Goal: Task Accomplishment & Management: Use online tool/utility

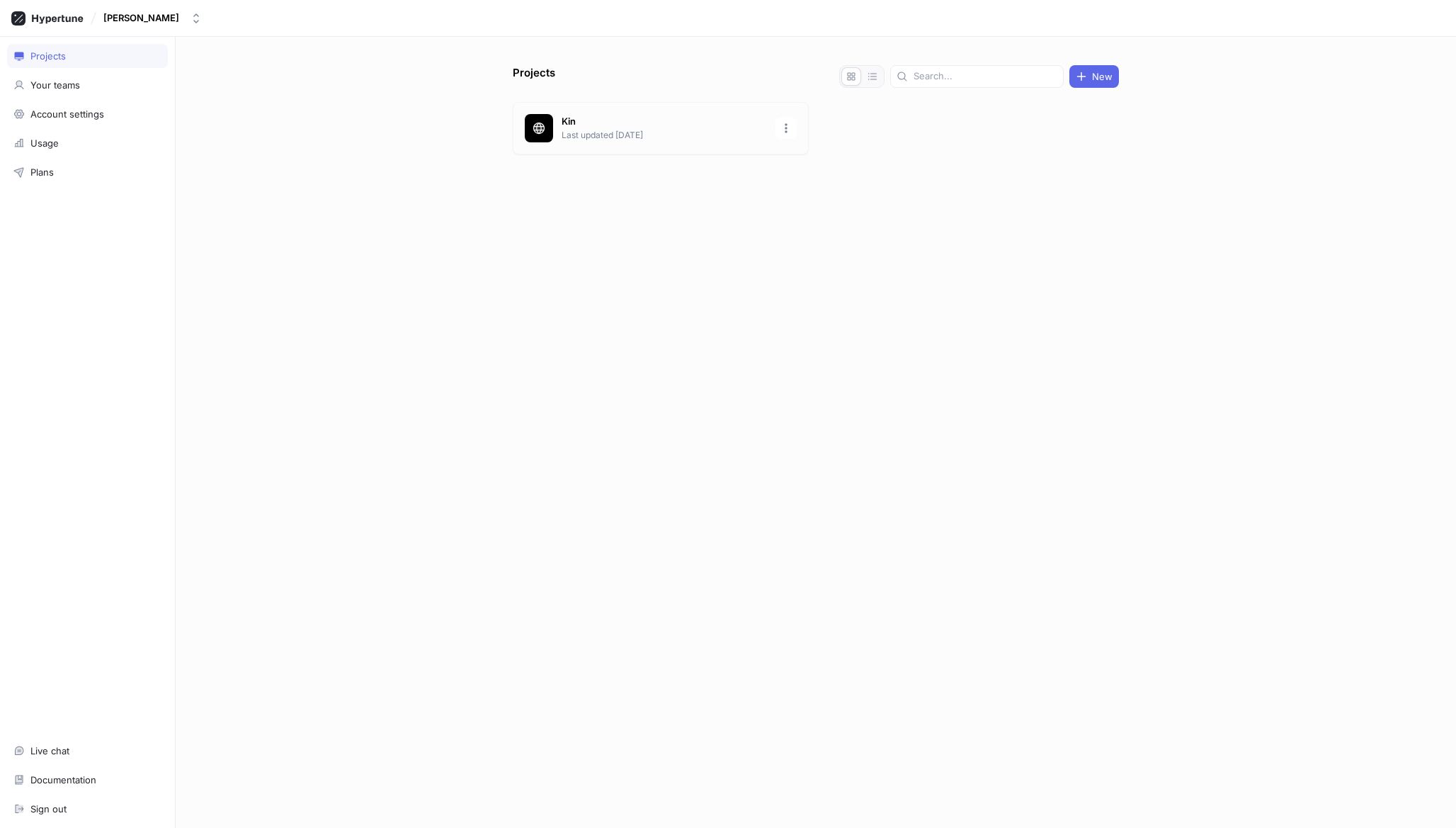
click at [601, 109] on div "[PERSON_NAME] Last updated [DATE]" at bounding box center [661, 128] width 296 height 53
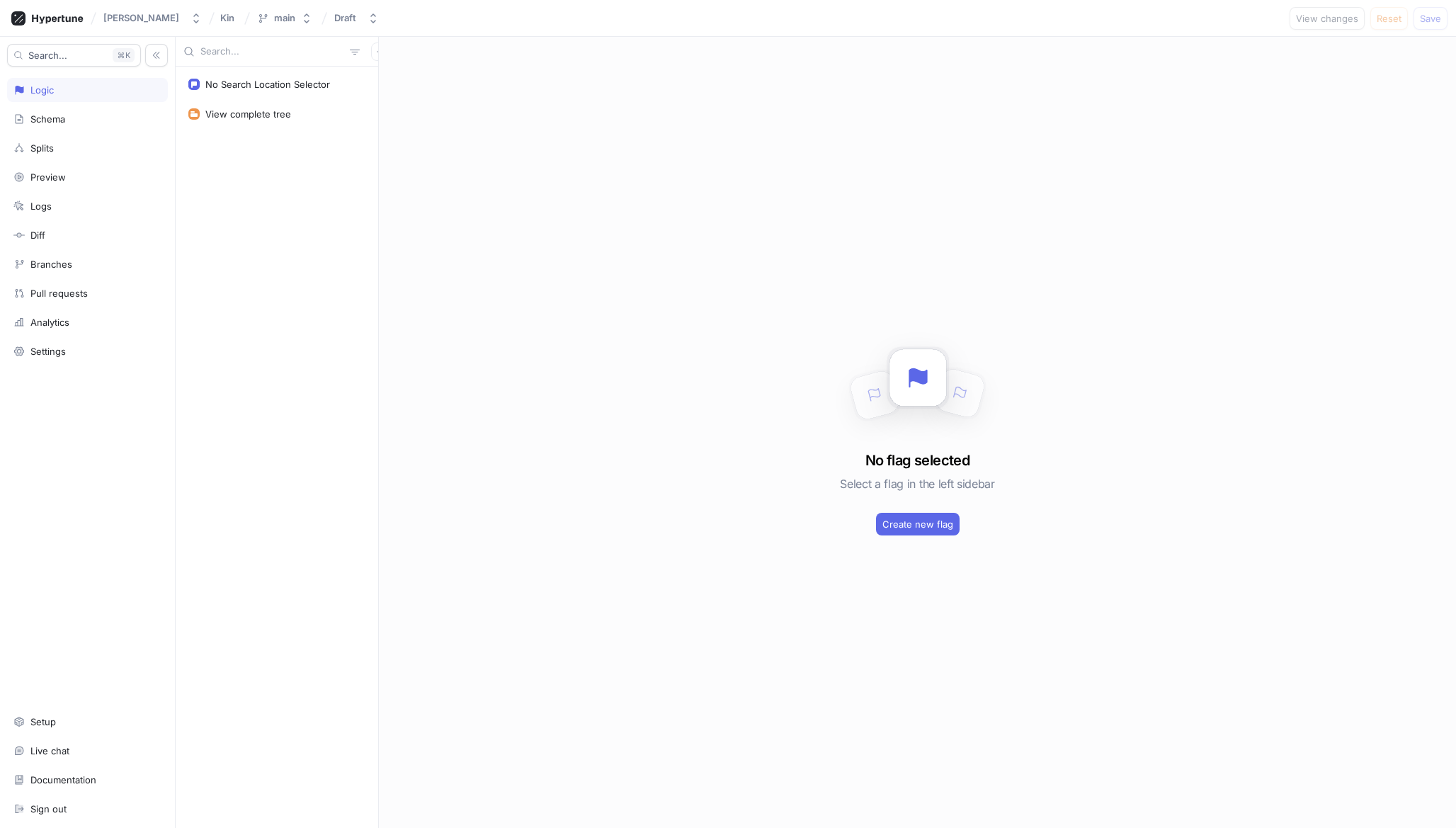
click at [286, 153] on div "No Search Location Selector View complete tree" at bounding box center [277, 448] width 202 height 762
click at [278, 82] on div "No Search Location Selector" at bounding box center [267, 84] width 125 height 11
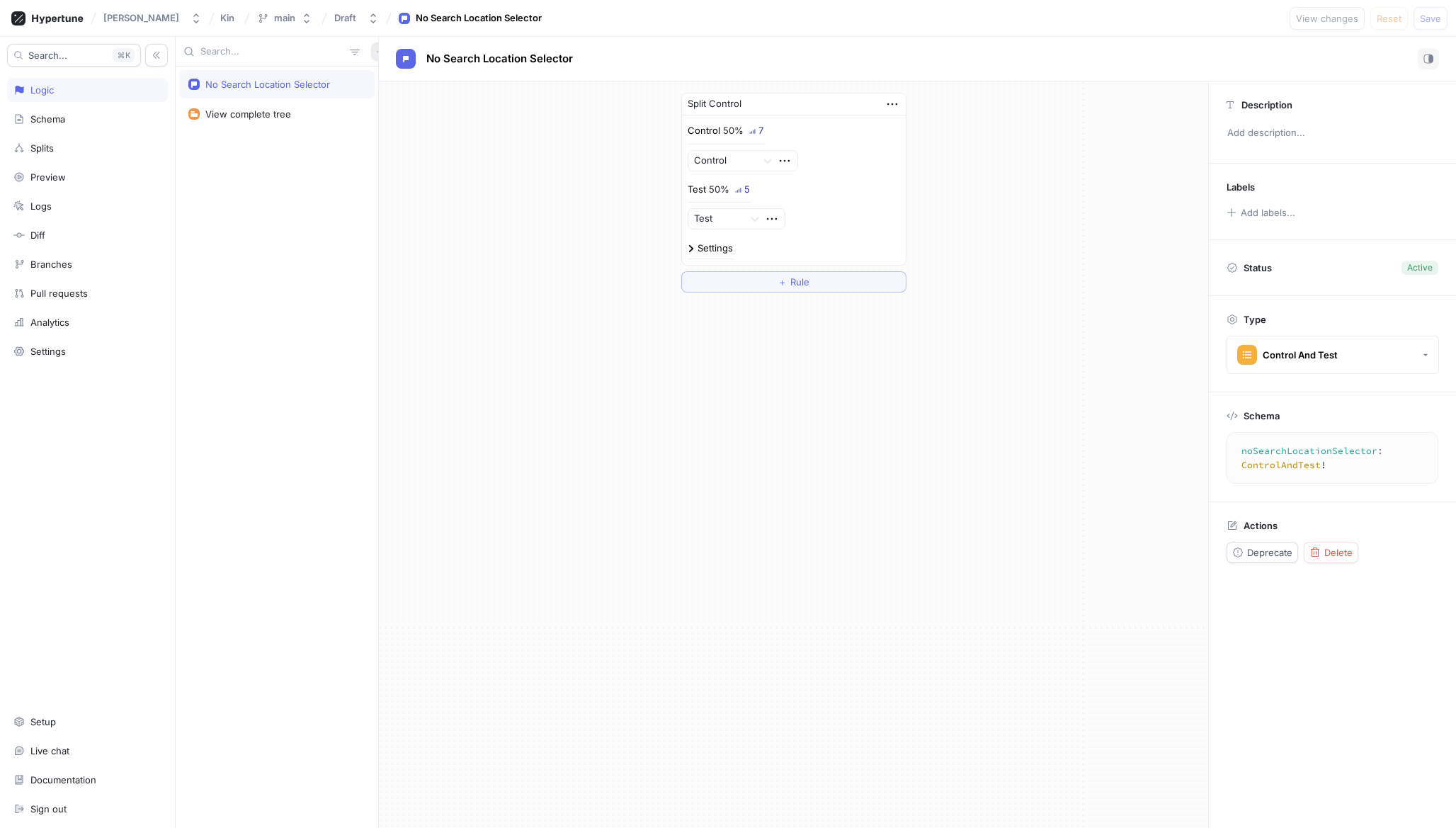
click at [371, 43] on button "button" at bounding box center [380, 52] width 18 height 18
click at [402, 87] on div "Flag" at bounding box center [397, 78] width 84 height 24
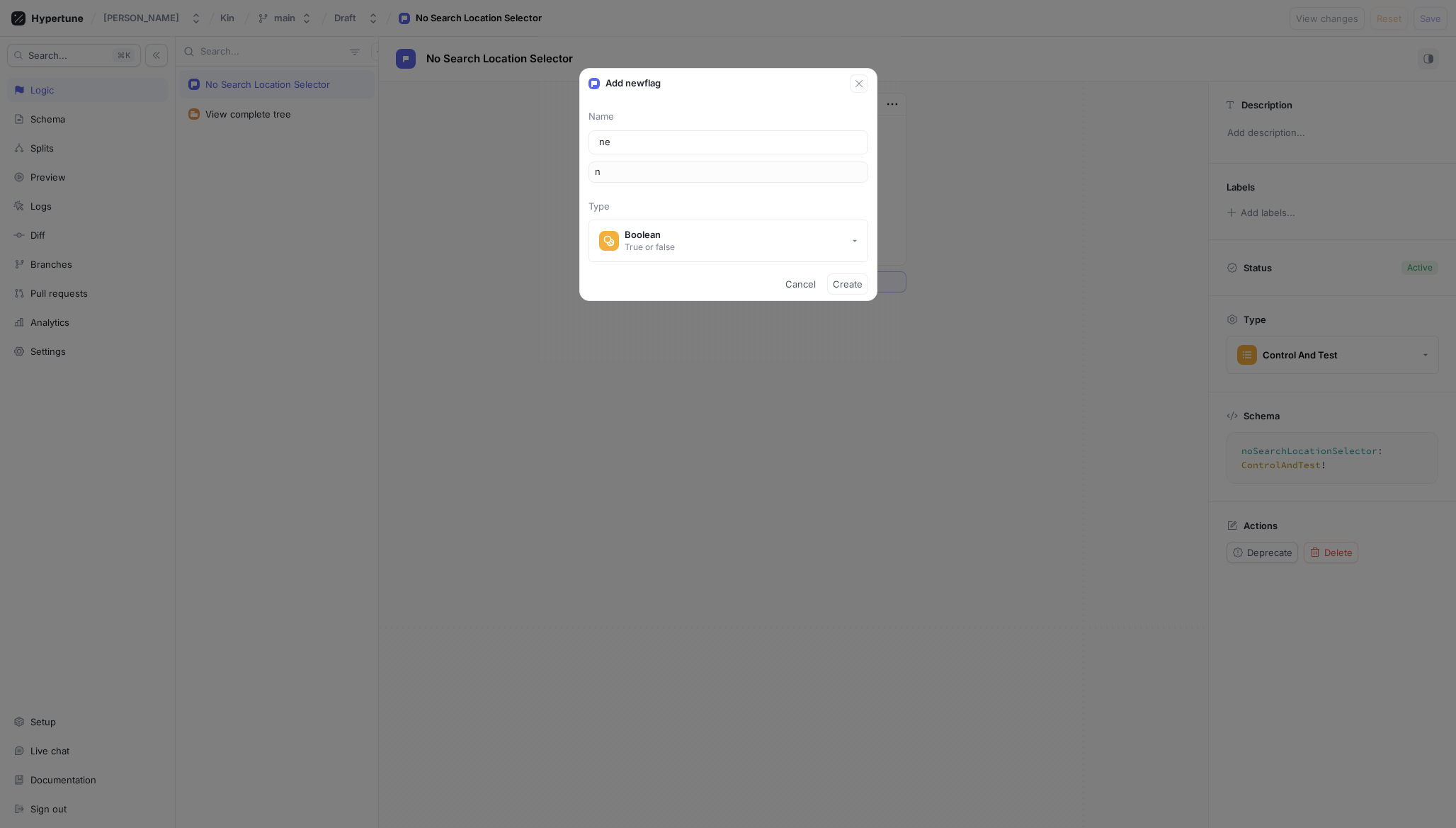
type input "new"
type input "new_l"
type input "newL"
type input "new_la"
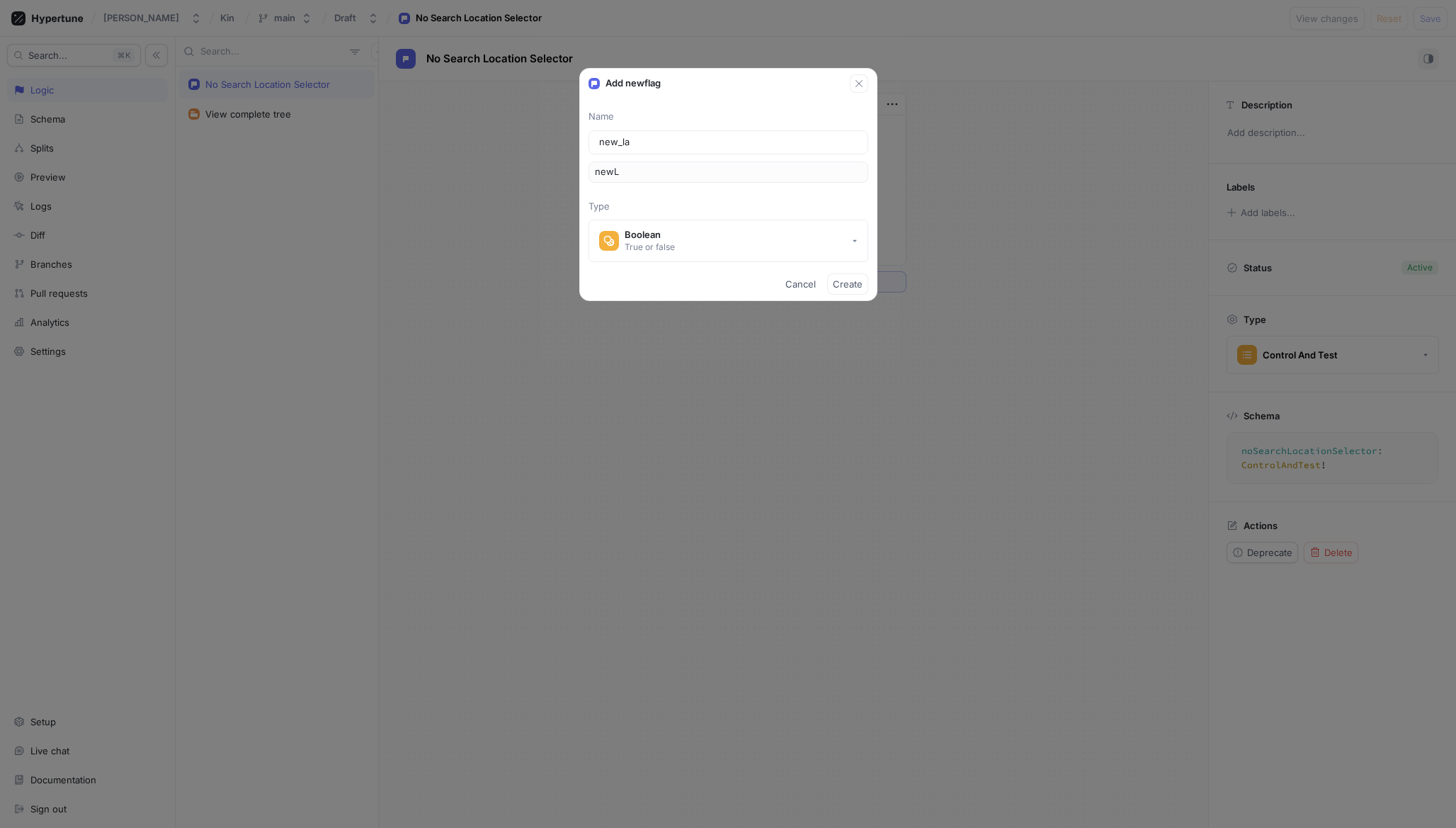
type input "newLa"
type input "new_lan"
type input "[PERSON_NAME]"
type input "new_land"
type input "[PERSON_NAME]"
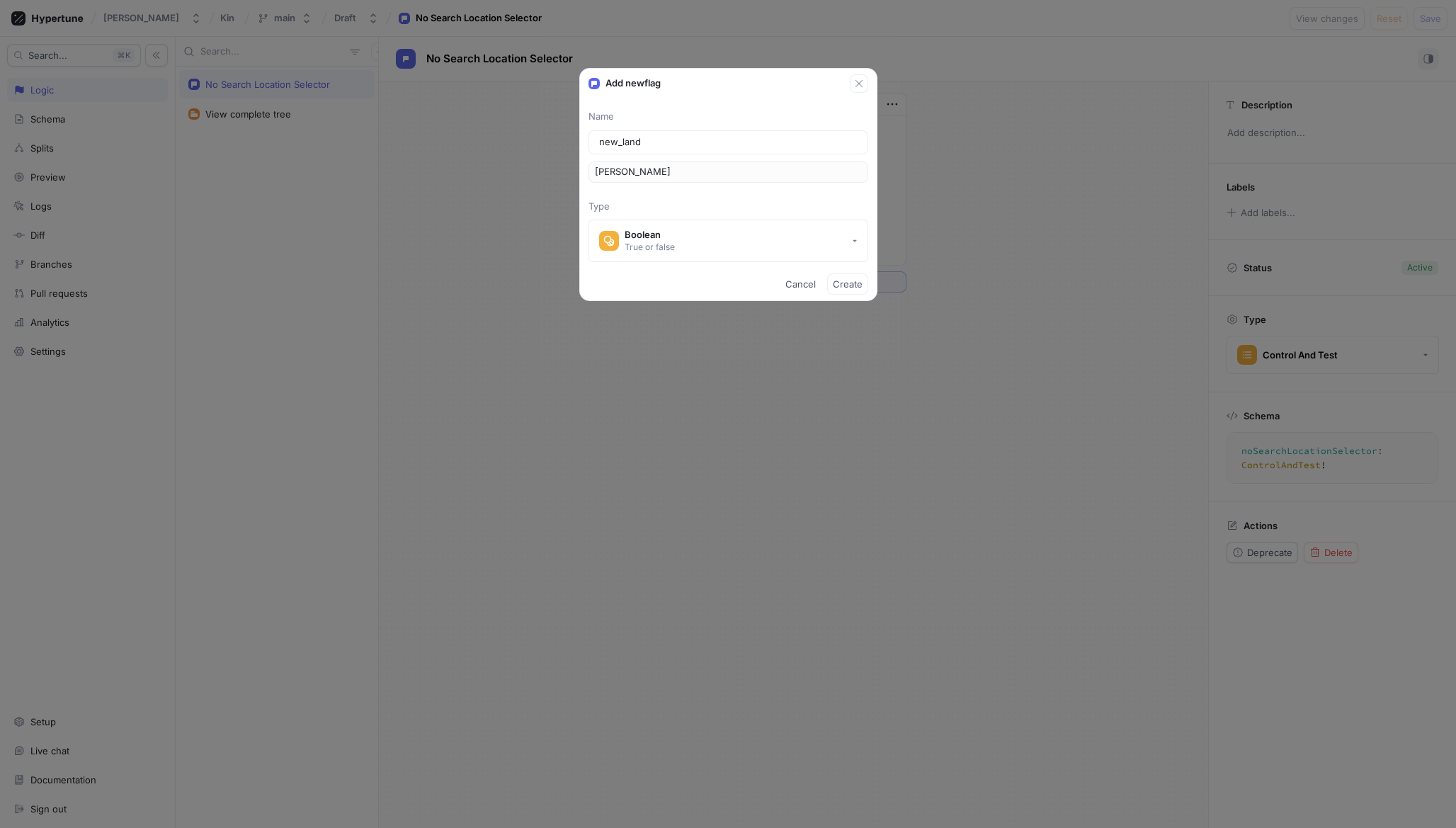
type input "new_landi"
type input "newLandi"
type input "new_landin"
type input "newLandin"
type input "new_landing"
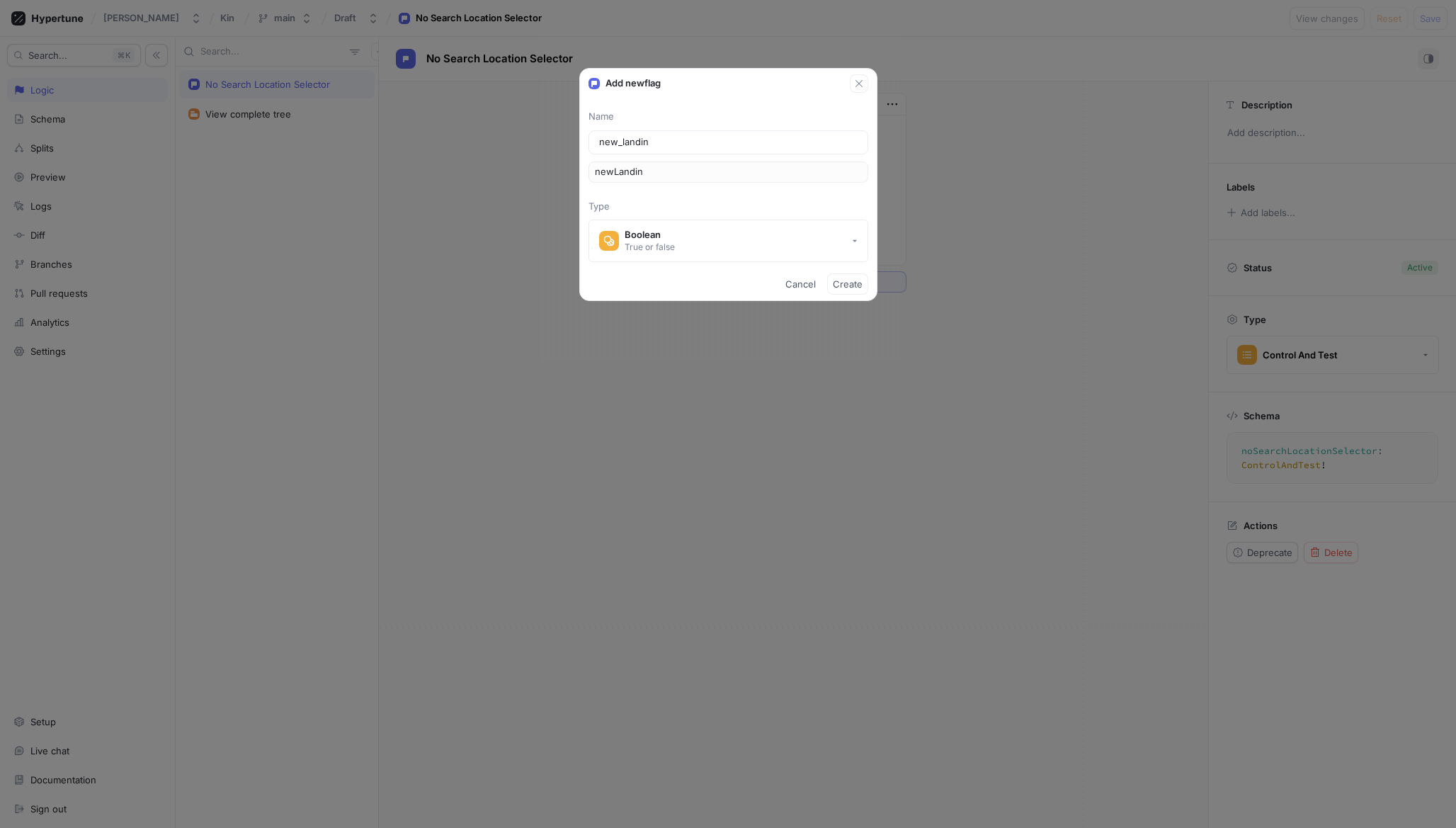
type input "newLanding"
type input "new_landing_p"
type input "newLandingP"
type input "new_landing_pa"
type input "newLandingPa"
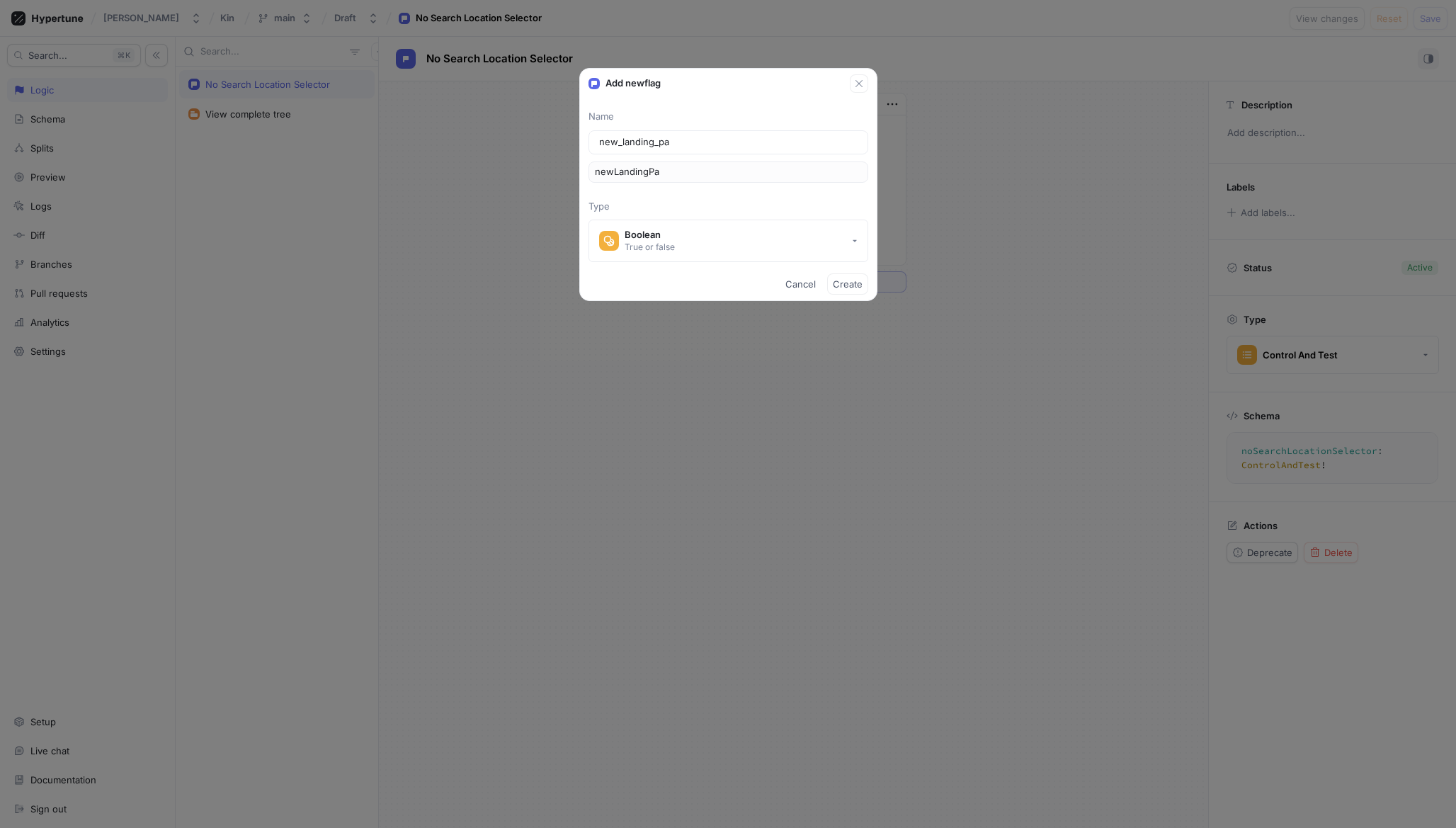
type input "new_landing_pag"
type input "newLandingPag"
type input "new_landing_page"
type input "newLandingPage"
type input "new_landing_page"
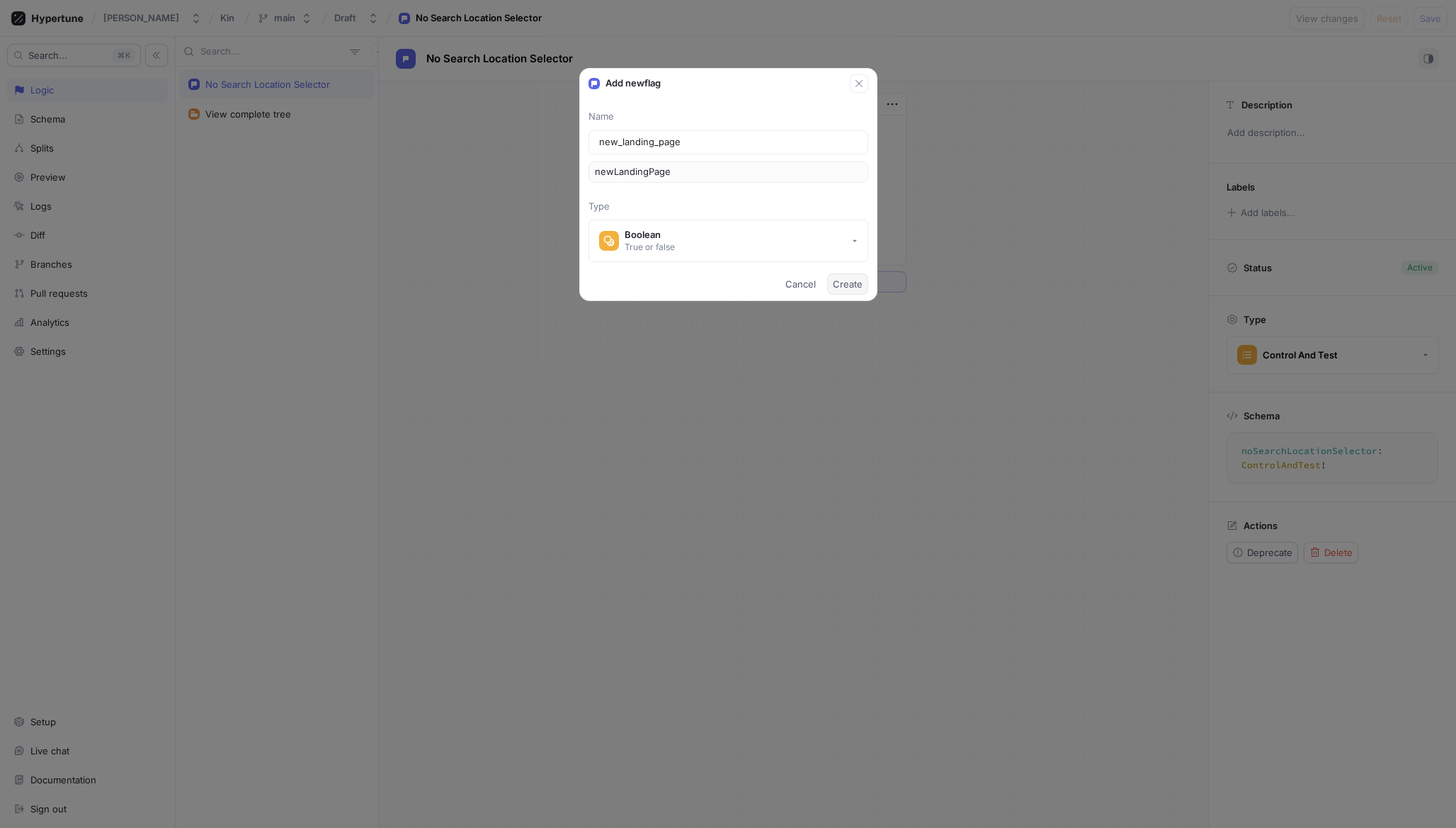
click at [849, 284] on span "Create" at bounding box center [847, 284] width 30 height 9
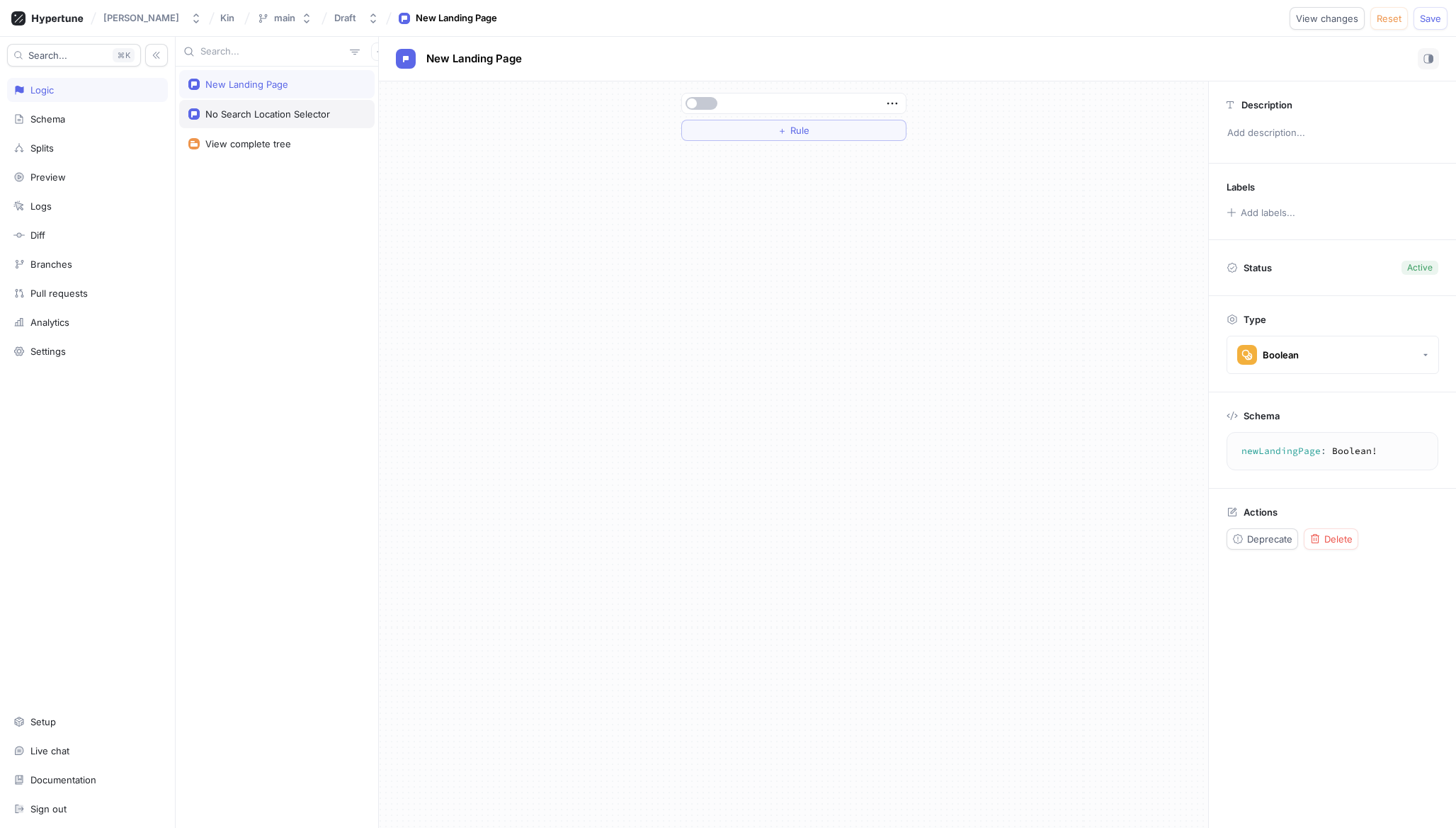
click at [292, 118] on div "No Search Location Selector" at bounding box center [267, 115] width 125 height 11
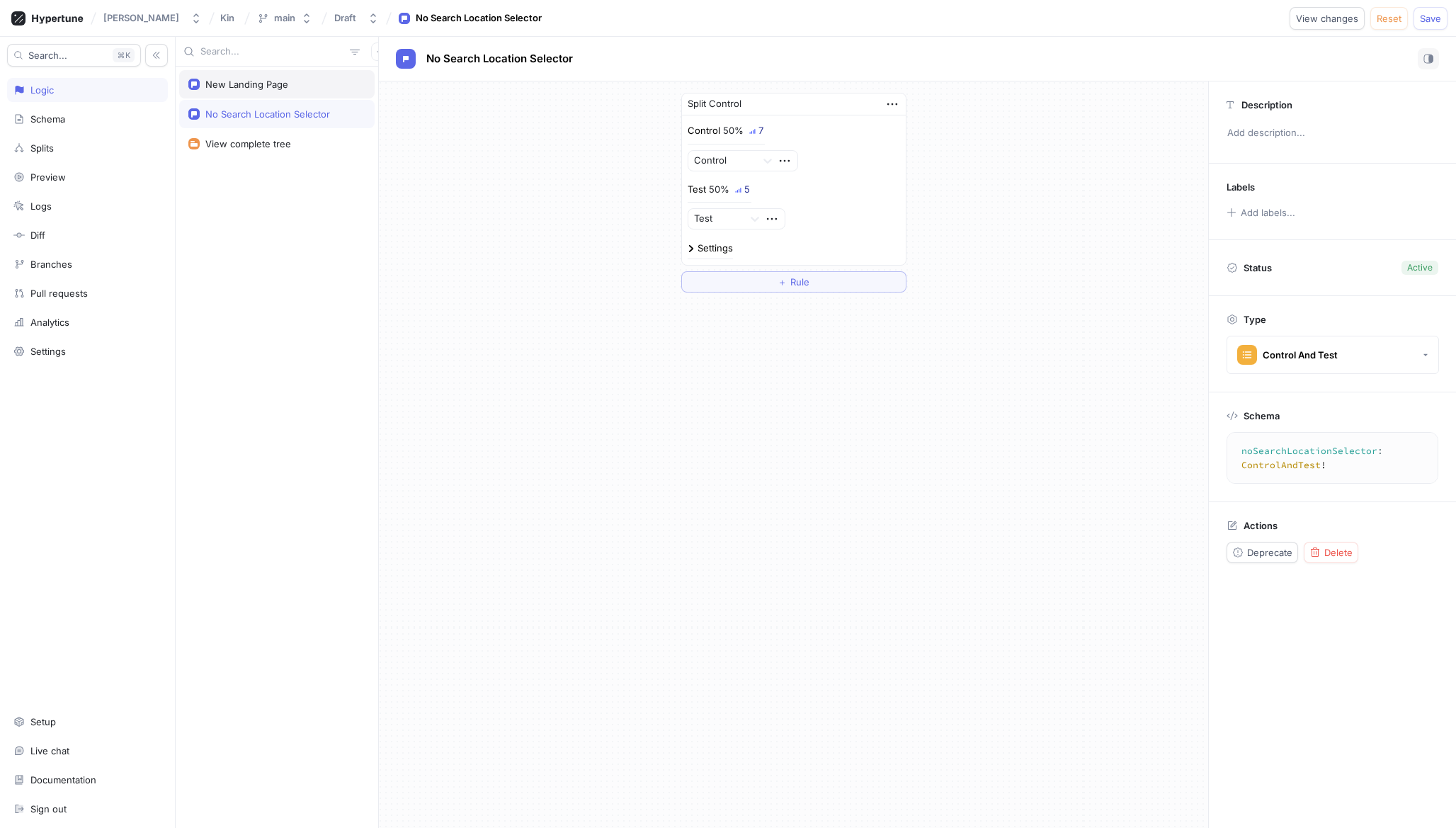
click at [292, 89] on div "New Landing Page" at bounding box center [276, 84] width 177 height 11
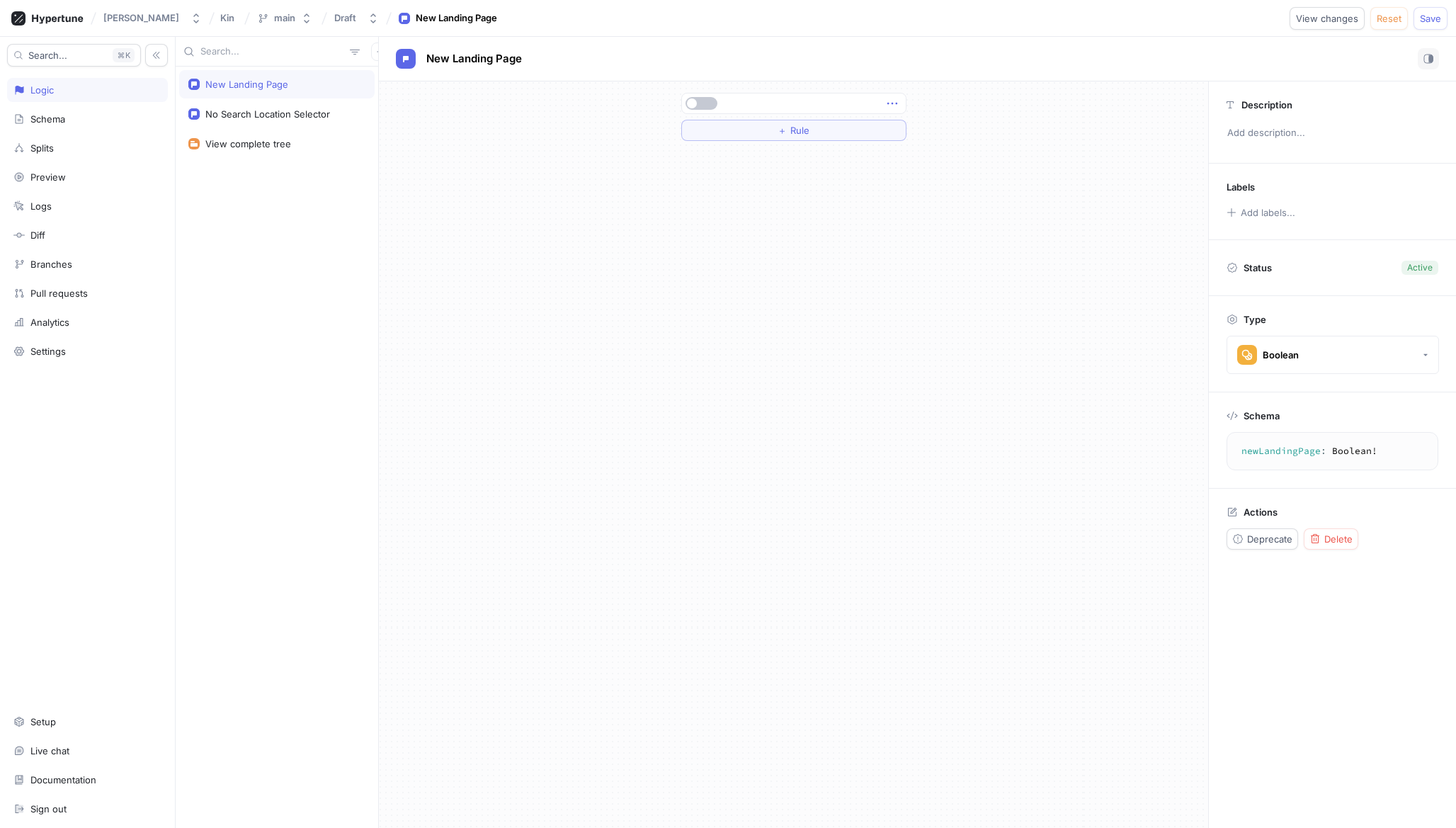
click at [888, 108] on icon "button" at bounding box center [893, 103] width 15 height 15
click at [891, 109] on icon "button" at bounding box center [893, 103] width 15 height 15
click at [709, 107] on button "button" at bounding box center [701, 103] width 32 height 12
click at [709, 107] on span "button" at bounding box center [711, 103] width 10 height 10
click at [333, 113] on div "No Search Location Selector" at bounding box center [276, 115] width 177 height 11
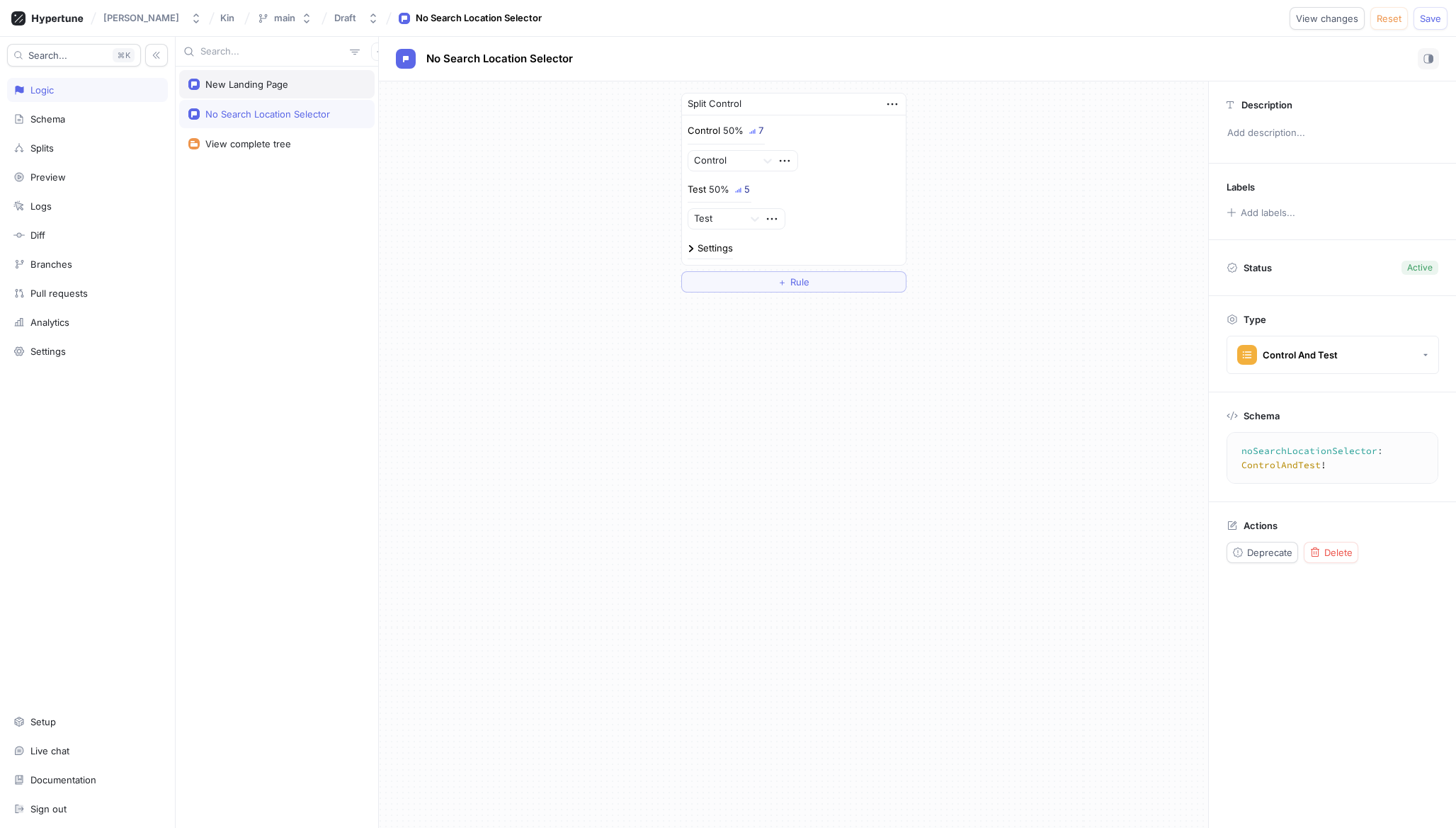
click at [336, 85] on div "New Landing Page" at bounding box center [276, 84] width 177 height 11
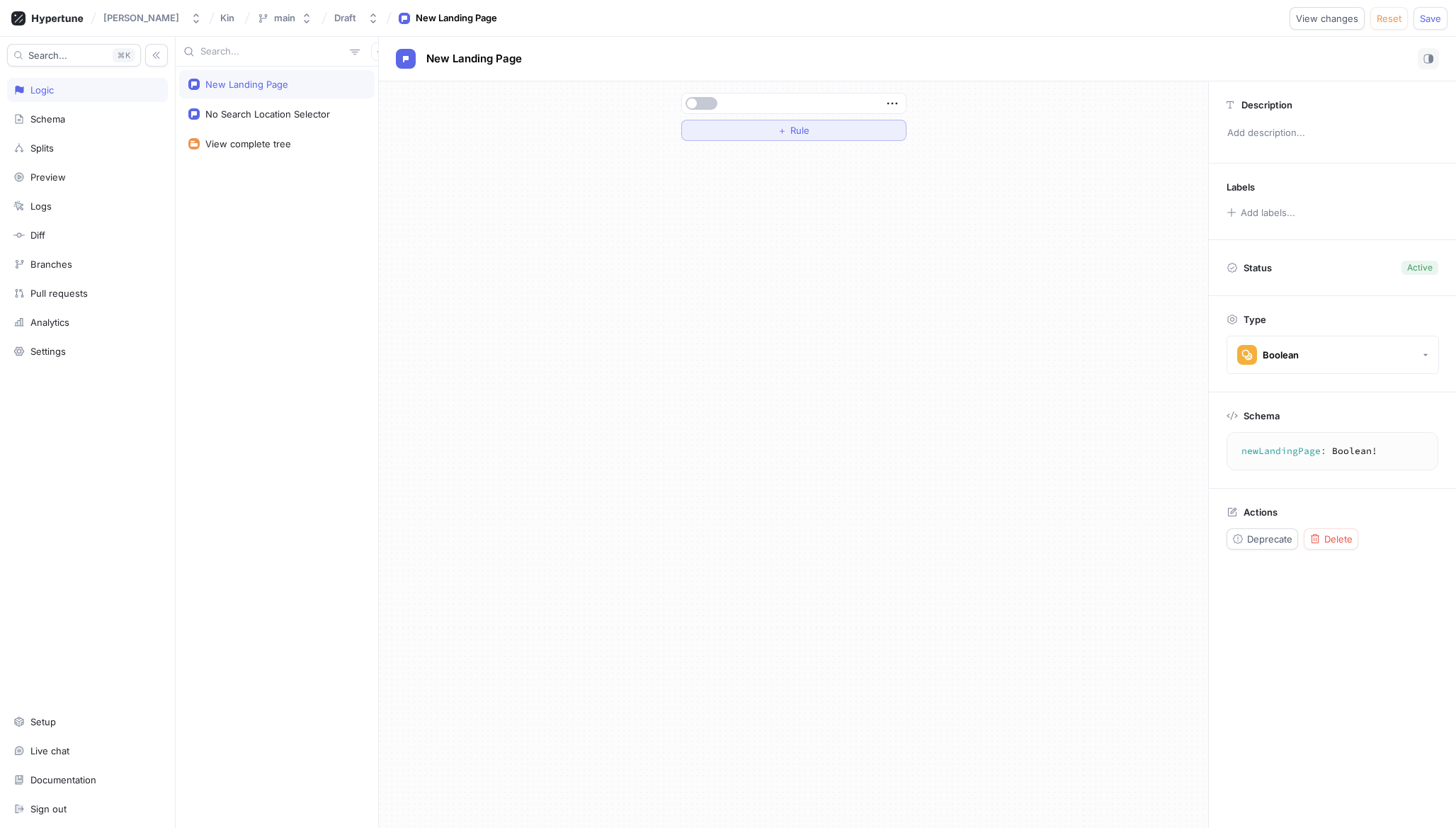
click at [778, 128] on span "＋" at bounding box center [783, 130] width 10 height 9
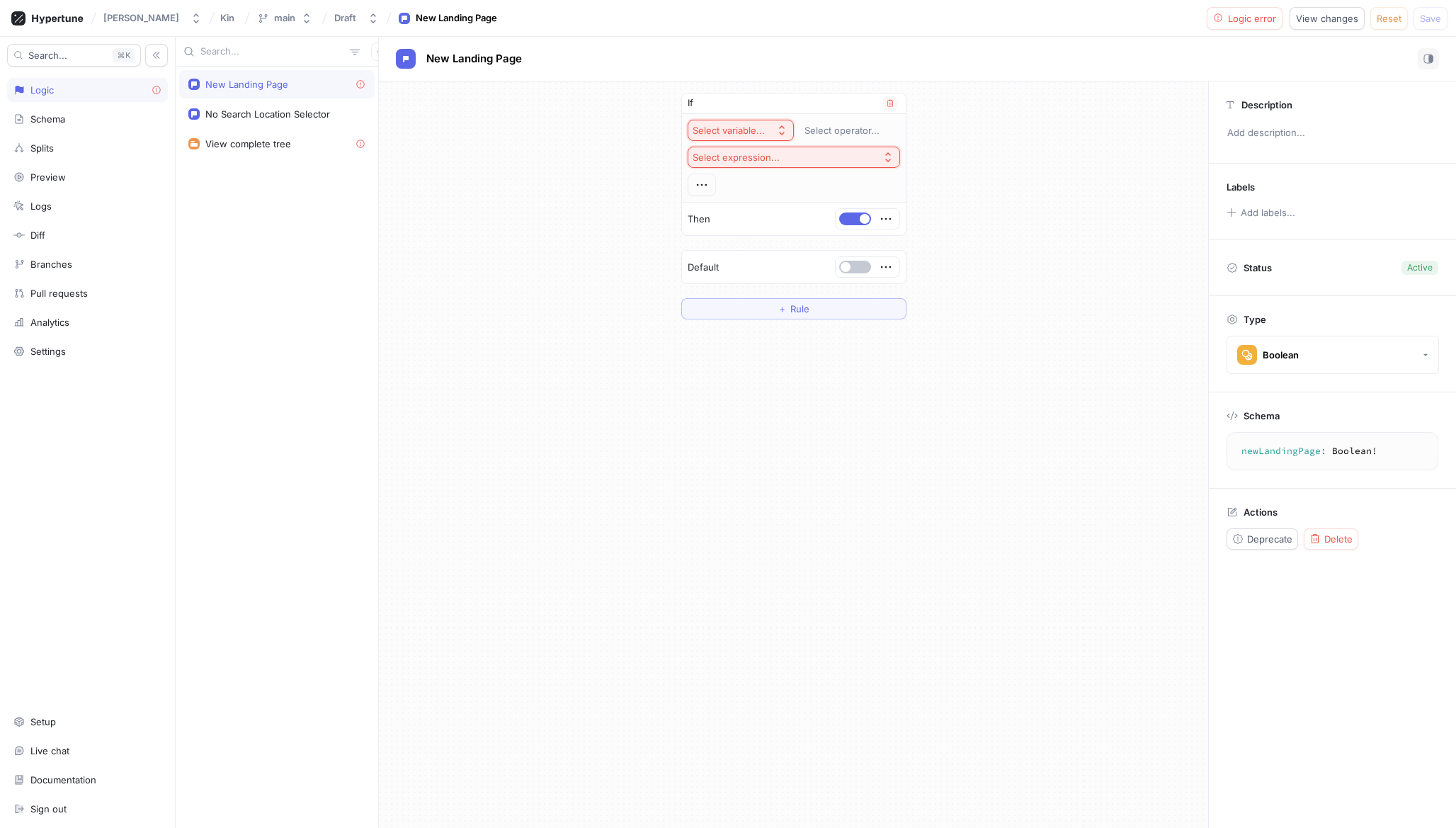
click at [747, 127] on div "Select variable..." at bounding box center [729, 131] width 73 height 12
click at [640, 235] on div "If Select variable... Select operator... Select expression... Then Default ＋ Ru…" at bounding box center [793, 205] width 830 height 249
click at [794, 161] on button "Select expression..." at bounding box center [793, 158] width 213 height 21
click at [646, 194] on div "If Select variable... Select operator... Select expression... Then Default ＋ Ru…" at bounding box center [793, 205] width 830 height 249
click at [766, 132] on div "Select variable..." at bounding box center [732, 131] width 78 height 12
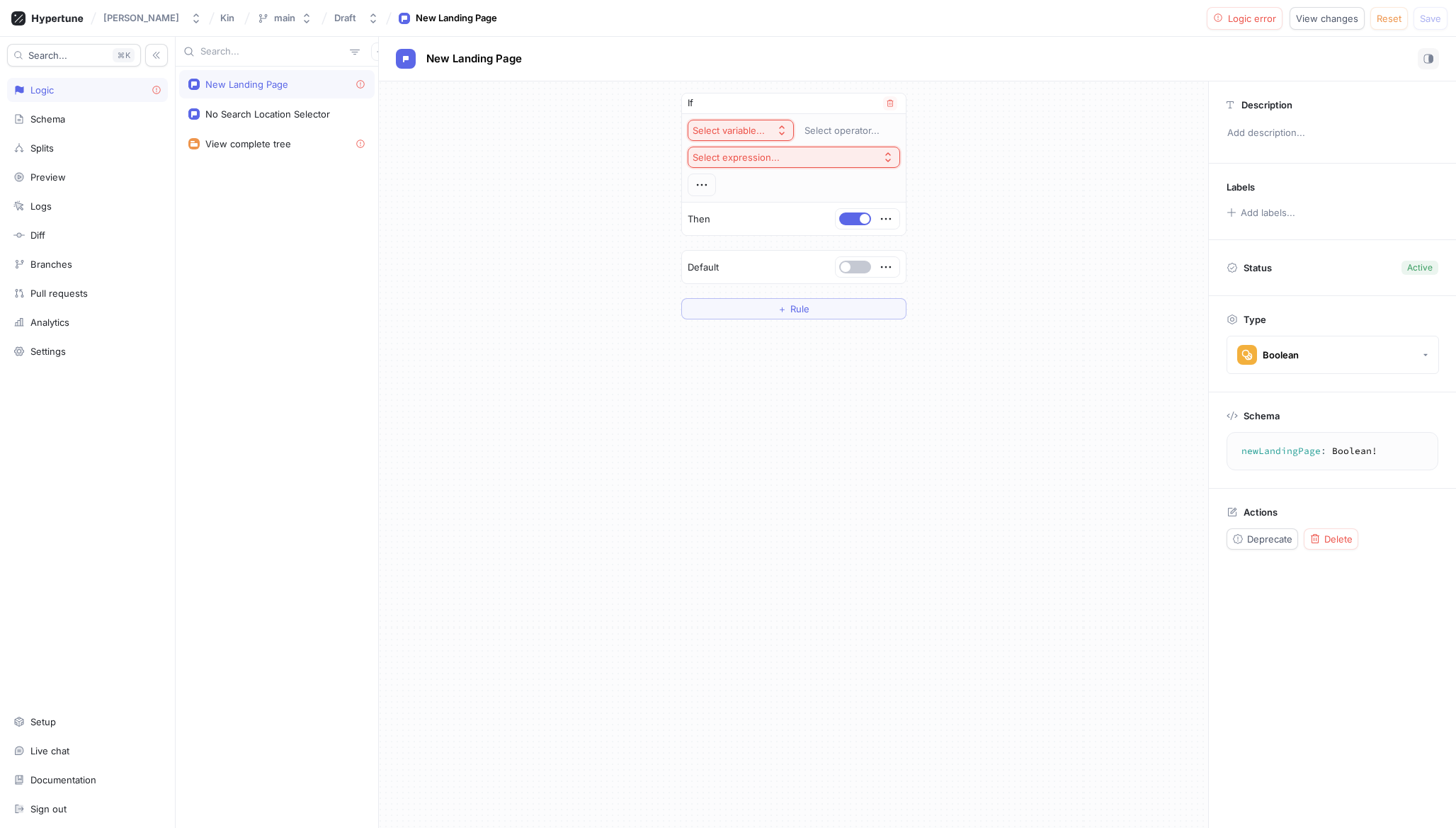
click at [901, 104] on div "If" at bounding box center [793, 104] width 223 height 21
click at [891, 104] on icon "button" at bounding box center [890, 103] width 9 height 9
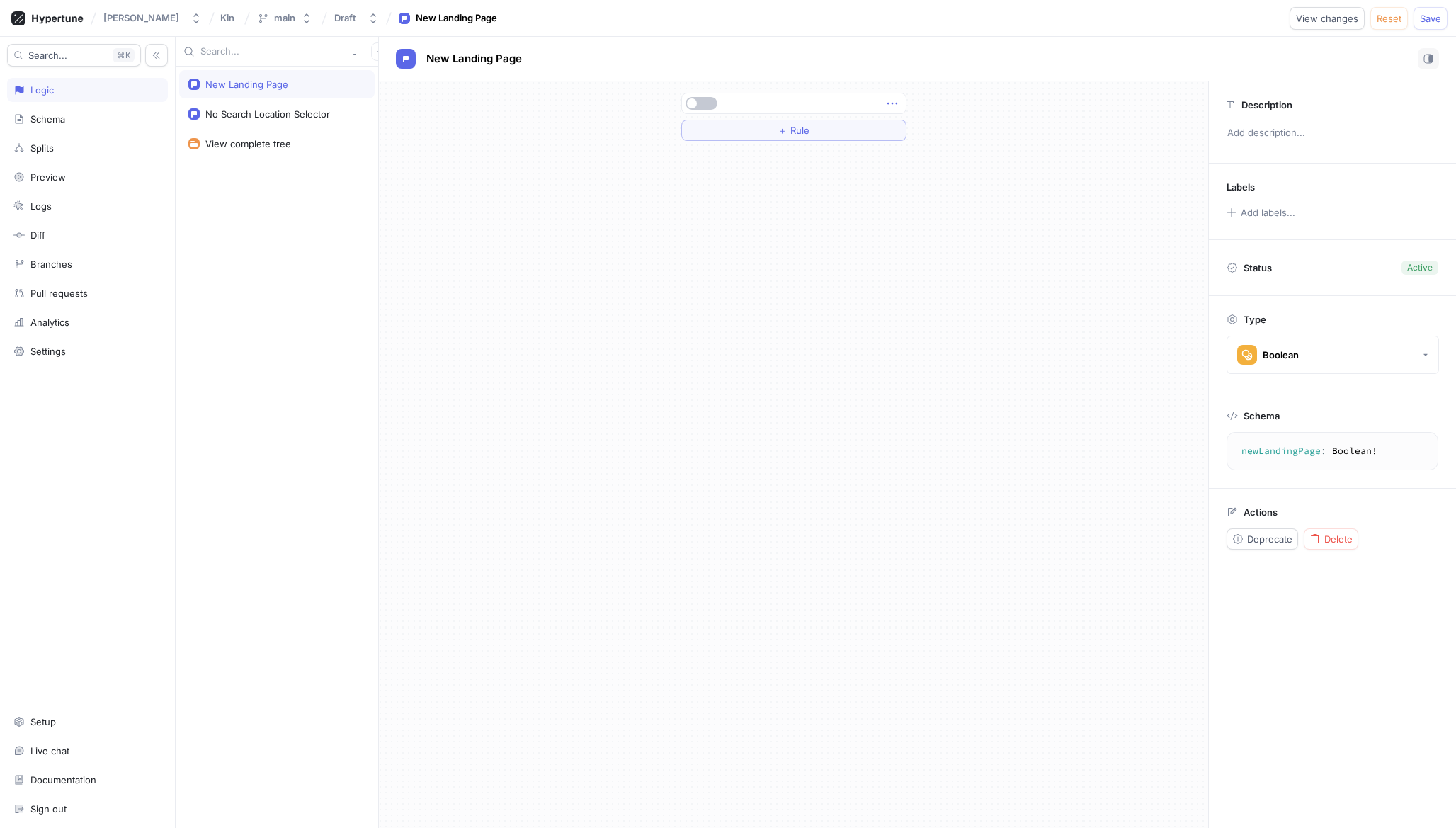
click at [891, 103] on icon "button" at bounding box center [893, 103] width 15 height 15
click at [906, 122] on p "Delete" at bounding box center [920, 129] width 29 height 14
click at [763, 102] on div "Select expression..." at bounding box center [729, 103] width 87 height 12
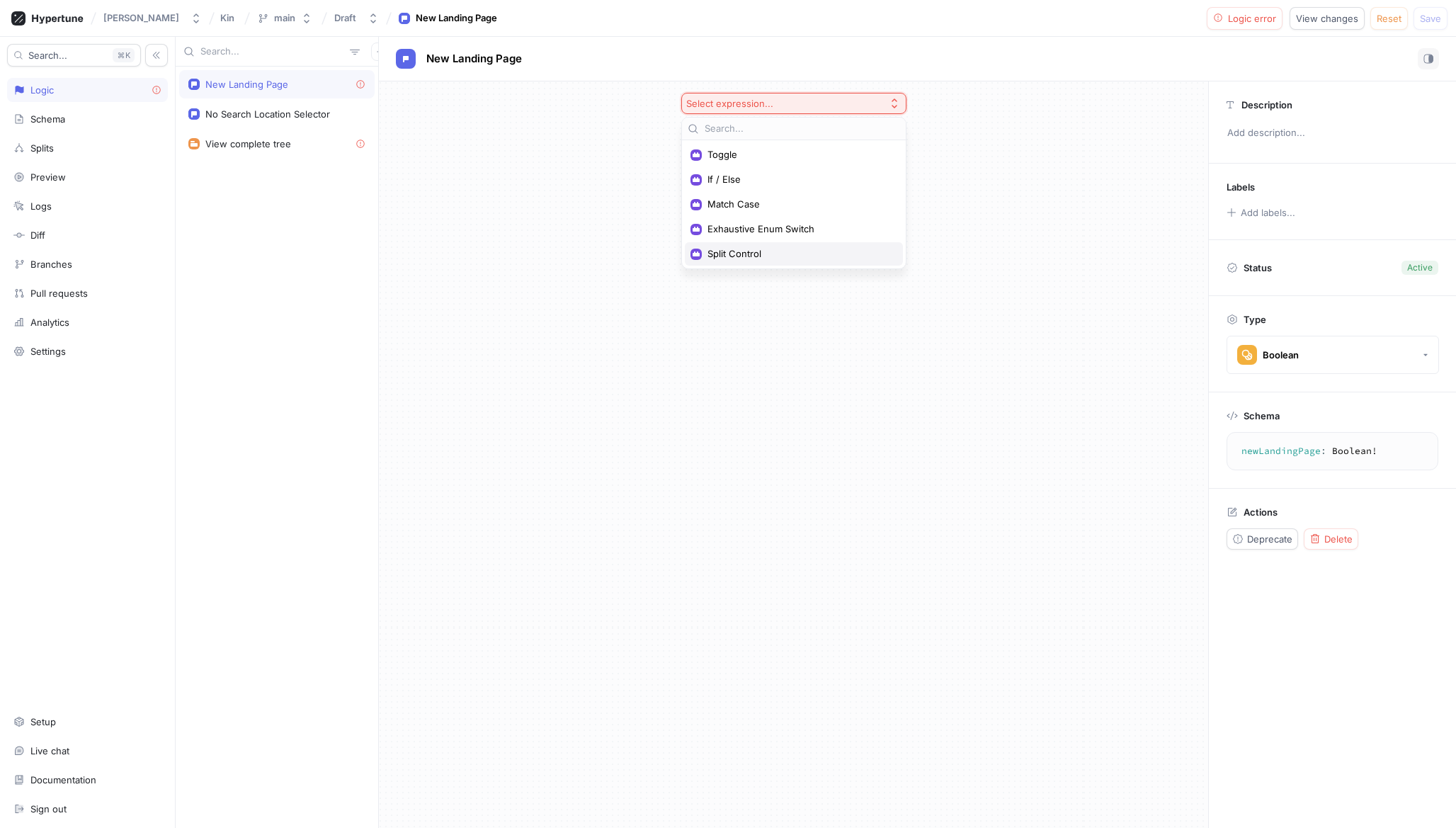
click at [745, 255] on span "Split Control" at bounding box center [798, 254] width 182 height 12
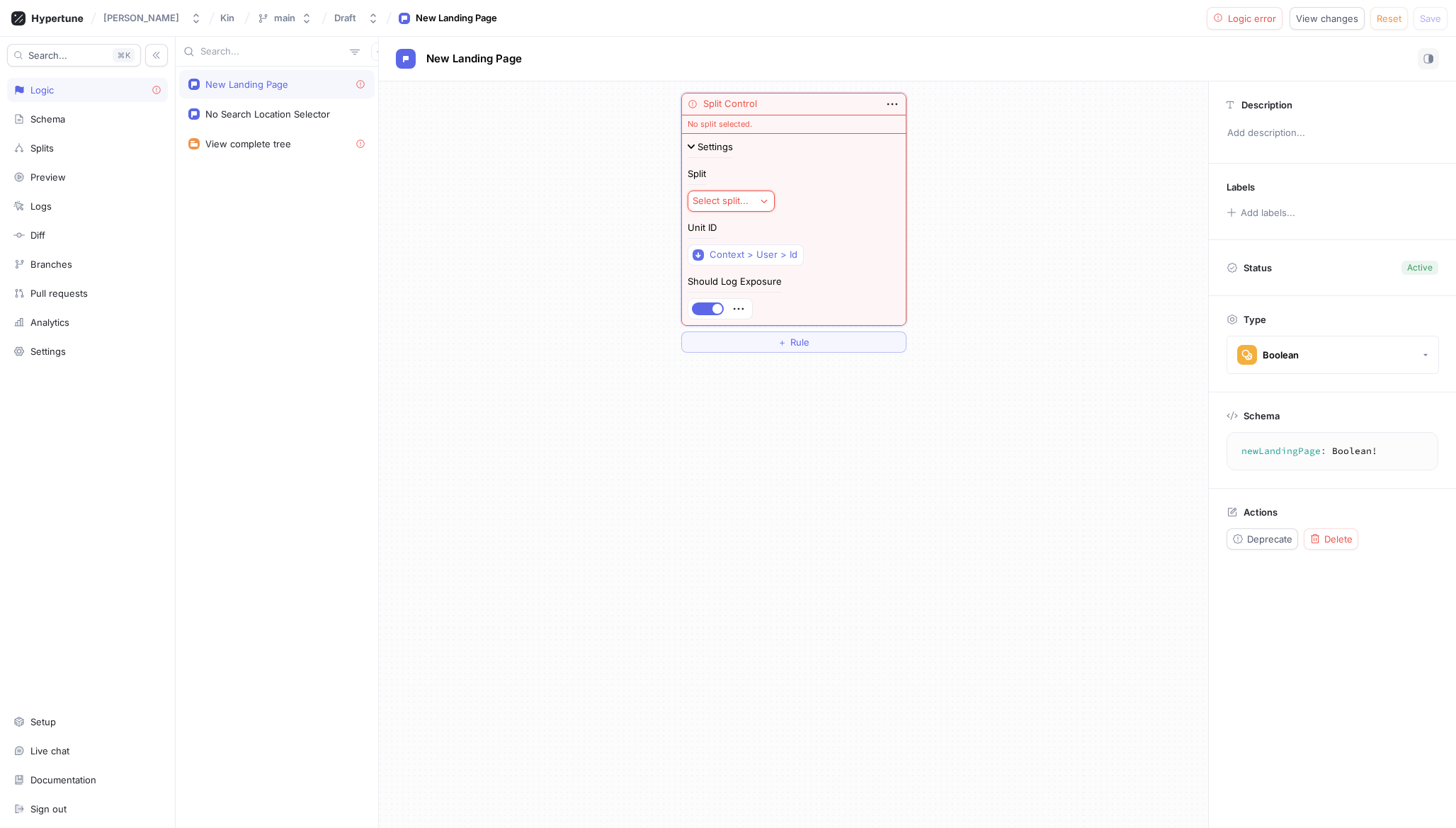
click at [730, 193] on button "Select split..." at bounding box center [730, 202] width 87 height 21
click at [733, 262] on div "AB" at bounding box center [774, 252] width 166 height 23
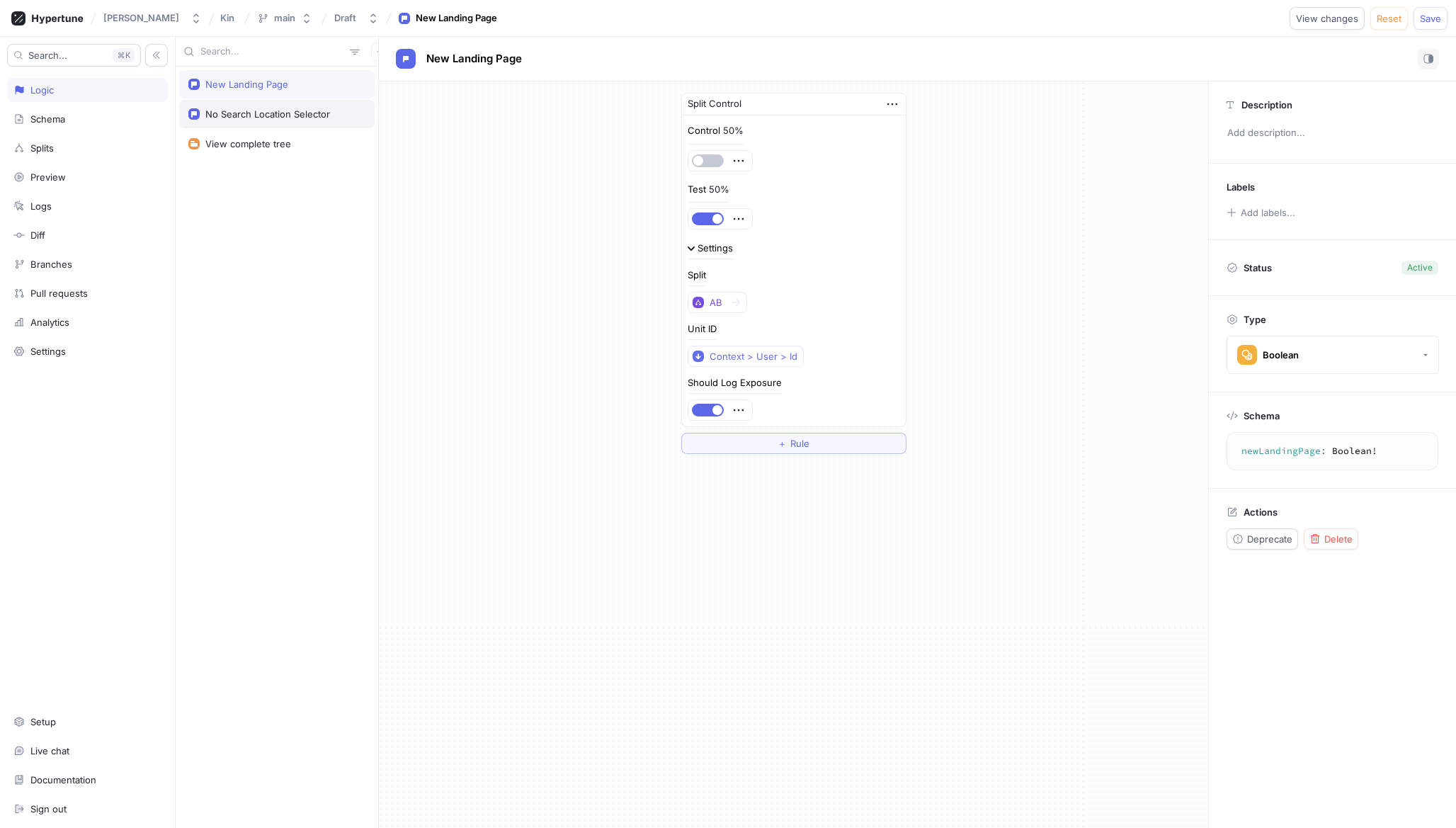
click at [299, 115] on div "No Search Location Selector" at bounding box center [267, 115] width 125 height 11
type textarea "noSearchLocationSelector: ControlAndTest!"
click at [1324, 548] on span "Delete" at bounding box center [1339, 552] width 29 height 9
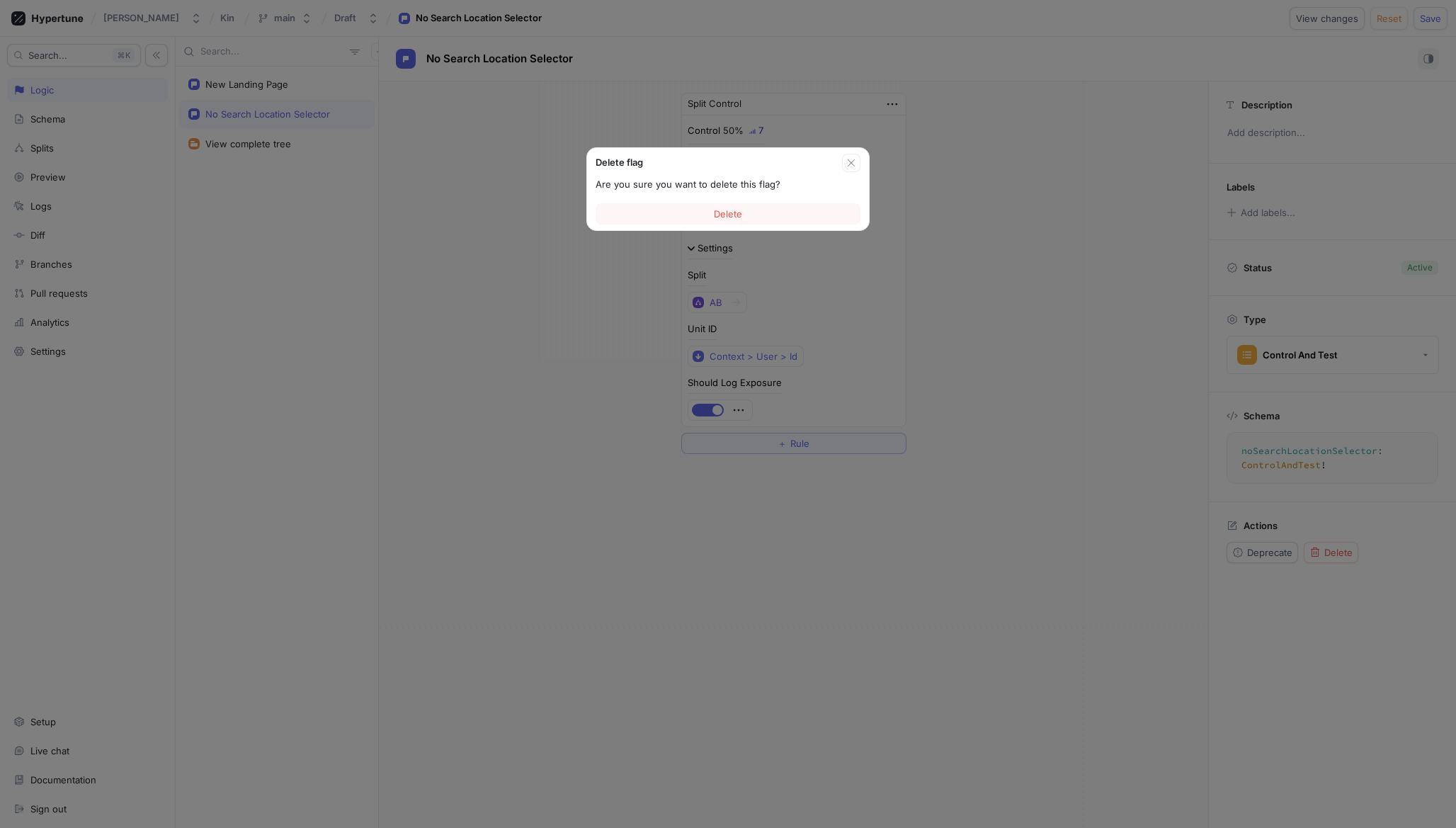
click at [1021, 361] on div "Delete flag Are you sure you want to delete this flag? Delete" at bounding box center [728, 414] width 1456 height 828
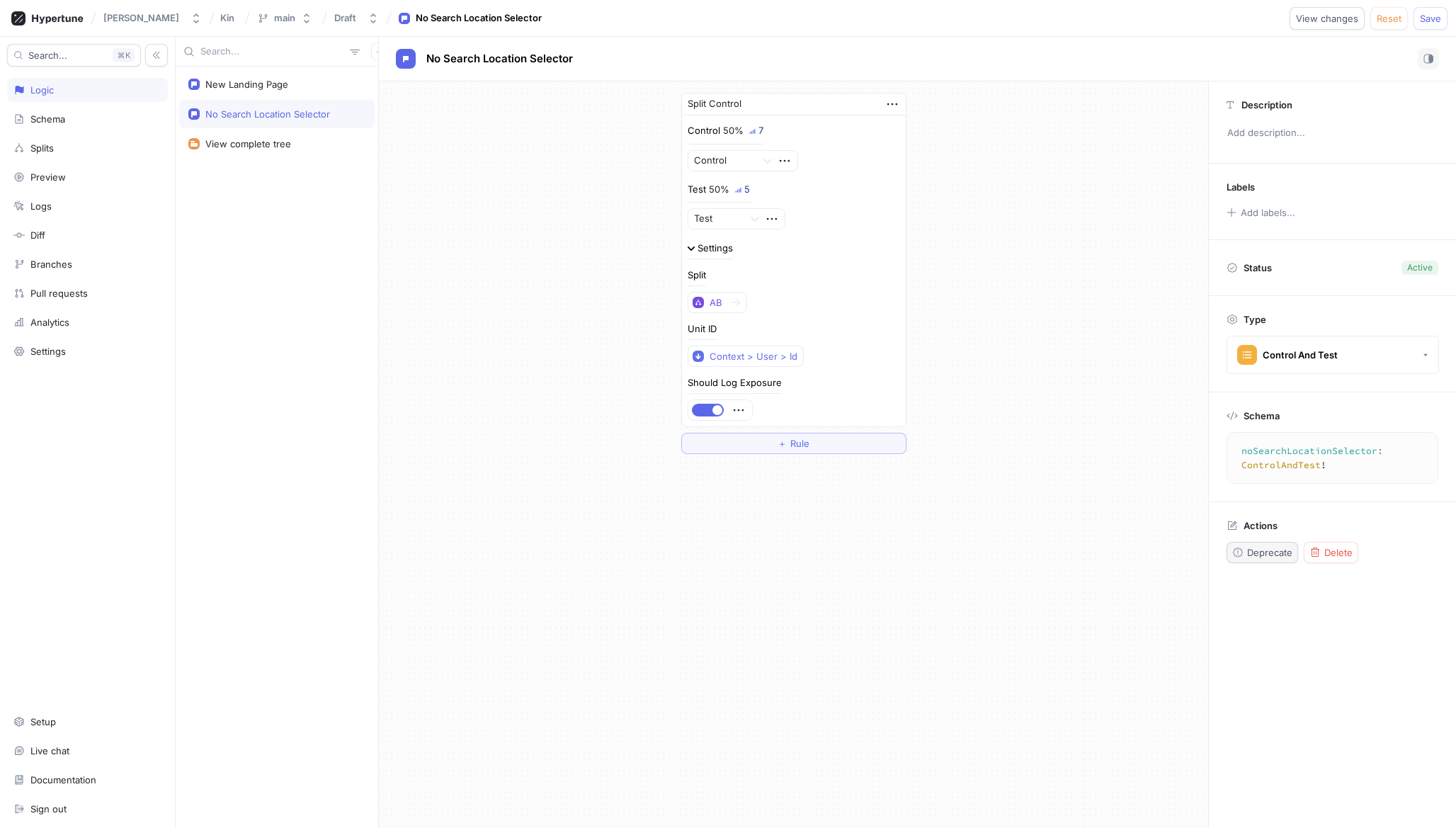
click at [1278, 548] on span "Deprecate" at bounding box center [1269, 552] width 45 height 9
click at [1325, 548] on span "Delete" at bounding box center [1339, 552] width 29 height 9
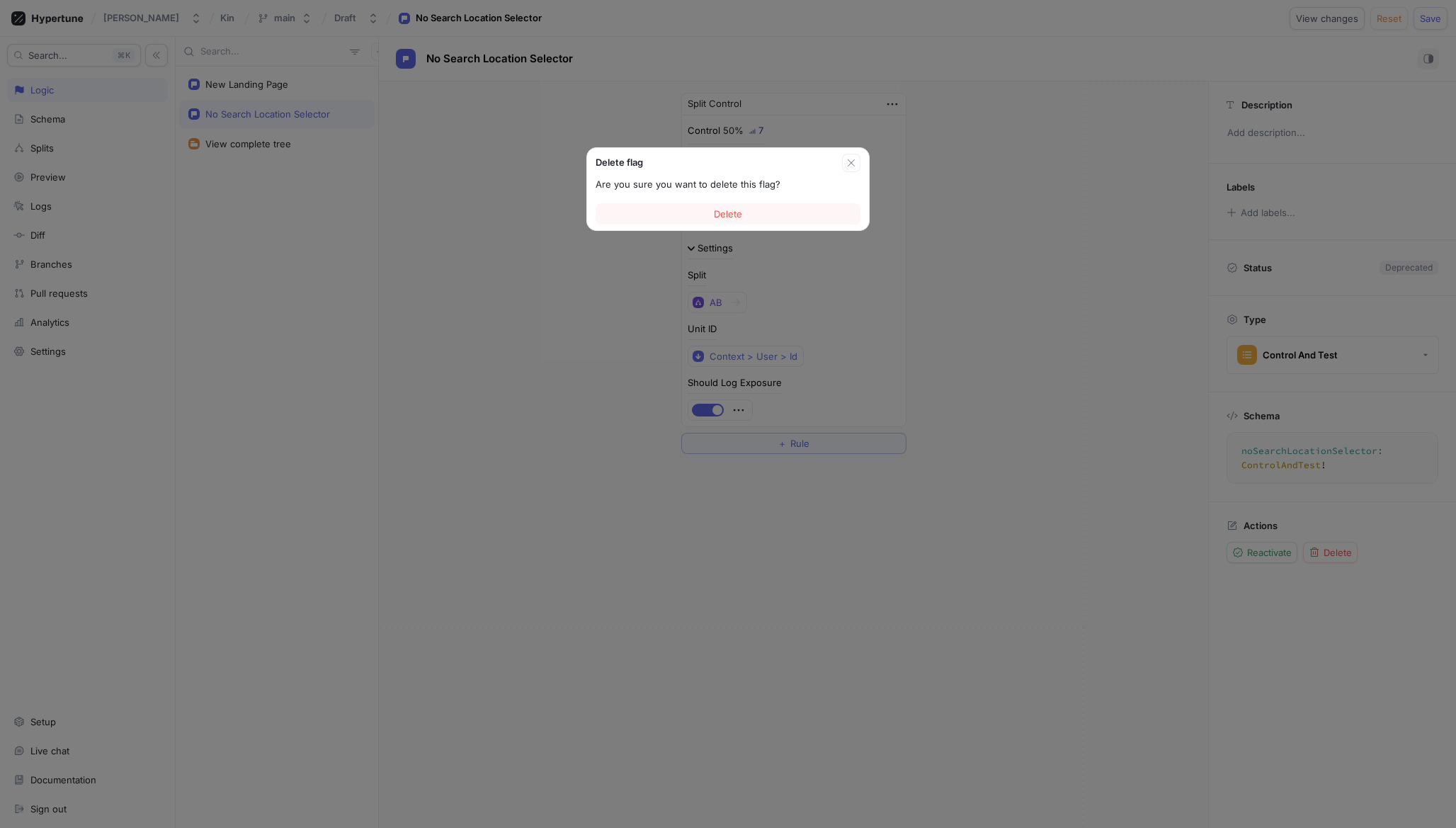
click at [778, 193] on div "Are you sure you want to delete this flag?" at bounding box center [728, 184] width 282 height 26
click at [778, 216] on button "Delete" at bounding box center [728, 214] width 264 height 21
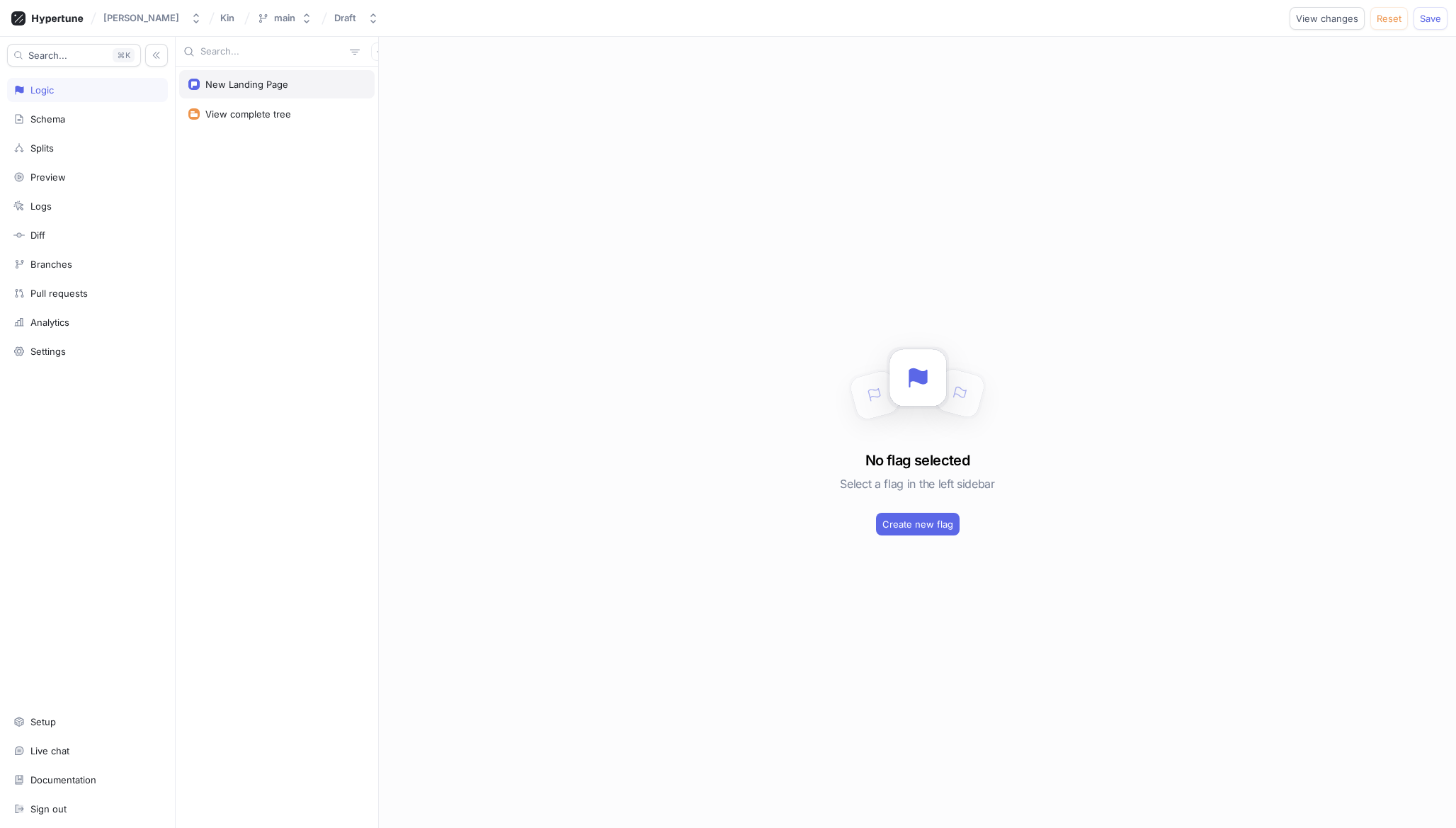
click at [281, 77] on div "New Landing Page" at bounding box center [277, 84] width 196 height 29
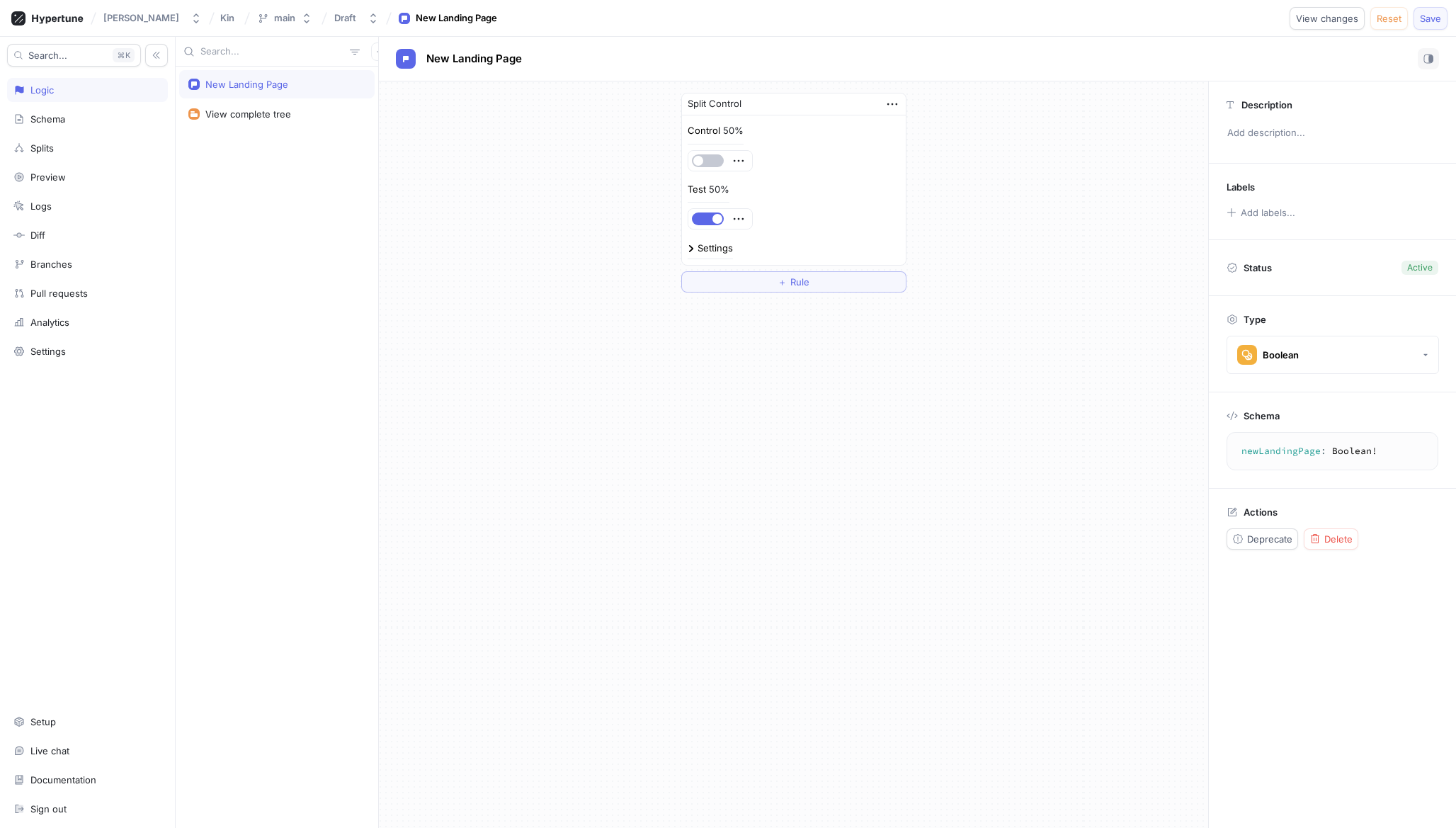
click at [1431, 20] on span "Save" at bounding box center [1430, 18] width 21 height 9
click at [769, 283] on button "＋ Rule" at bounding box center [794, 282] width 225 height 21
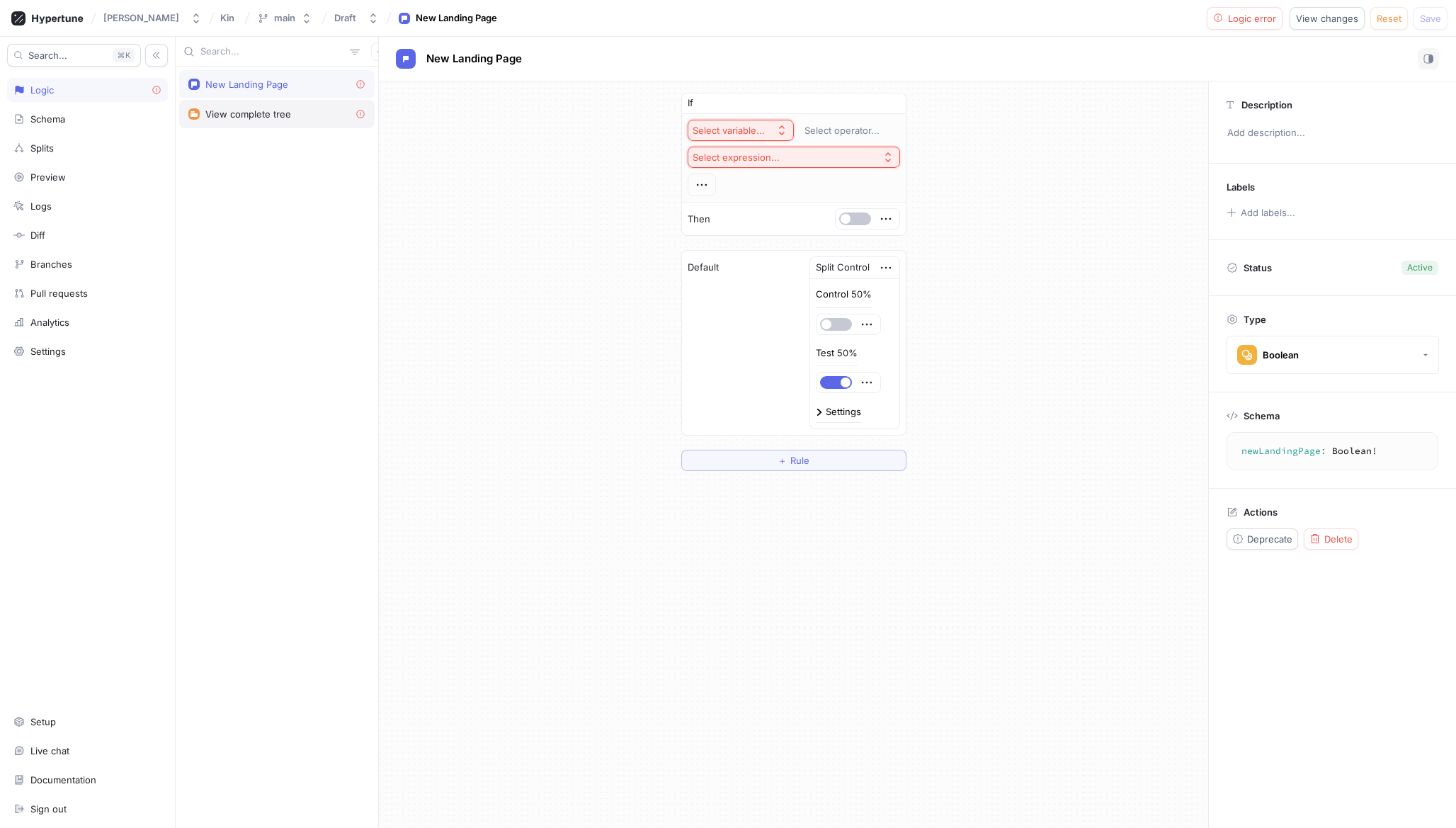
click at [304, 120] on div "View complete tree" at bounding box center [277, 115] width 196 height 29
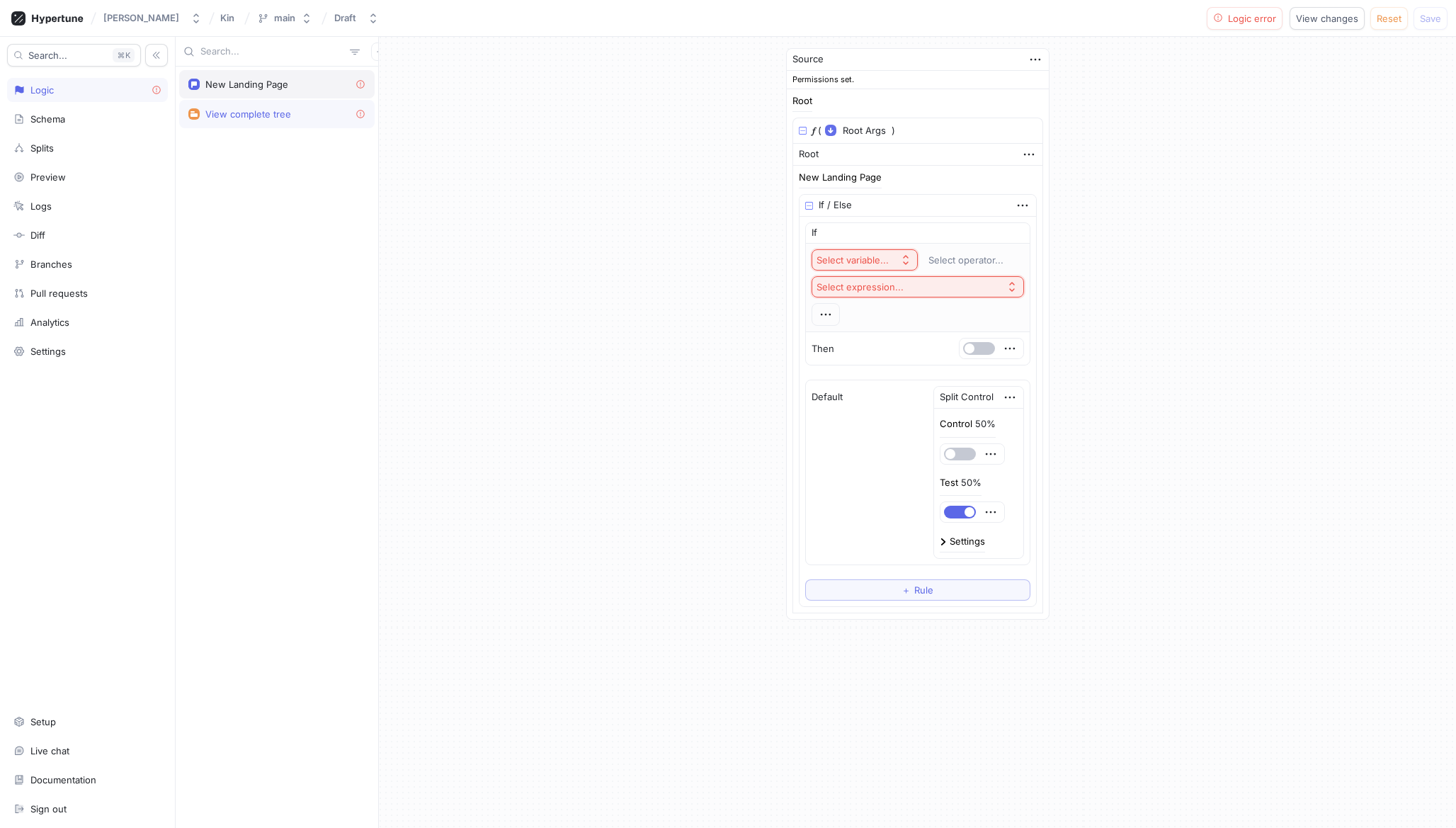
click at [302, 83] on div "New Landing Page" at bounding box center [276, 84] width 177 height 11
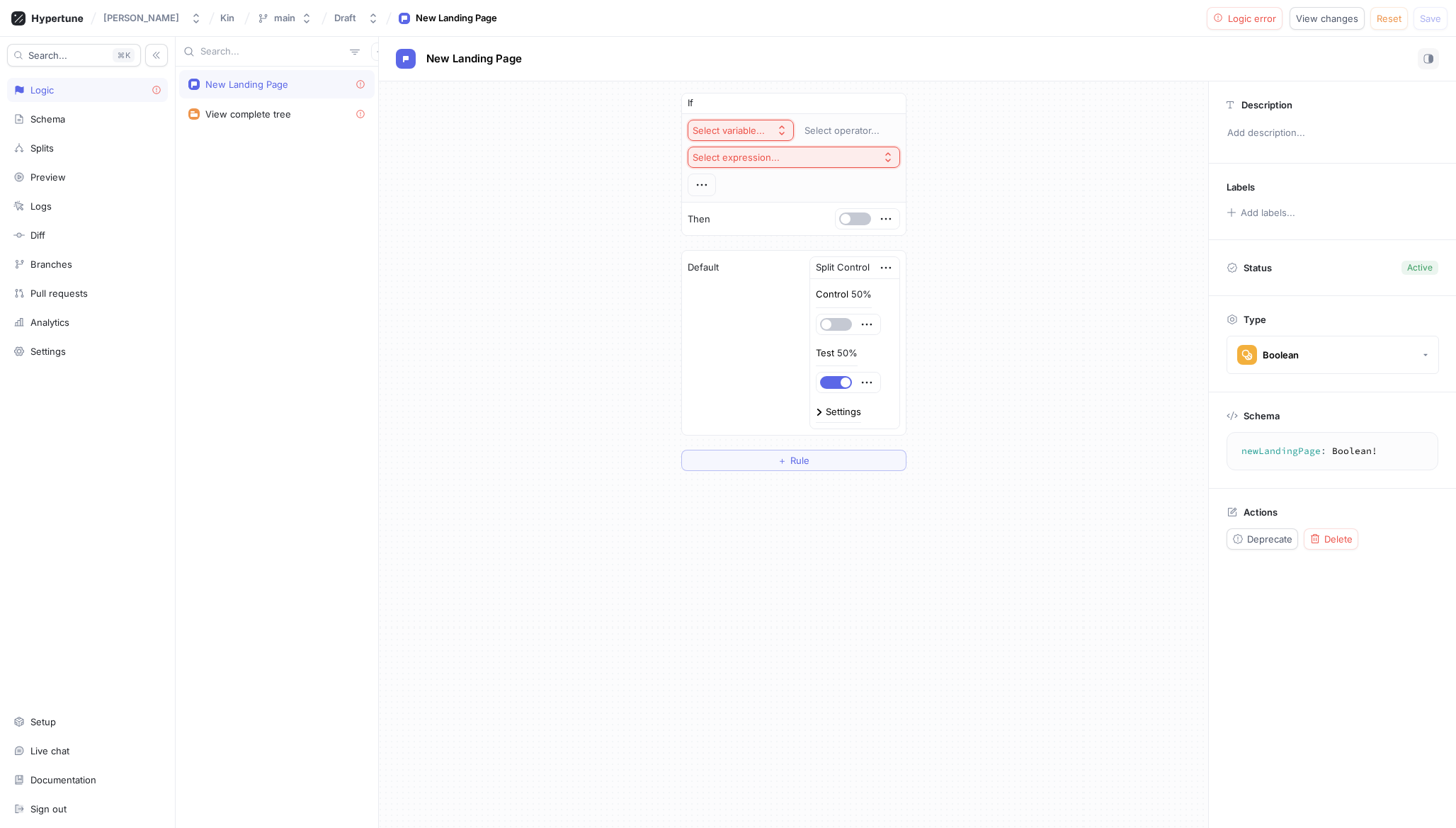
click at [553, 232] on div "If Select variable... Select operator... Select expression... Then Default Spli…" at bounding box center [793, 282] width 830 height 401
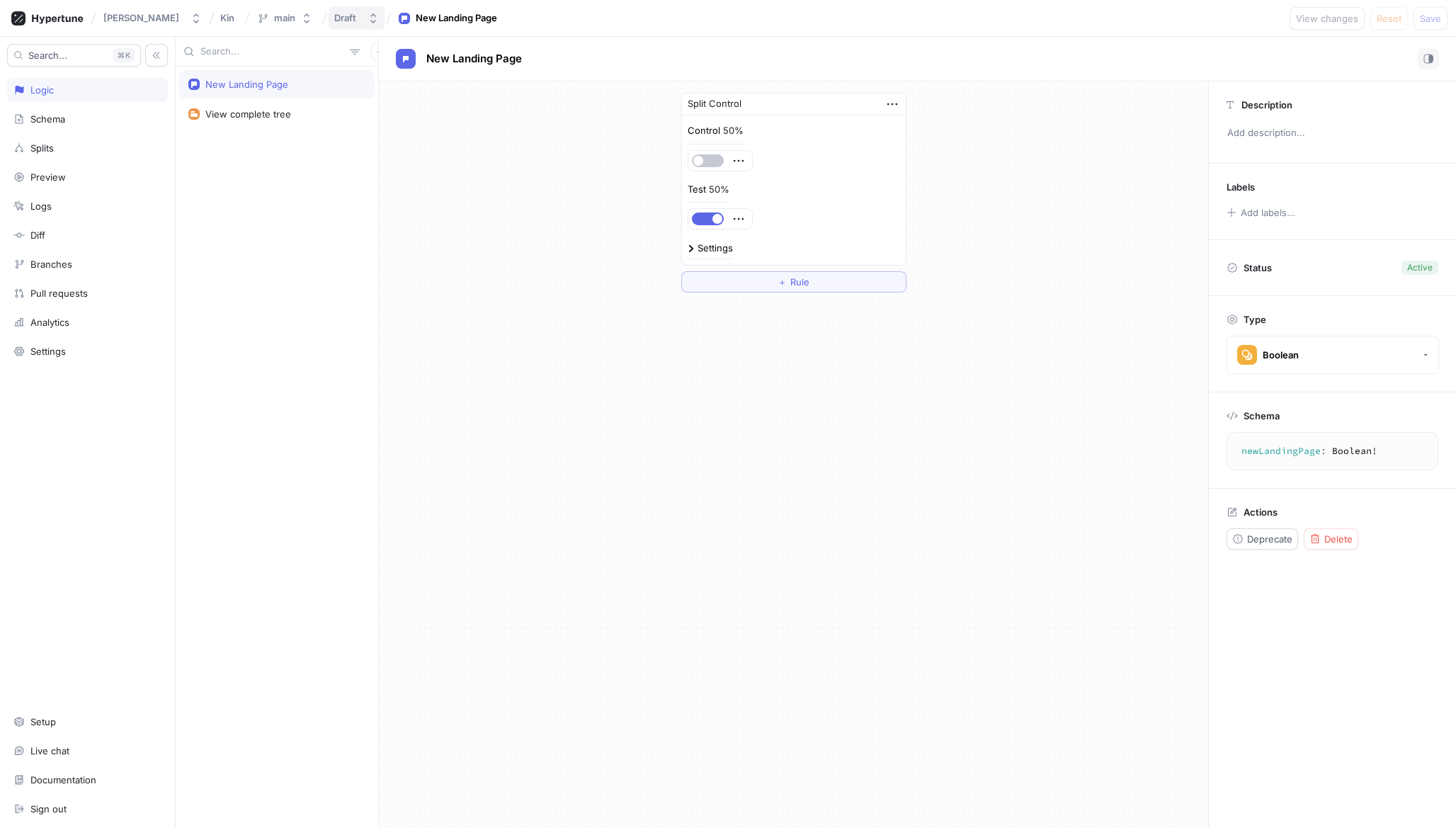
click at [342, 16] on div "Draft" at bounding box center [345, 18] width 22 height 12
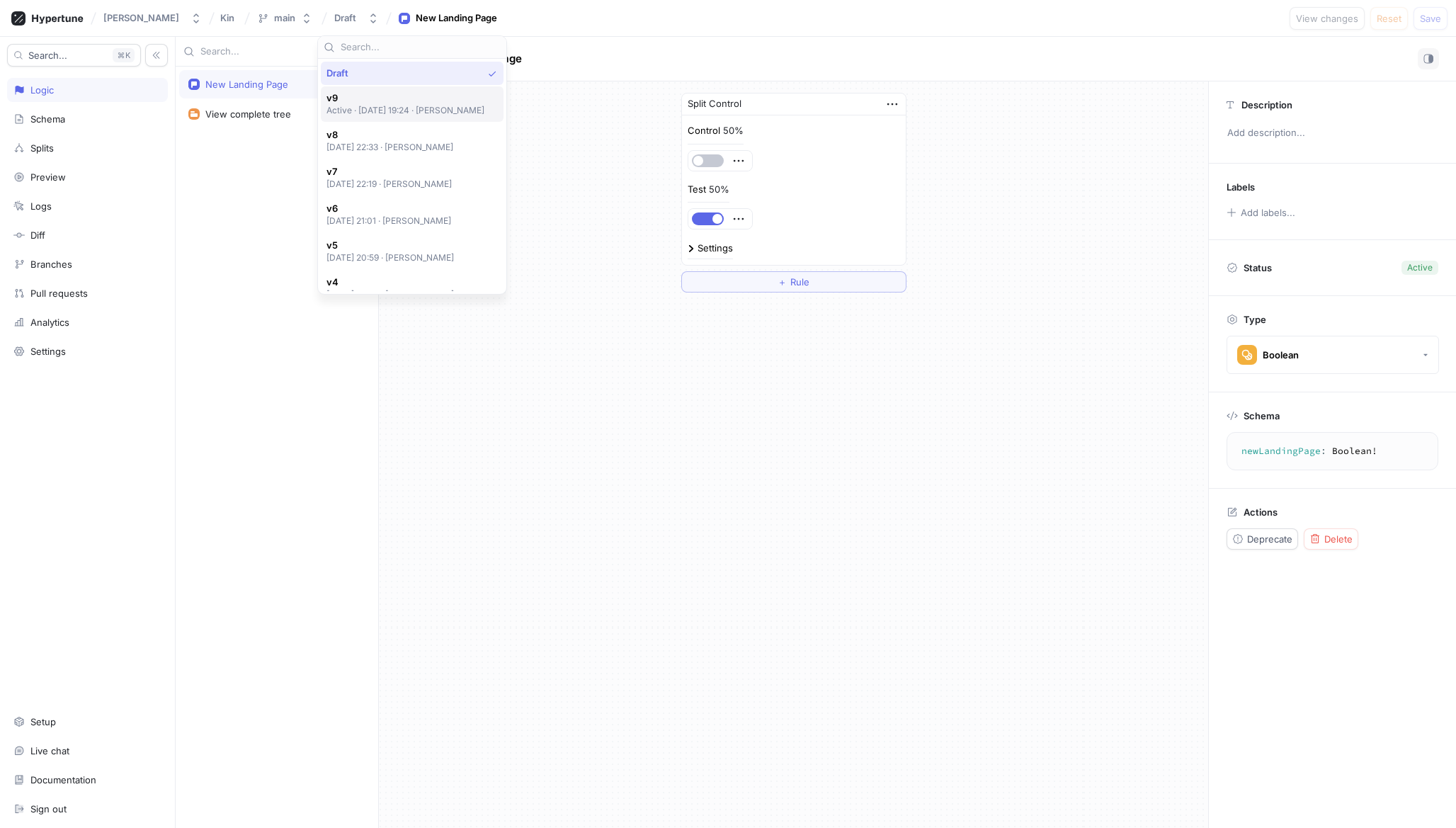
click at [388, 106] on p "Active ‧ [DATE] 19:24 ‧ [PERSON_NAME]" at bounding box center [406, 110] width 158 height 12
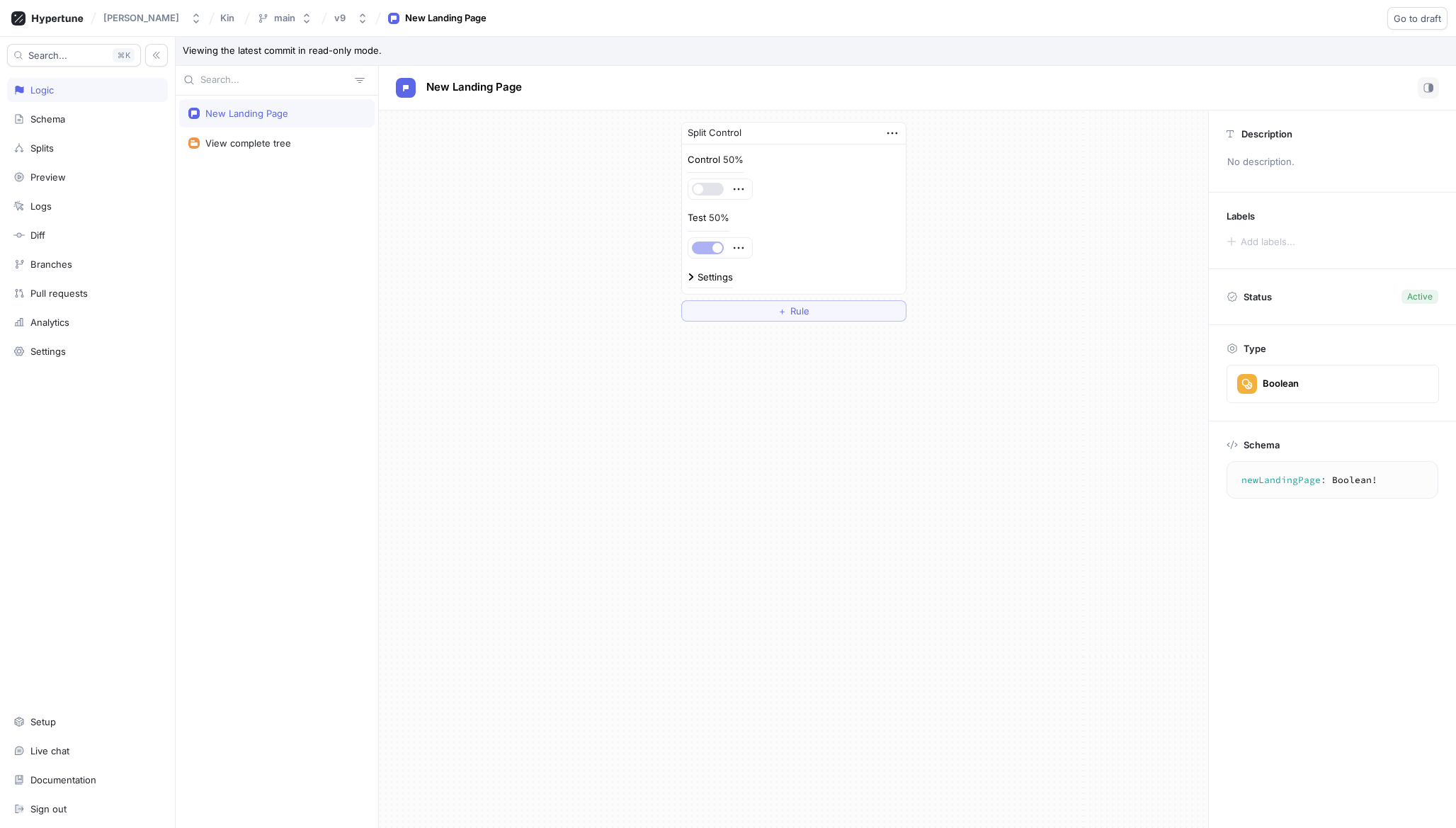
click at [635, 273] on div "Split Control Control 50% Test 50% Settings ＋ Rule" at bounding box center [793, 222] width 830 height 223
click at [1433, 24] on button "Go to draft" at bounding box center [1417, 18] width 60 height 23
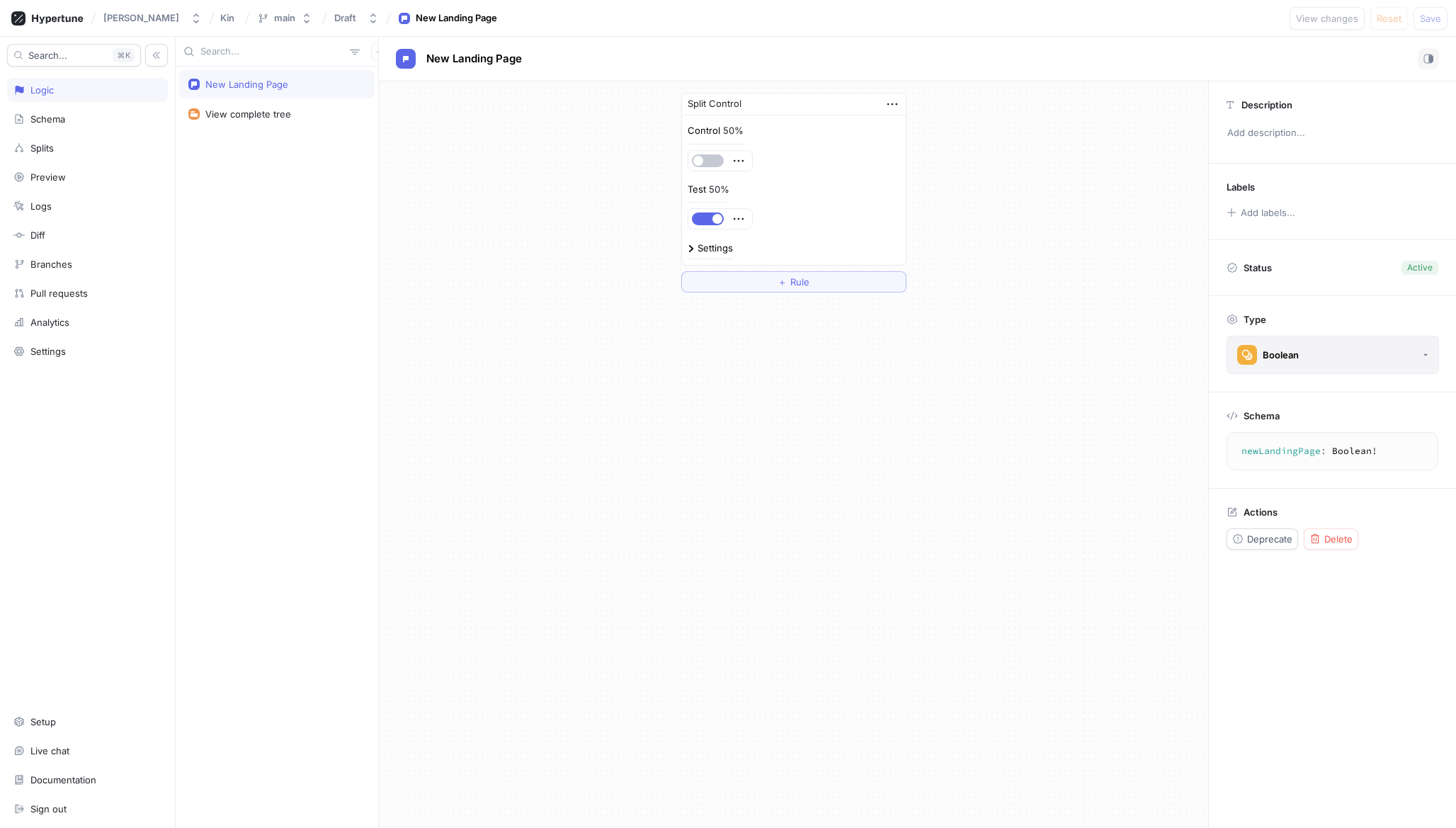
click at [1361, 350] on button "Boolean" at bounding box center [1333, 355] width 213 height 38
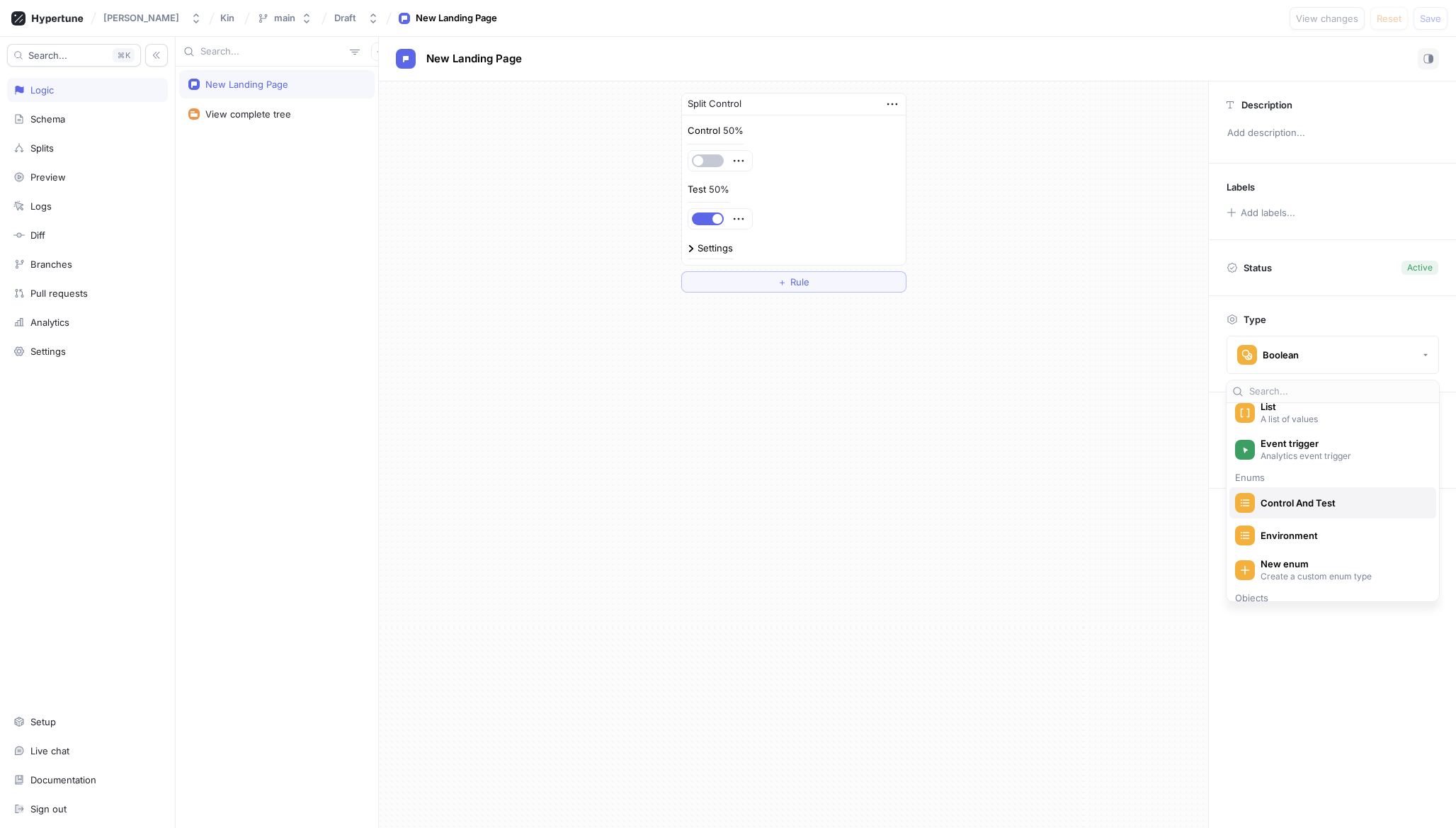
scroll to position [179, 0]
click at [1332, 504] on span "Control And Test" at bounding box center [1342, 502] width 163 height 12
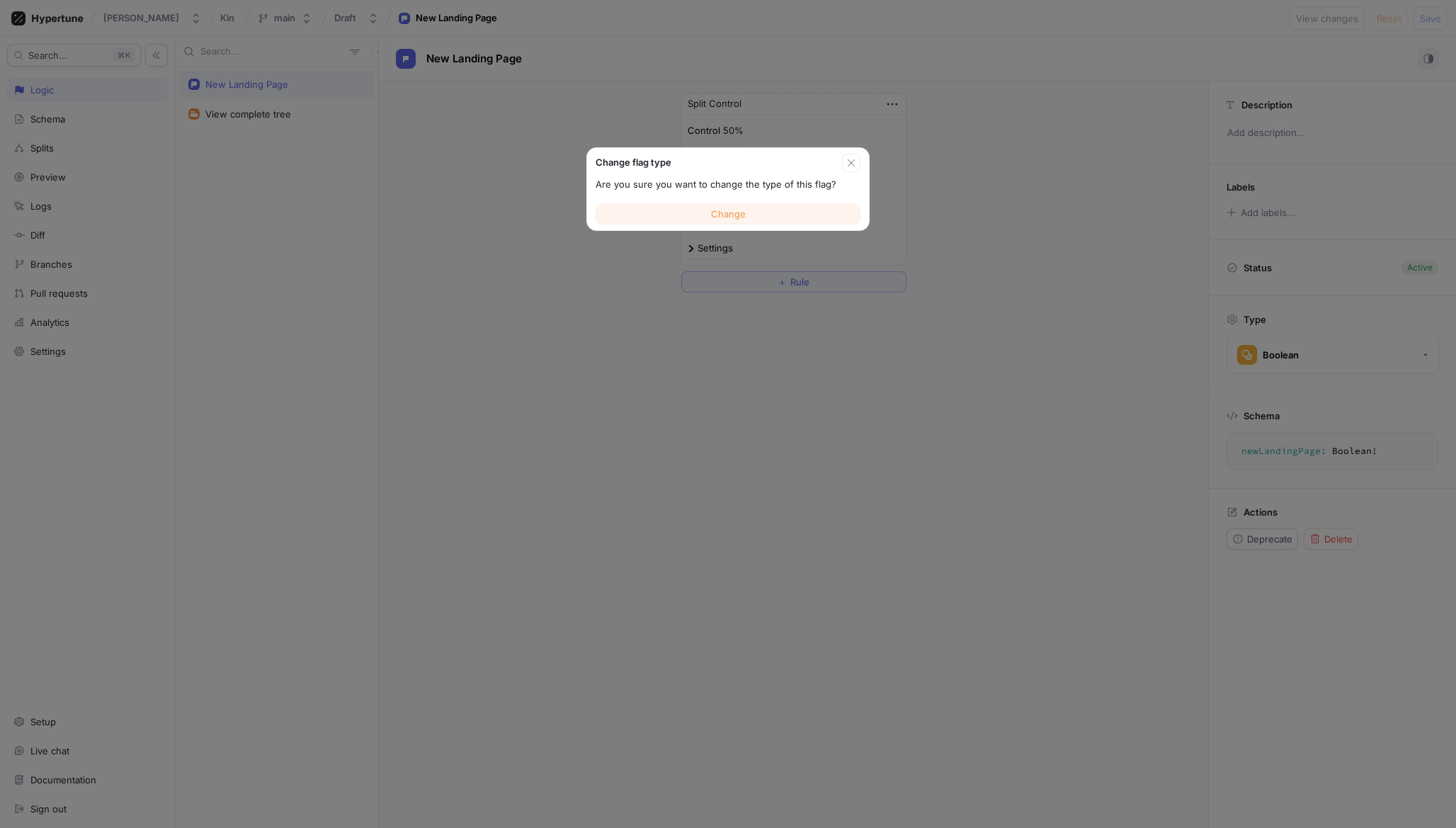
click at [820, 211] on button "Change" at bounding box center [728, 214] width 264 height 21
type textarea "newLandingPage: ControlAndTest!"
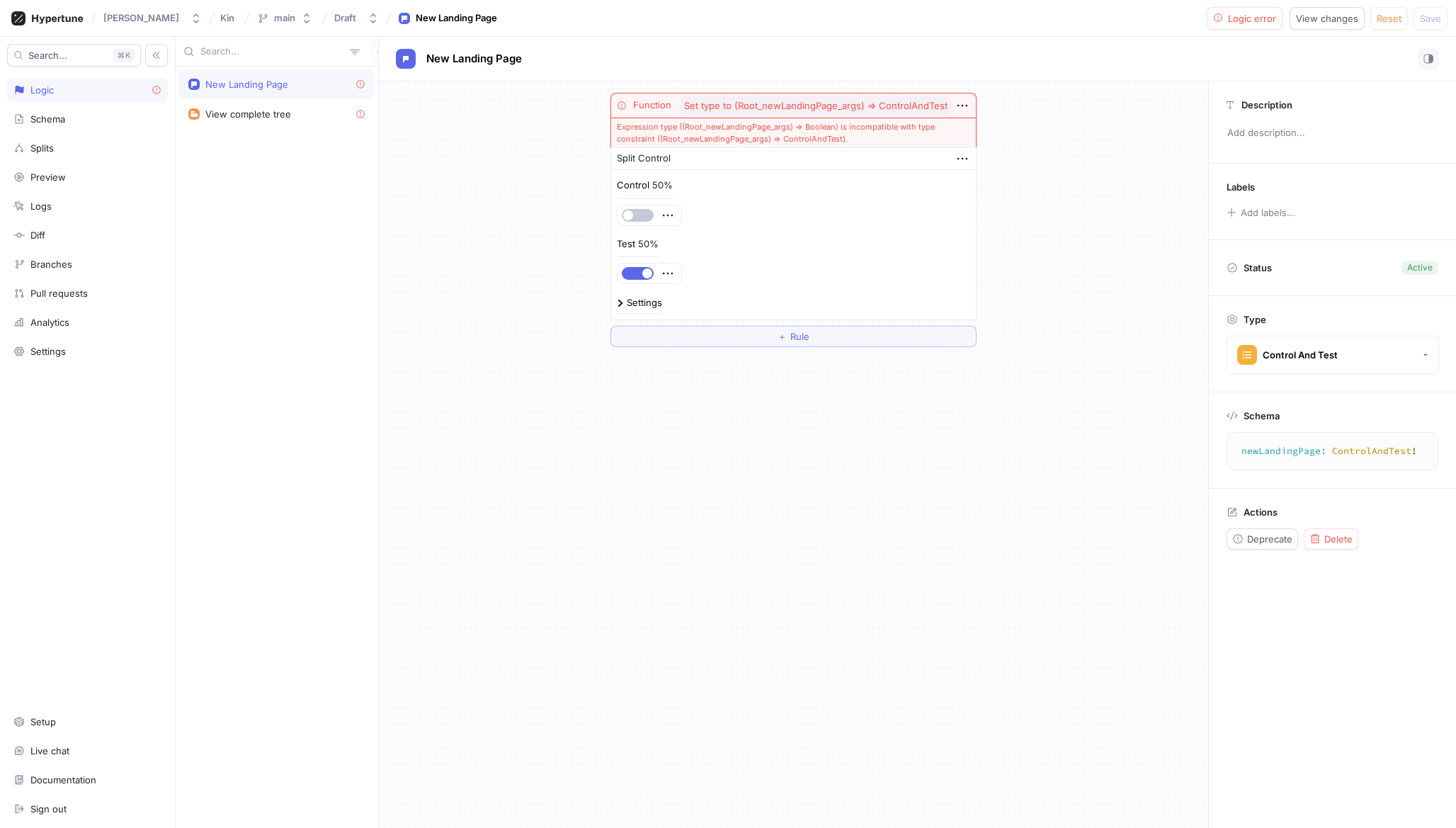
click at [636, 303] on div "Settings" at bounding box center [644, 303] width 35 height 10
click at [644, 353] on div "AB" at bounding box center [644, 357] width 12 height 12
click at [659, 405] on span "AB" at bounding box center [707, 408] width 122 height 12
click at [866, 164] on div "Split Control" at bounding box center [793, 159] width 365 height 22
click at [959, 109] on icon "button" at bounding box center [962, 105] width 15 height 15
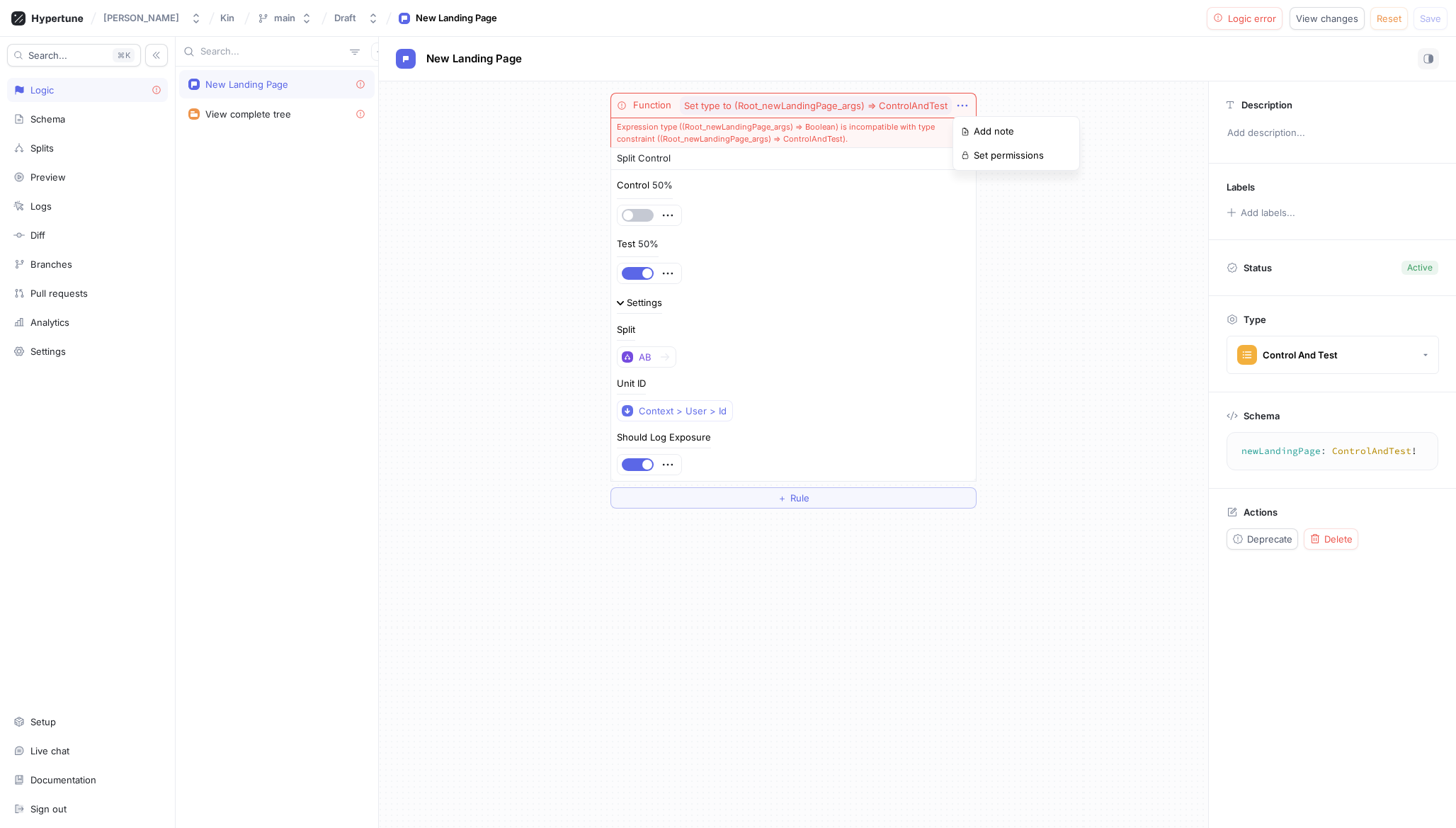
click at [781, 292] on div "Function Set type to (Root_newLandingPage_args) ⇒ ControlAndTest Expression typ…" at bounding box center [793, 300] width 367 height 415
click at [960, 152] on icon "button" at bounding box center [962, 159] width 15 height 15
click at [990, 179] on p "Delete" at bounding box center [988, 184] width 29 height 14
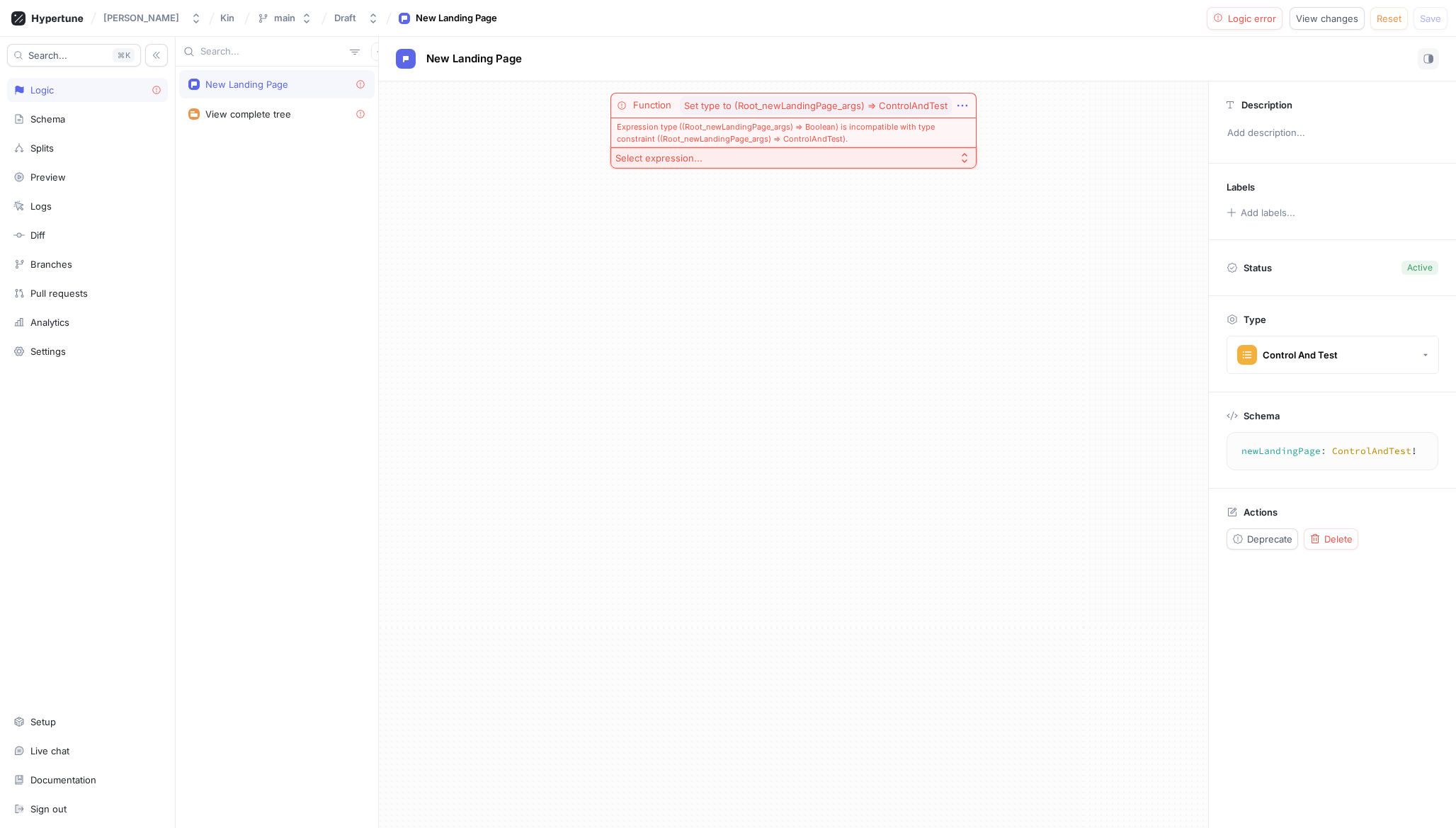
click at [958, 100] on icon "button" at bounding box center [962, 105] width 15 height 15
drag, startPoint x: 844, startPoint y: 180, endPoint x: 818, endPoint y: 180, distance: 26.0
click at [844, 180] on div "Function Set type to (Root_newLandingPage_args) ⇒ ControlAndTest Expression typ…" at bounding box center [793, 455] width 830 height 747
click at [964, 156] on icon "button" at bounding box center [964, 159] width 11 height 11
click at [692, 303] on span "Split Control" at bounding box center [798, 308] width 320 height 12
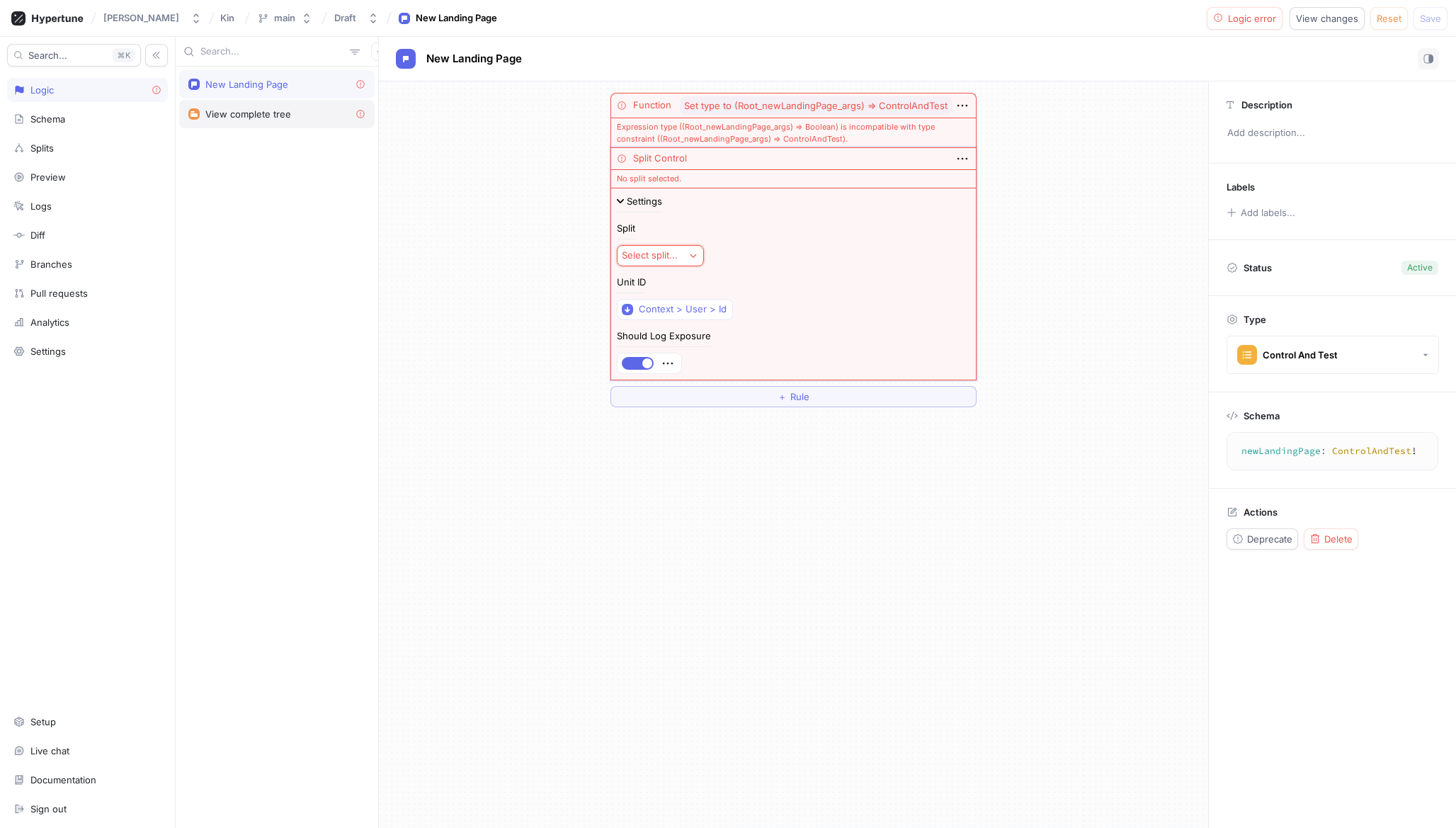
click at [283, 113] on div "View complete tree" at bounding box center [248, 115] width 86 height 11
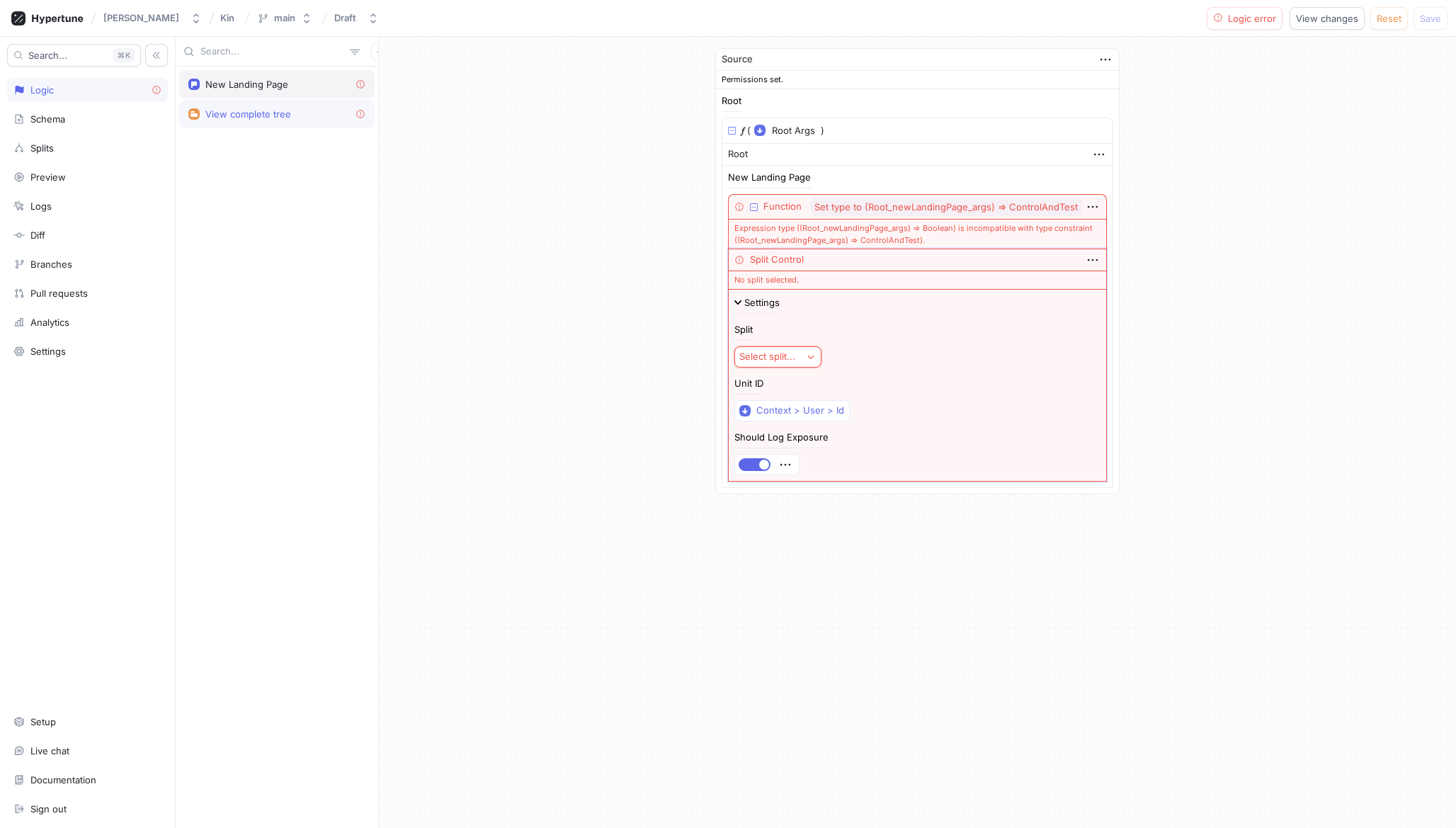
click at [274, 80] on div "New Landing Page" at bounding box center [246, 84] width 83 height 11
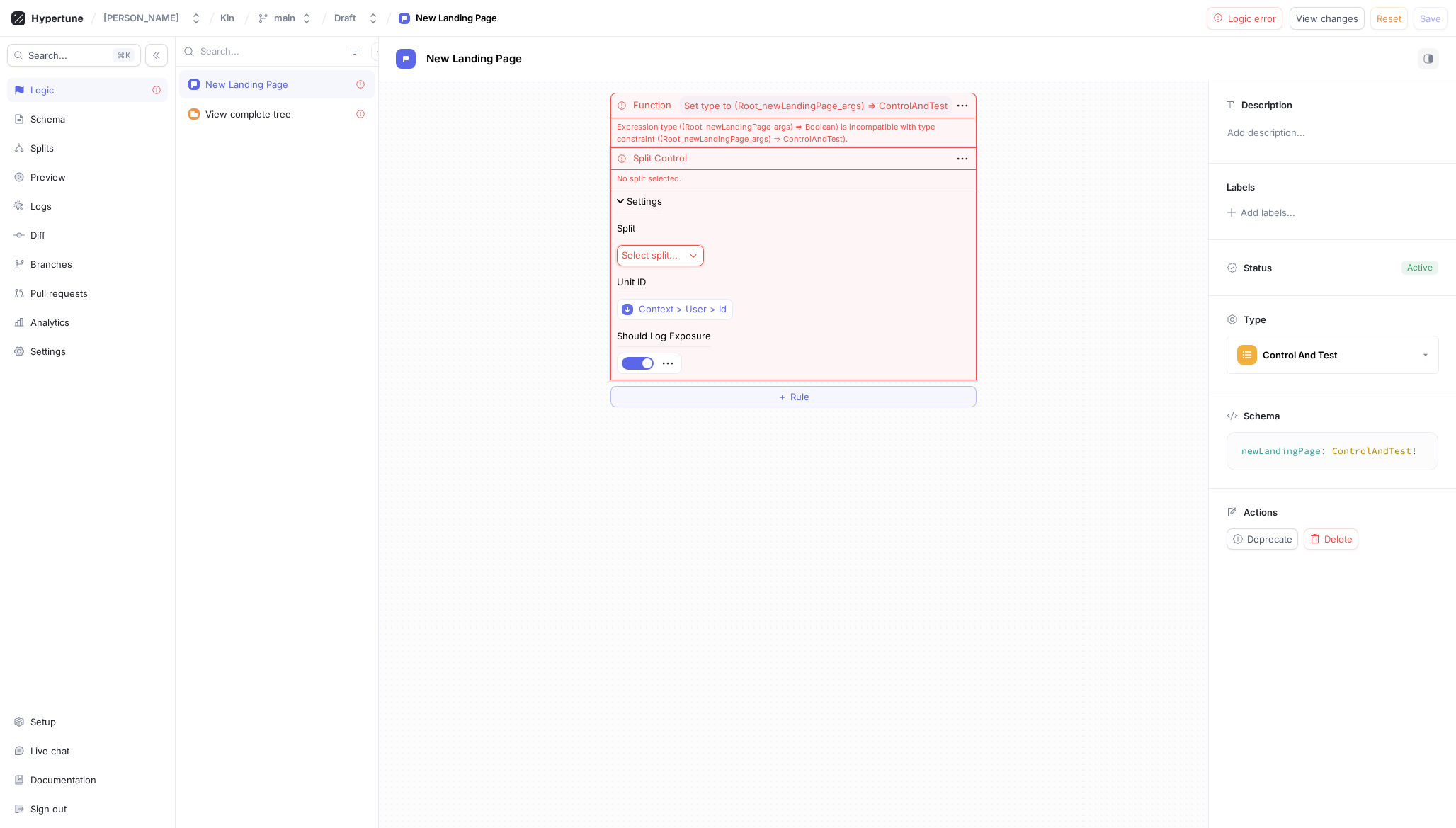
click at [1369, 449] on textarea "newLandingPage: ControlAndTest!" at bounding box center [1333, 451] width 199 height 26
click at [1327, 268] on div "Status Active" at bounding box center [1333, 267] width 212 height 20
click at [1389, 22] on span "Reset" at bounding box center [1389, 18] width 25 height 9
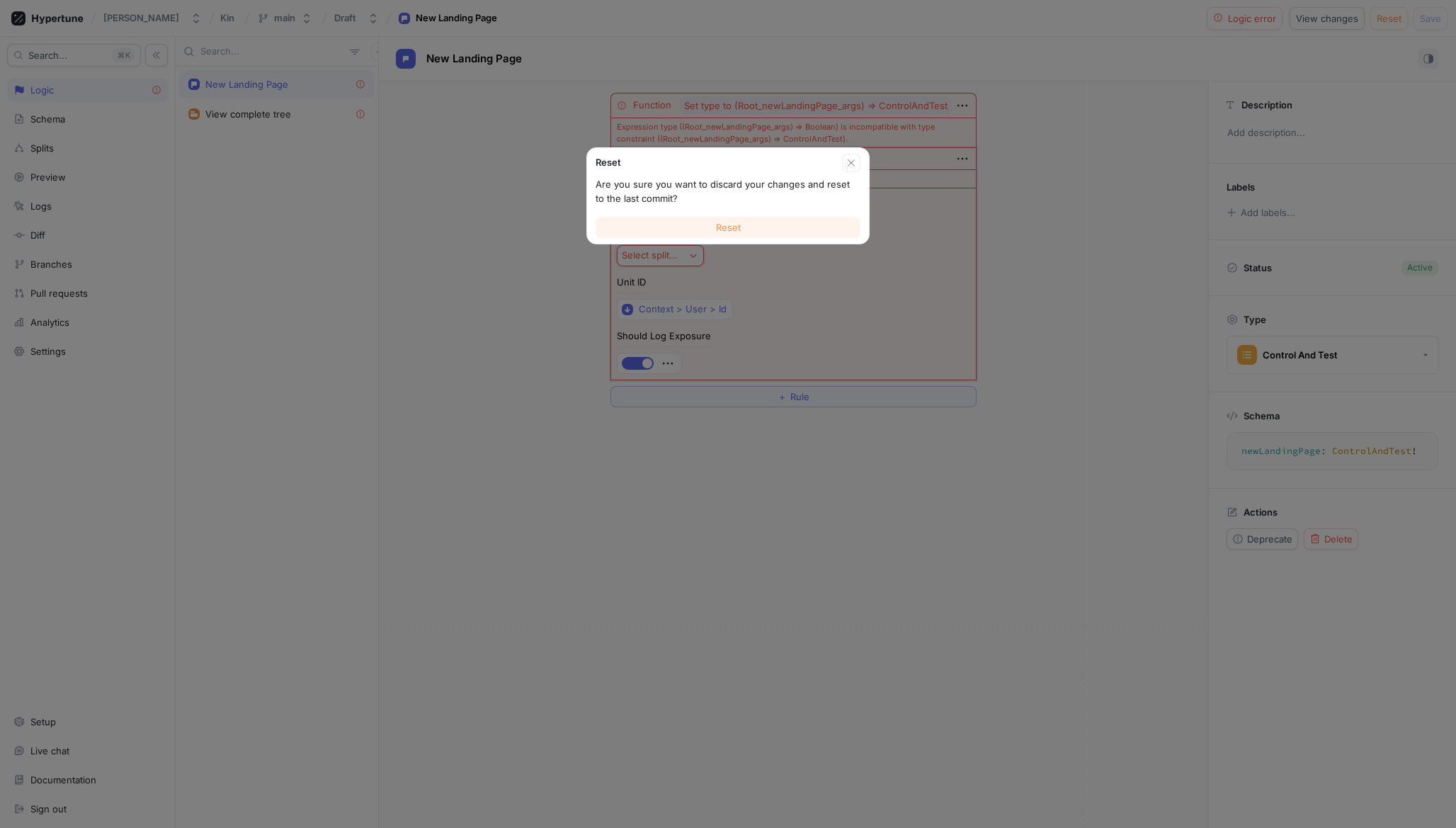
click at [743, 226] on button "Reset" at bounding box center [728, 227] width 264 height 21
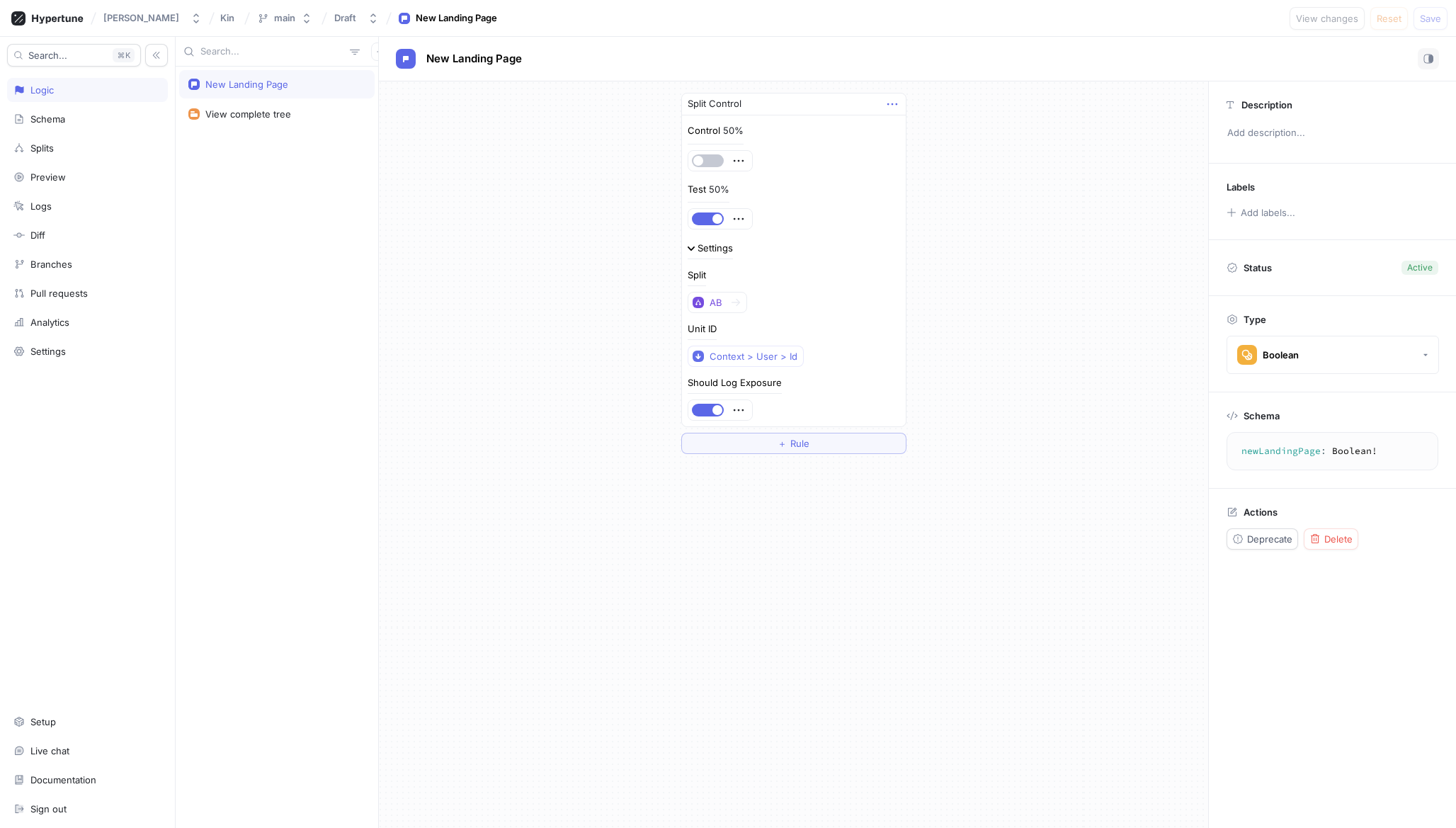
click at [895, 102] on icon "button" at bounding box center [893, 104] width 15 height 15
click at [922, 136] on p "Delete" at bounding box center [920, 130] width 29 height 14
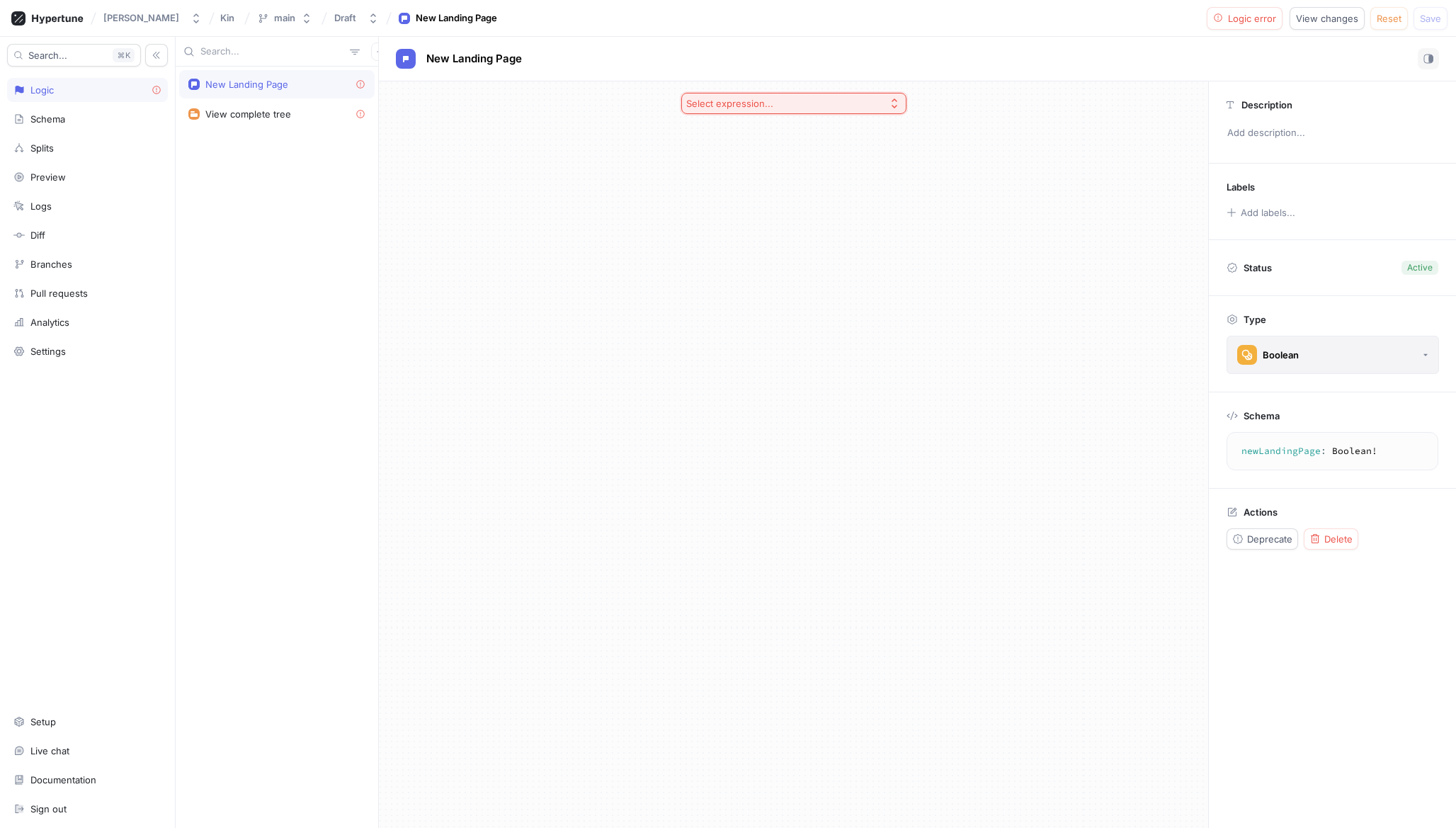
click at [1321, 364] on button "Boolean" at bounding box center [1333, 355] width 213 height 38
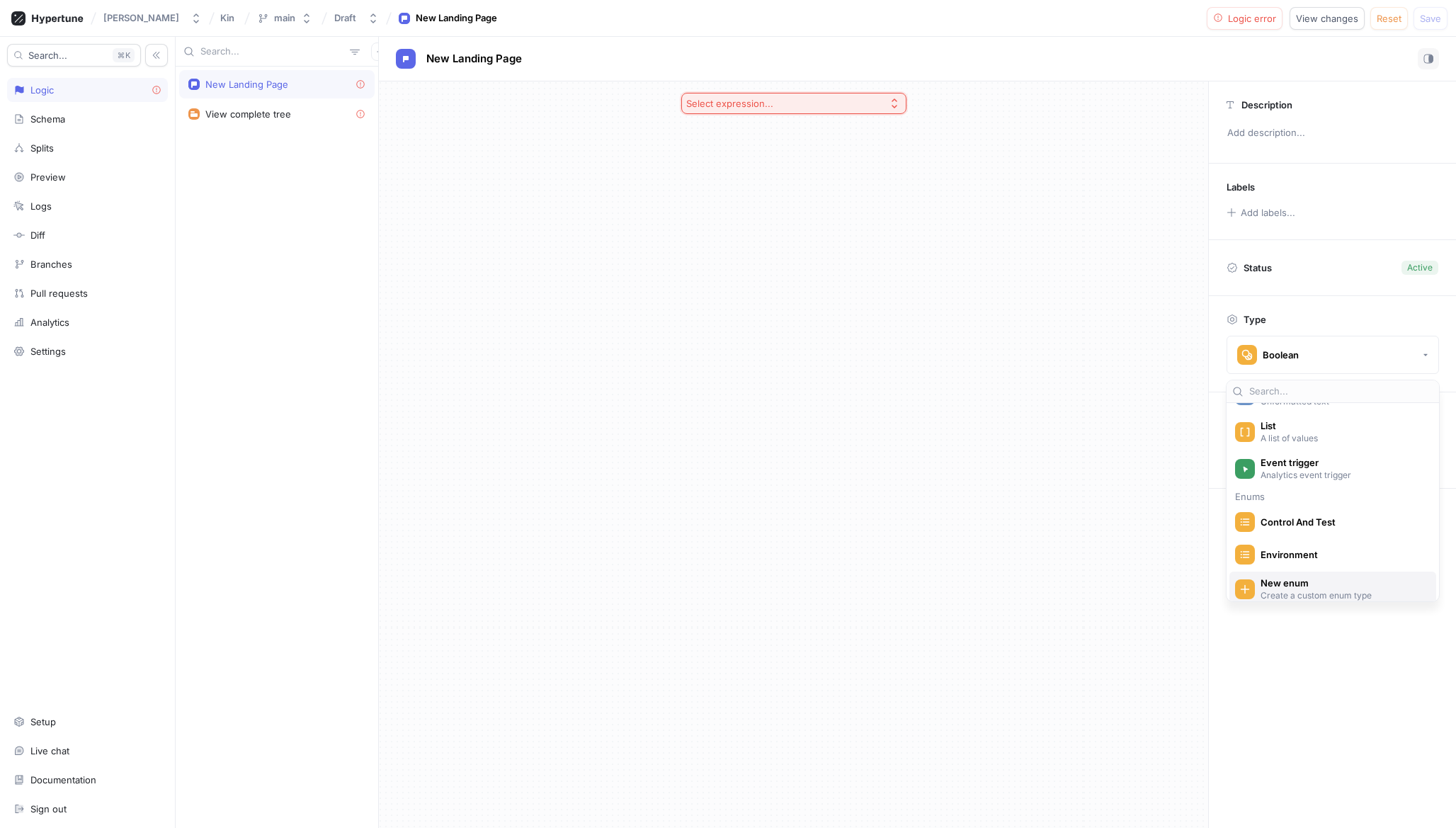
scroll to position [166, 0]
click at [1310, 518] on span "Control And Test" at bounding box center [1342, 515] width 163 height 12
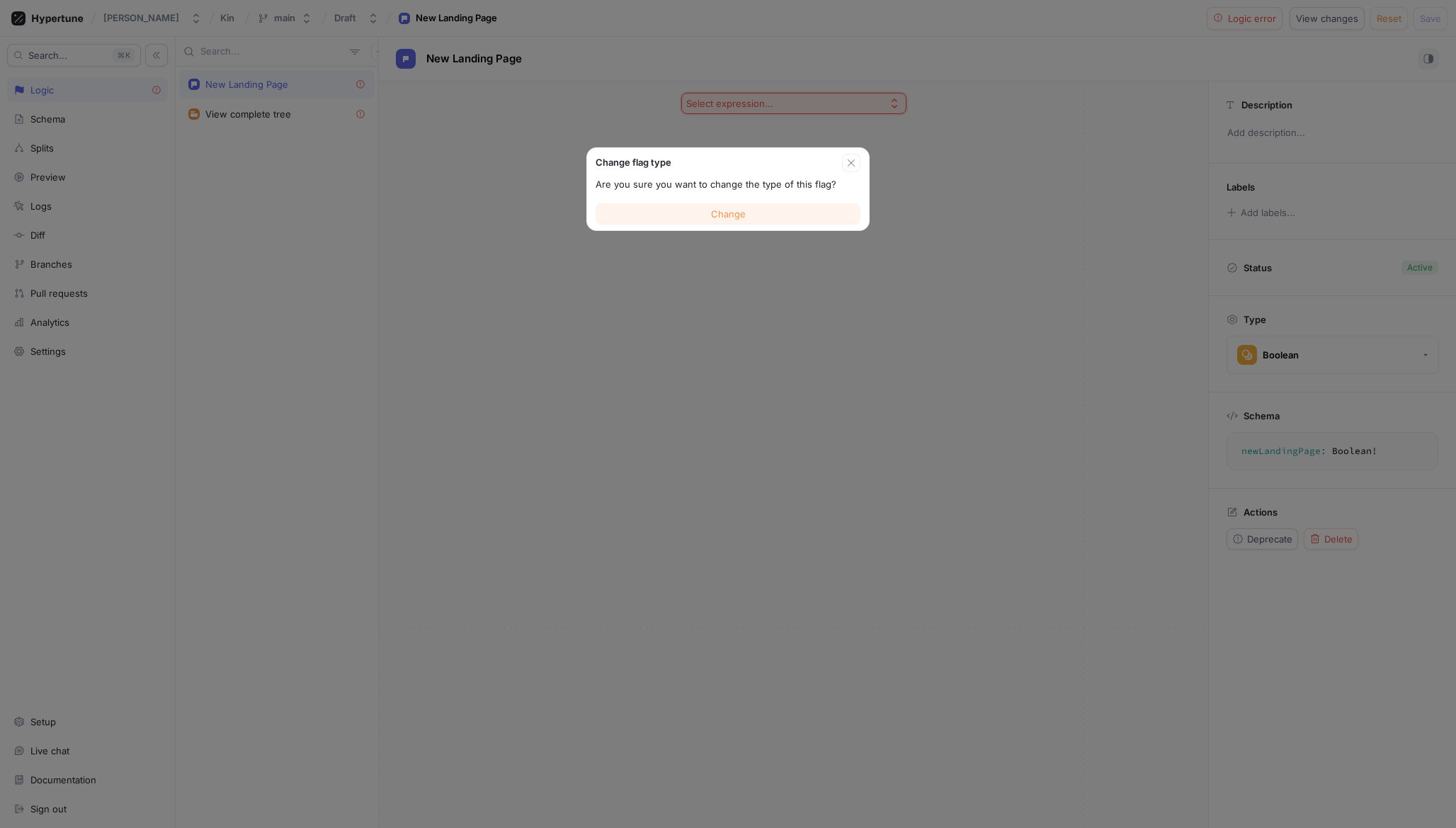
click at [767, 208] on button "Change" at bounding box center [728, 214] width 264 height 21
type textarea "newLandingPage: ControlAndTest!"
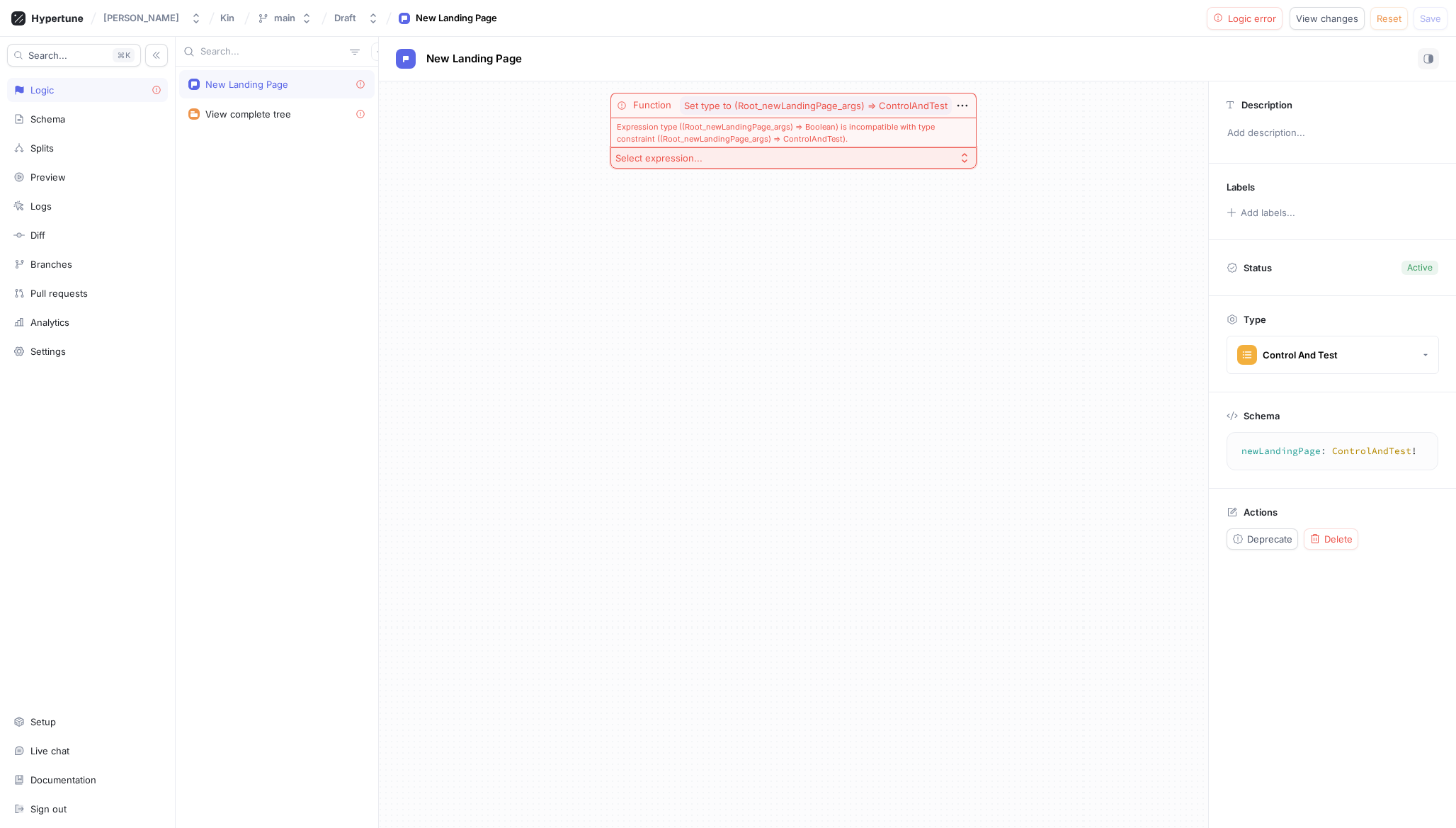
click at [1295, 278] on div "Status Active" at bounding box center [1332, 267] width 247 height 55
click at [1263, 269] on p "Status" at bounding box center [1258, 267] width 29 height 20
click at [1319, 525] on div "Actions Deprecate Delete" at bounding box center [1332, 528] width 247 height 78
click at [1319, 534] on icon "button" at bounding box center [1316, 540] width 11 height 11
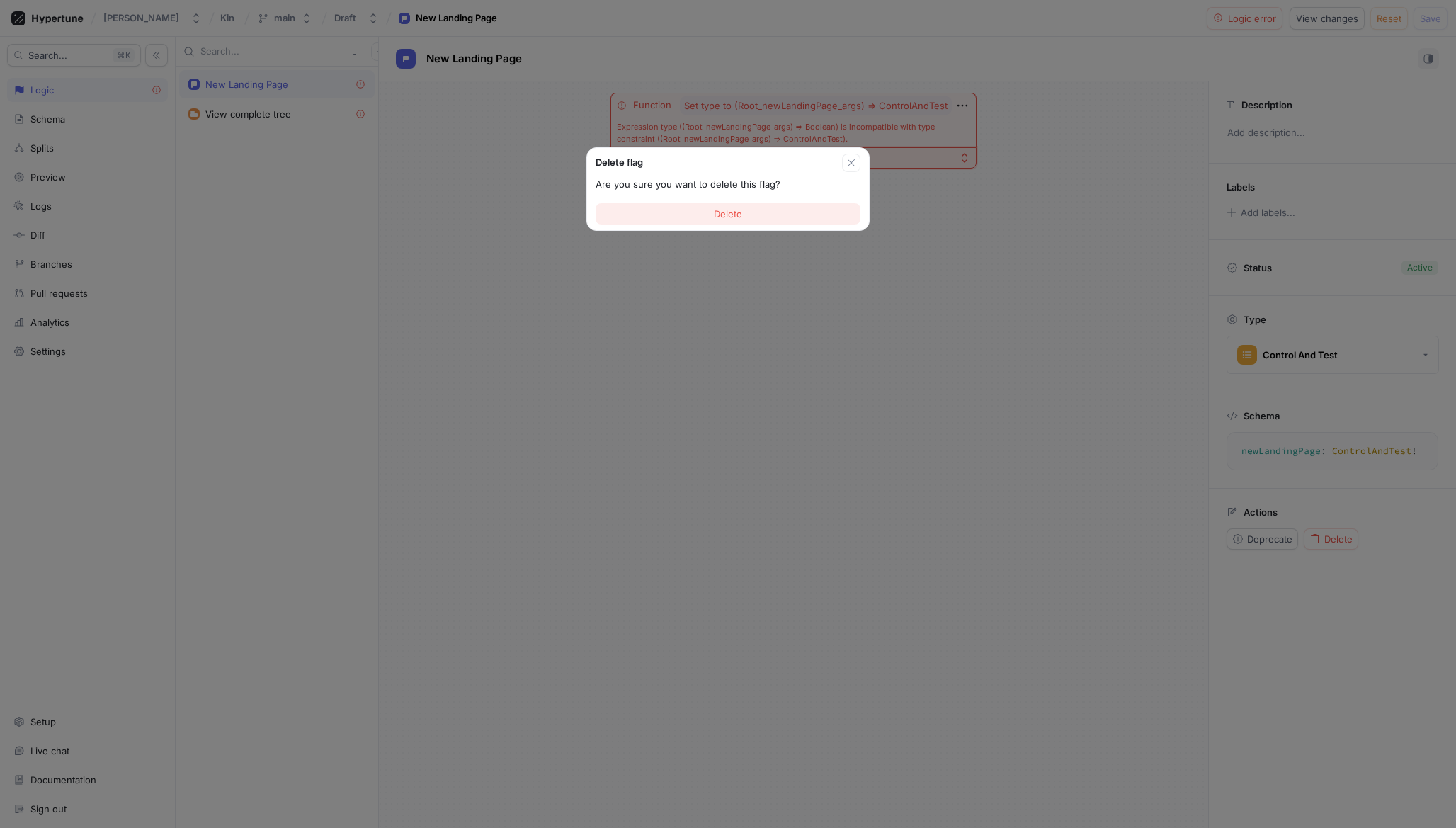
click at [764, 213] on button "Delete" at bounding box center [728, 214] width 264 height 21
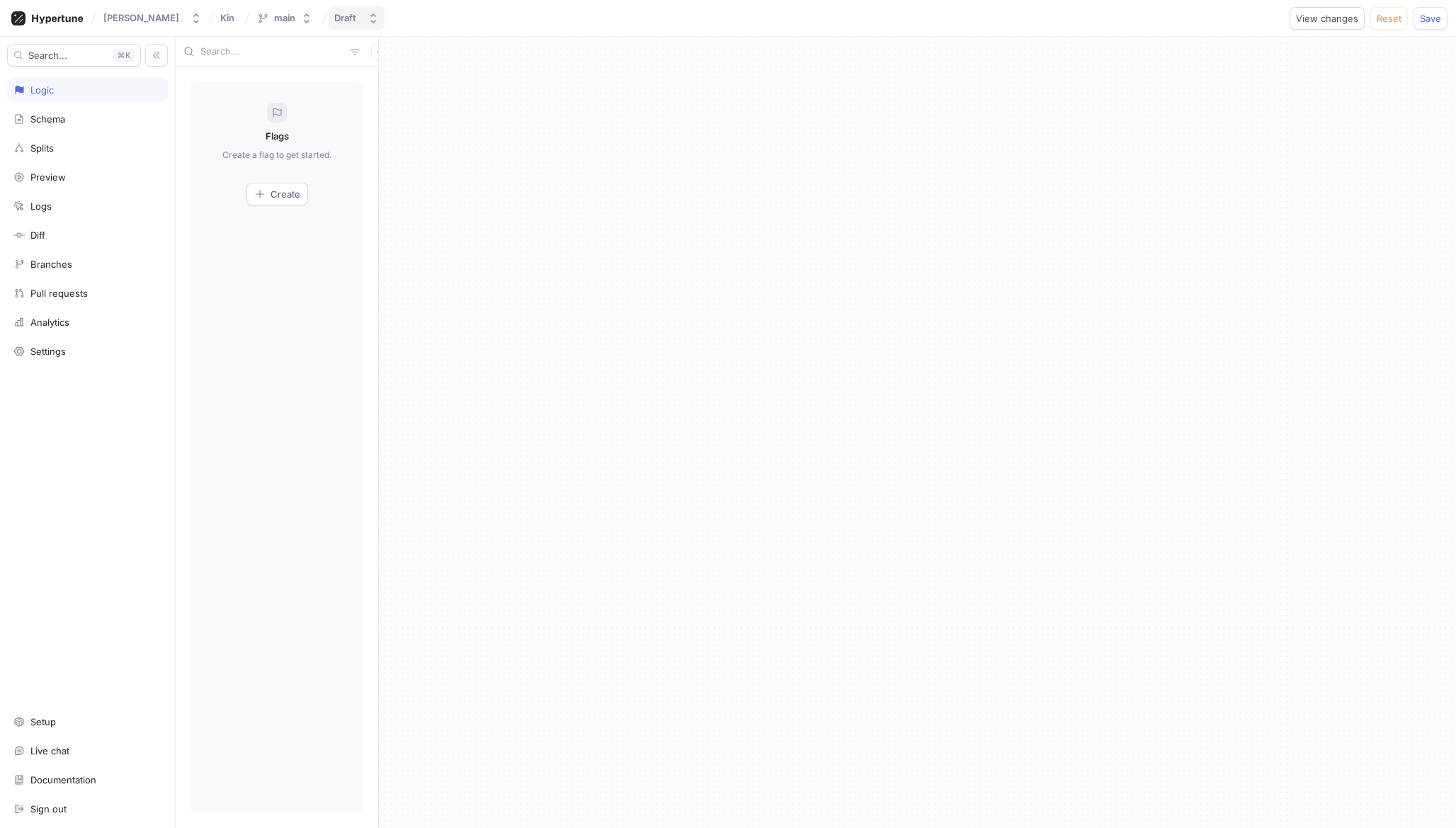
click at [345, 12] on div "Draft" at bounding box center [348, 18] width 28 height 12
click at [403, 175] on span "v7" at bounding box center [390, 172] width 126 height 12
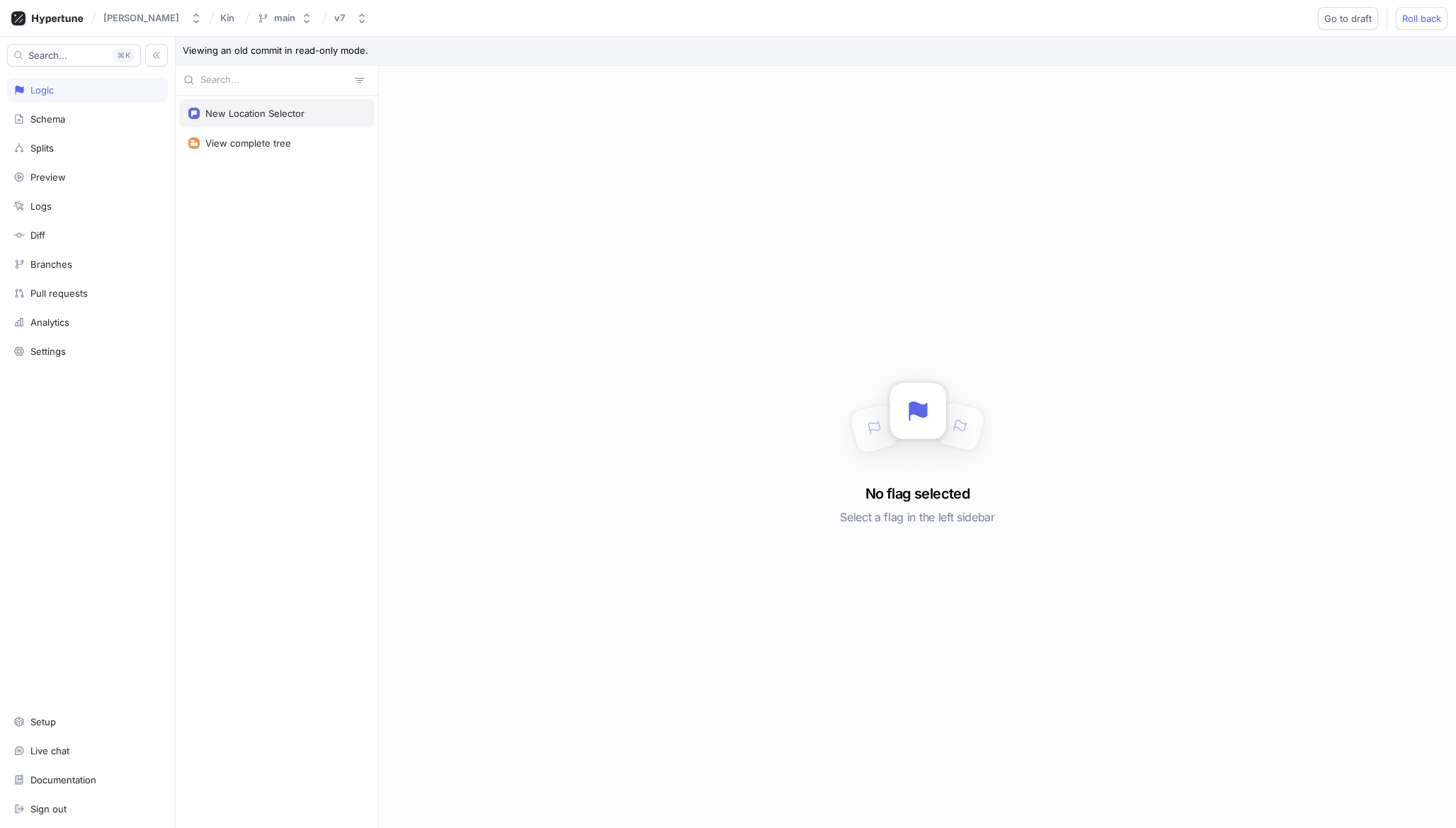
click at [316, 114] on div "New Location Selector" at bounding box center [276, 114] width 177 height 11
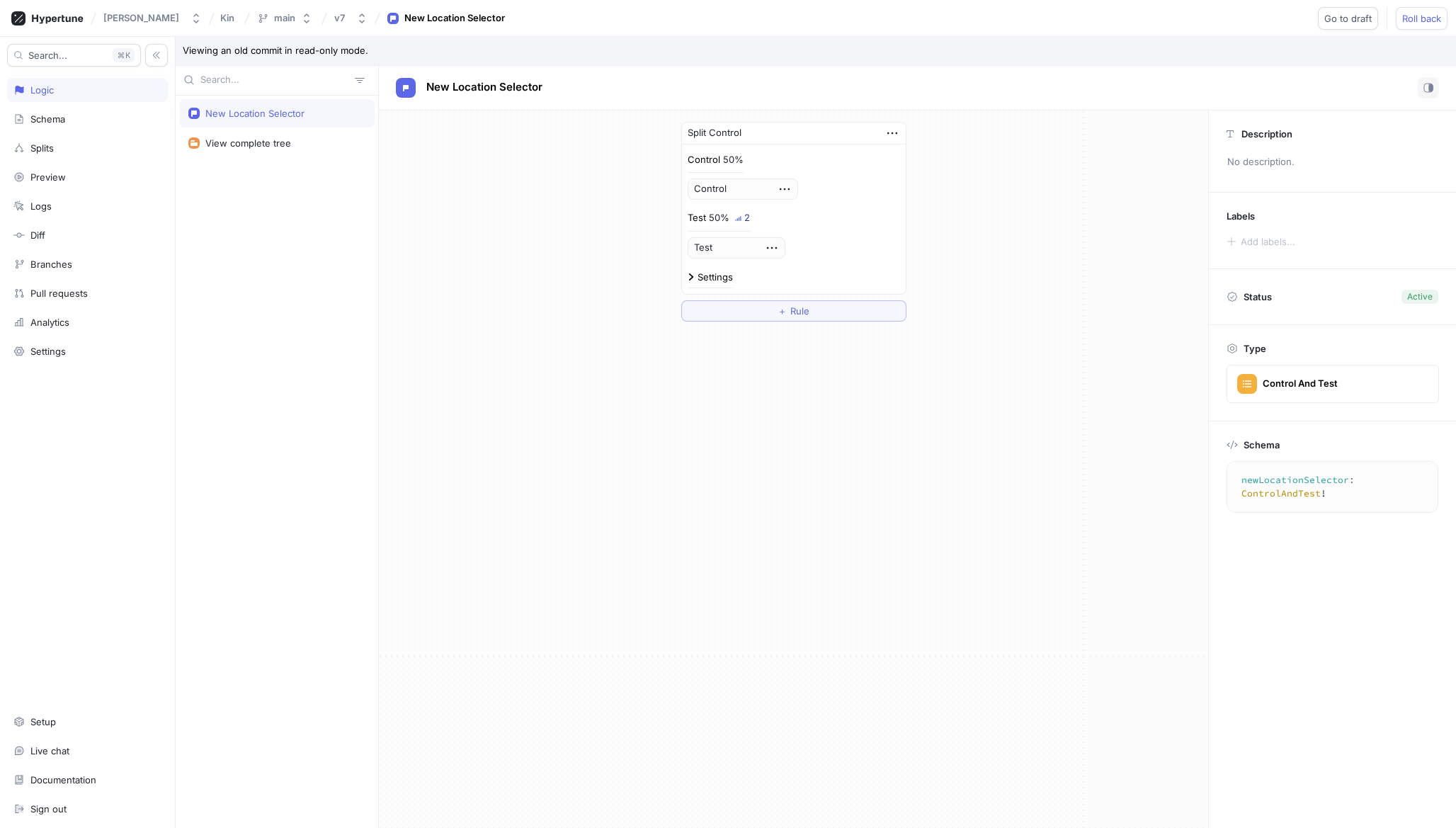
click at [341, 106] on div "New Location Selector" at bounding box center [277, 114] width 196 height 29
click at [901, 132] on div "Split Control" at bounding box center [793, 133] width 223 height 22
click at [721, 275] on div "Settings" at bounding box center [715, 278] width 35 height 10
click at [1406, 24] on button "Roll back" at bounding box center [1422, 18] width 52 height 23
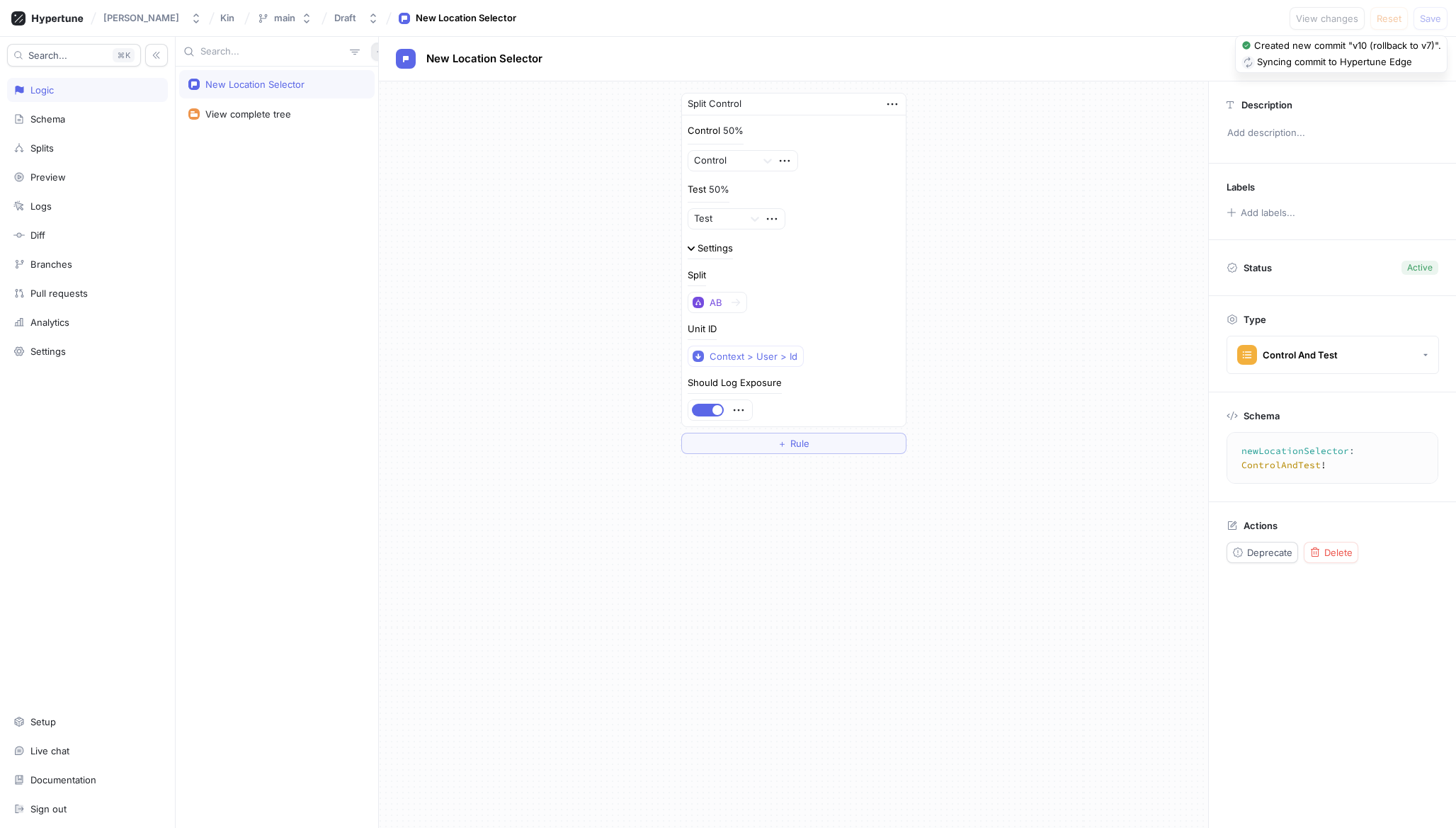
click at [376, 48] on icon "button" at bounding box center [380, 52] width 9 height 9
click at [397, 81] on div "Flag" at bounding box center [397, 78] width 84 height 24
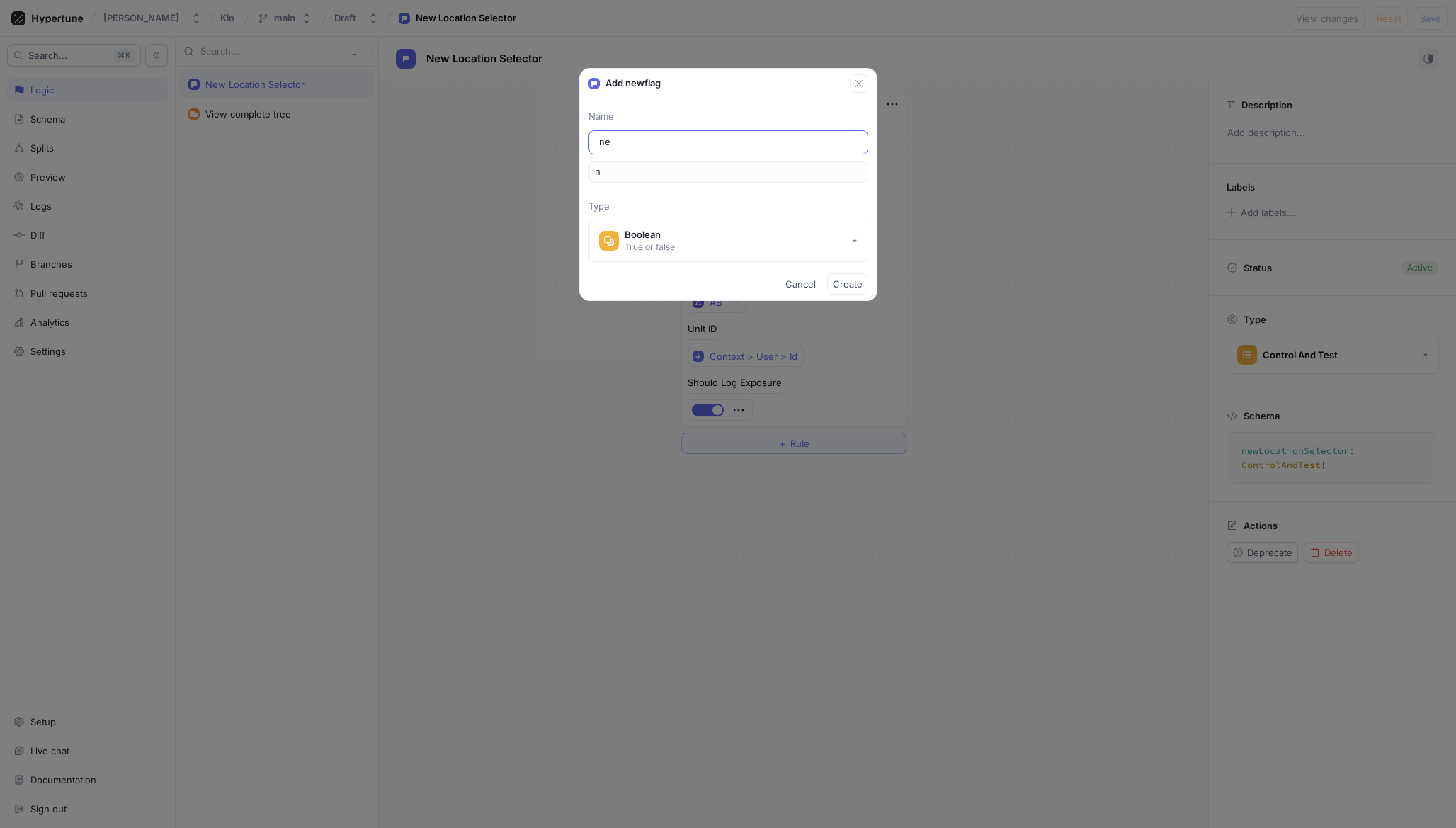
type input "new"
type input "new_l"
type input "newL"
type input "new_la"
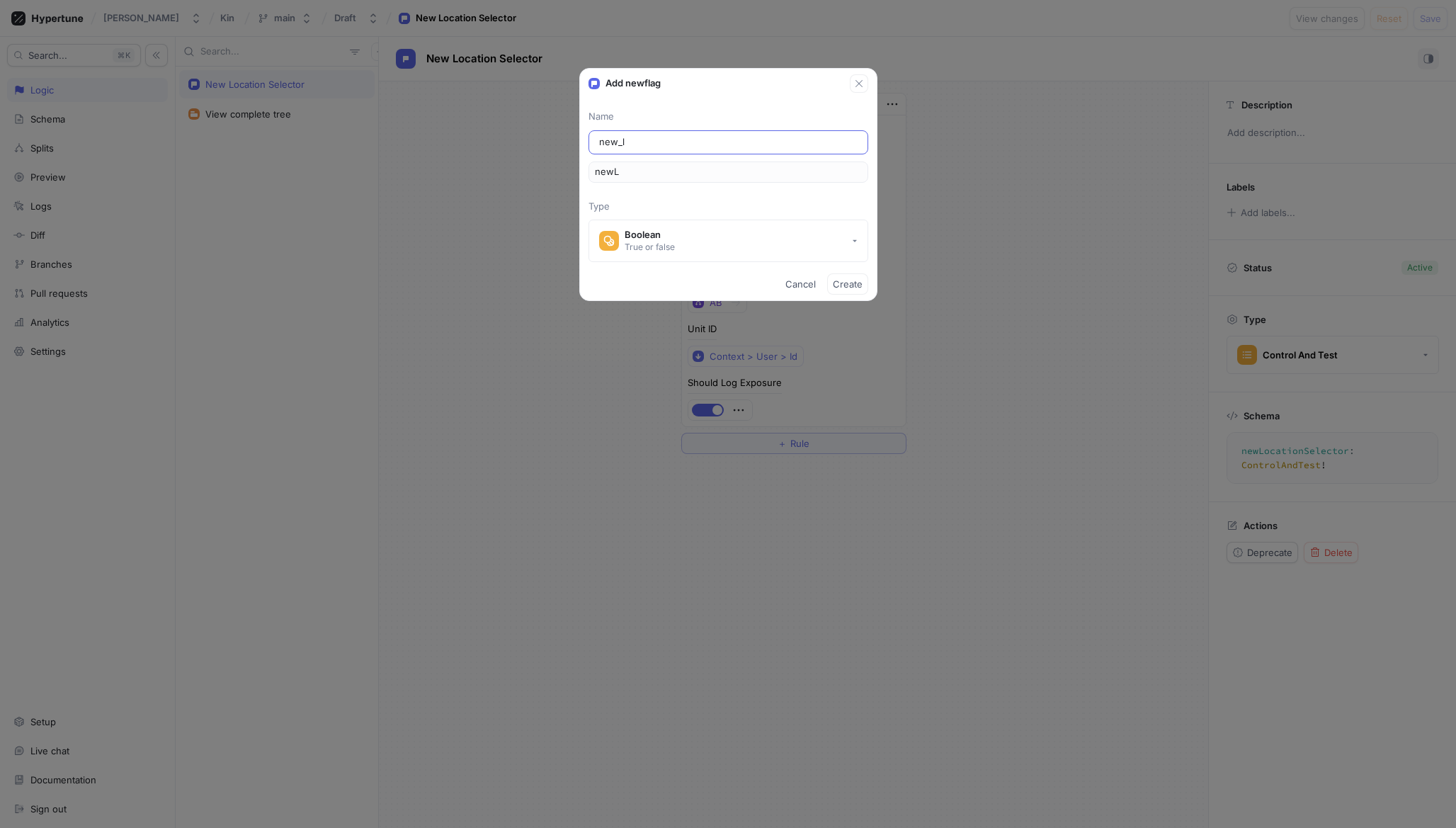
type input "newLa"
type input "new_lan"
type input "[PERSON_NAME]"
type input "new_land"
type input "[PERSON_NAME]"
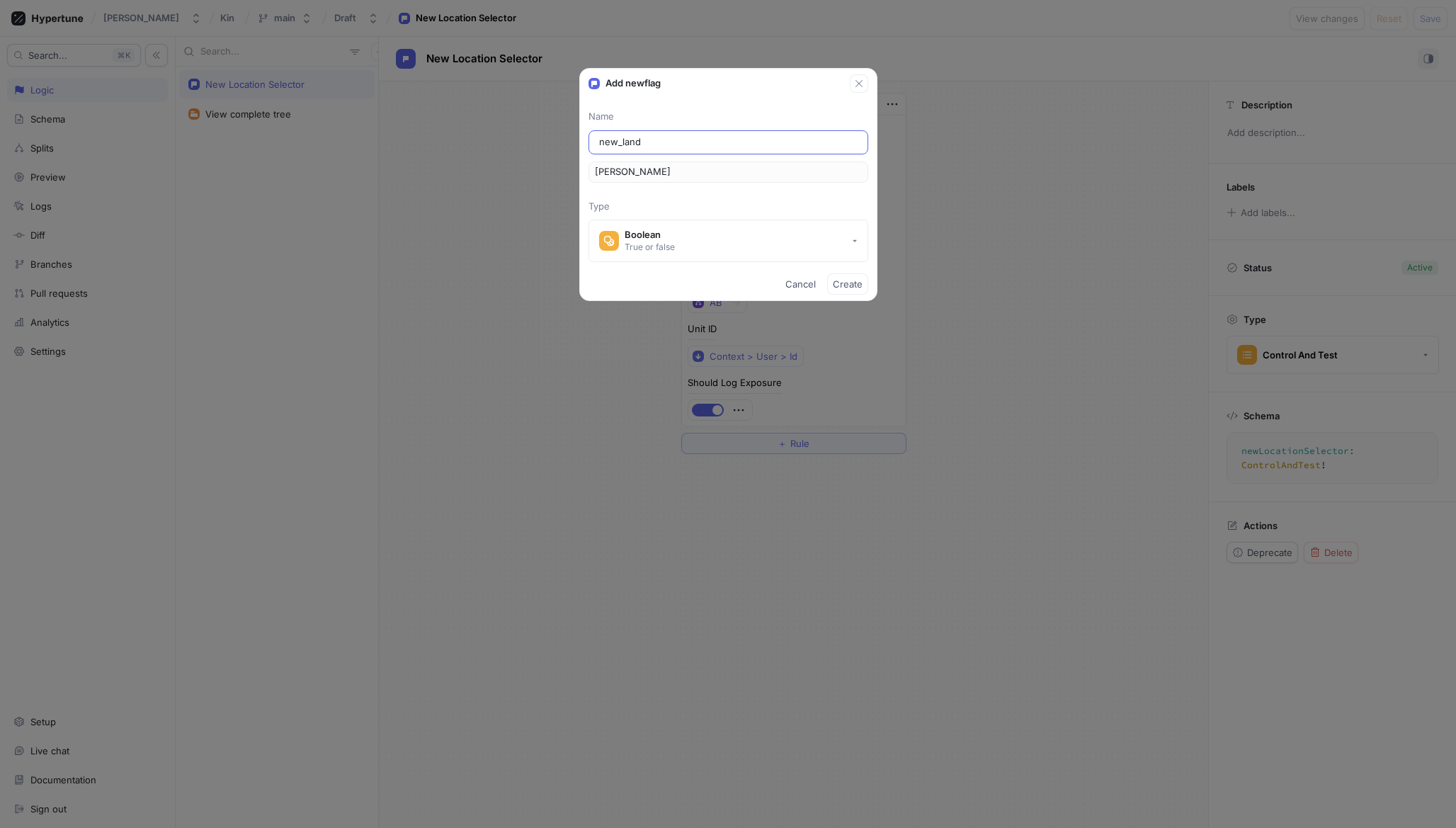
type input "new_landi"
type input "newLandi"
type input "new_landin"
type input "newLandin"
type input "new_landing"
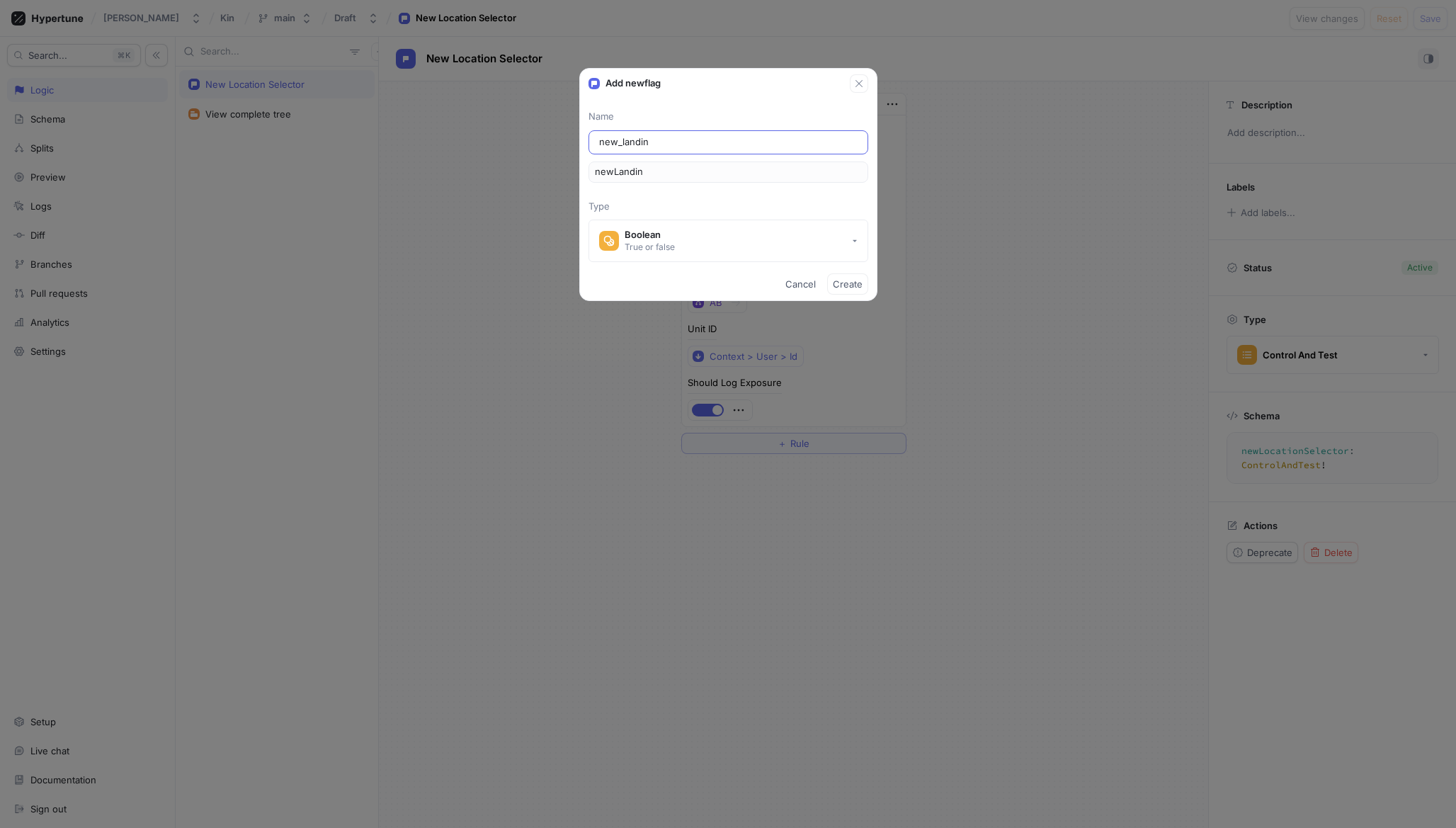
type input "newLanding"
type input "new_landing_p"
type input "newLandingP"
type input "new_landing_pa"
type input "newLandingPa"
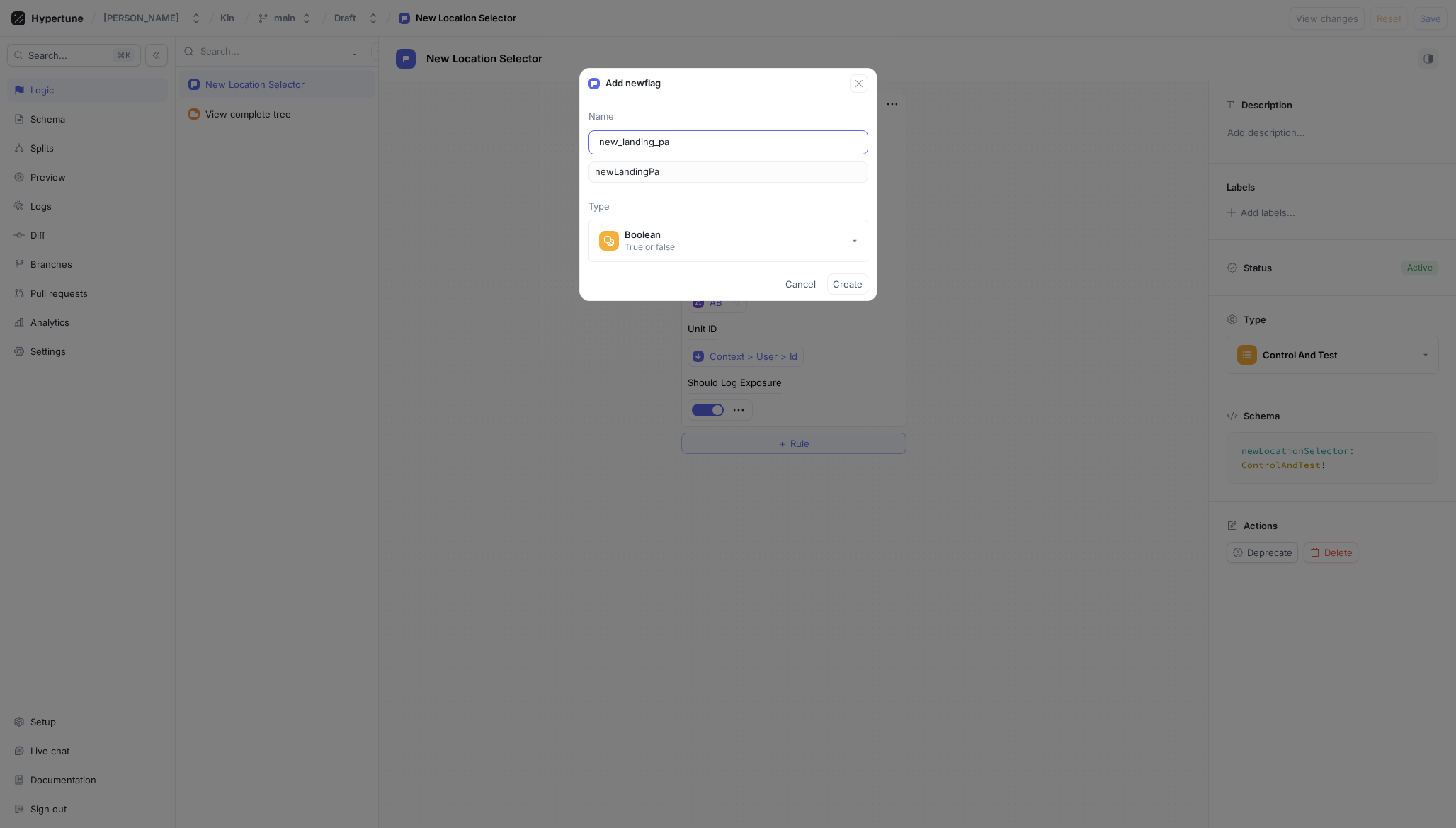
type input "new_landing_pag"
type input "newLandingPag"
type input "new_landing_page"
type input "newLandingPage"
type input "N"
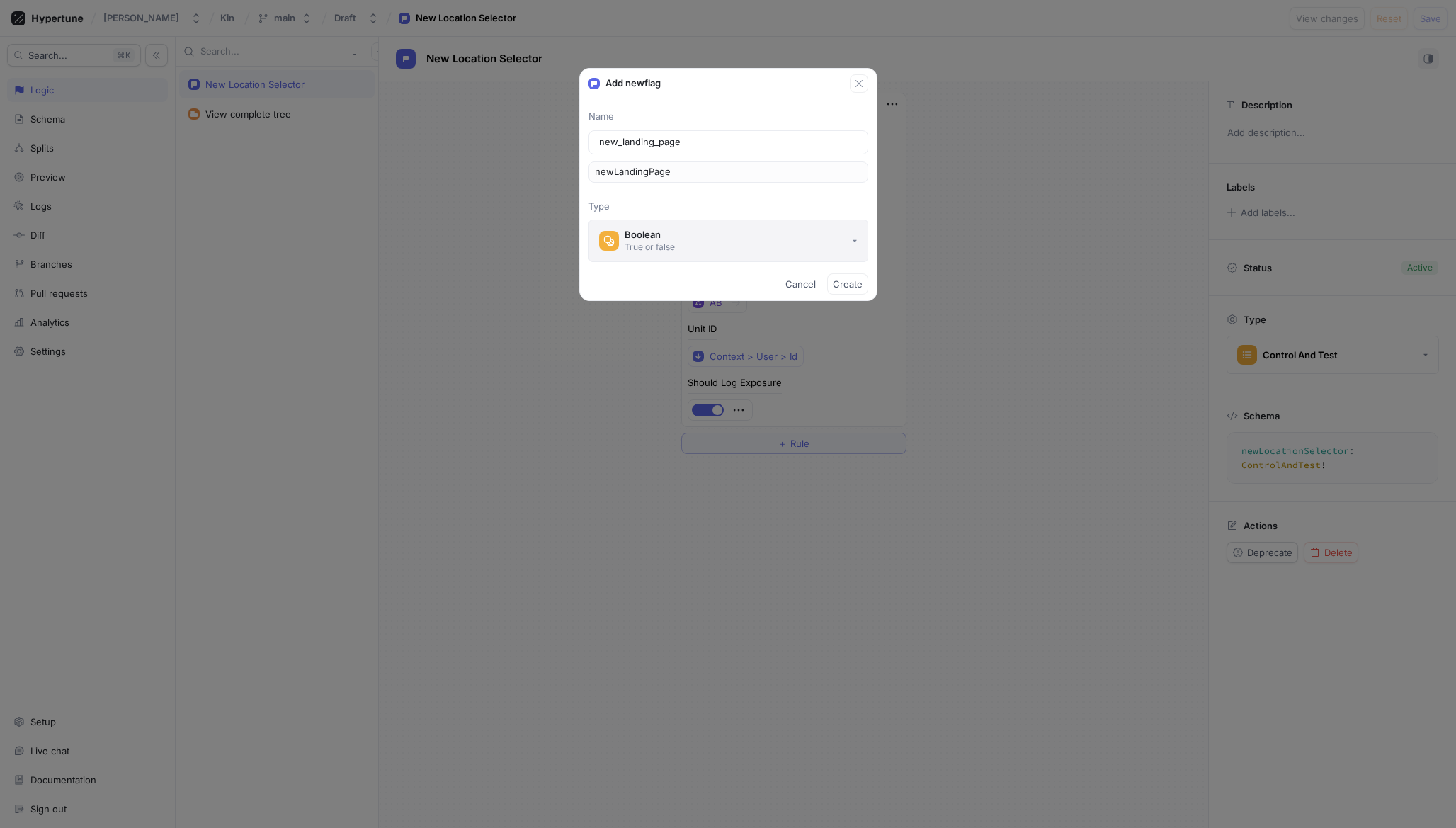
type input "n"
type input "Ne"
type input "ne"
type input "New"
type input "new"
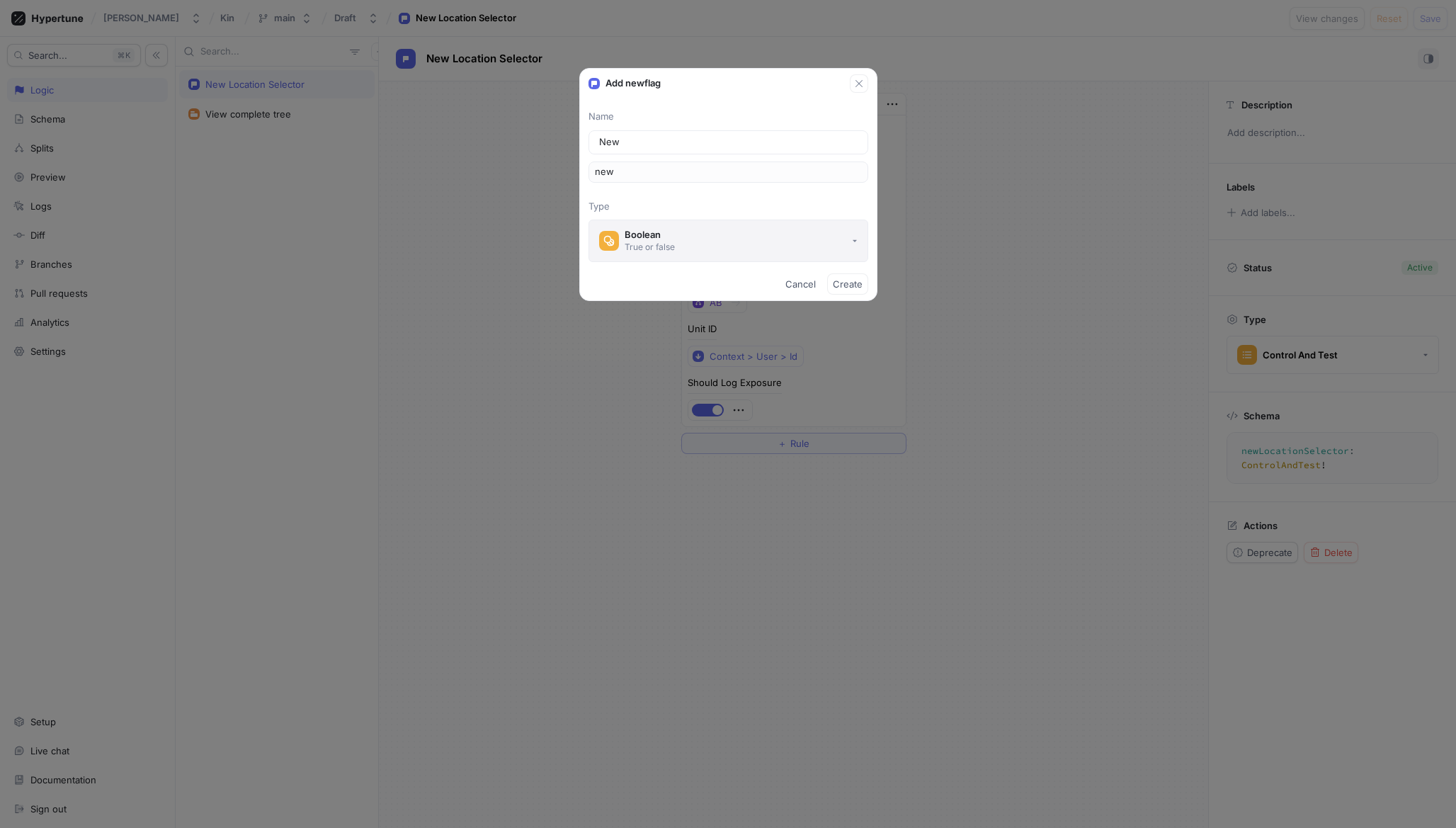
type input "New L"
type input "newL"
type input "New La"
type input "newLa"
type input "New Lan"
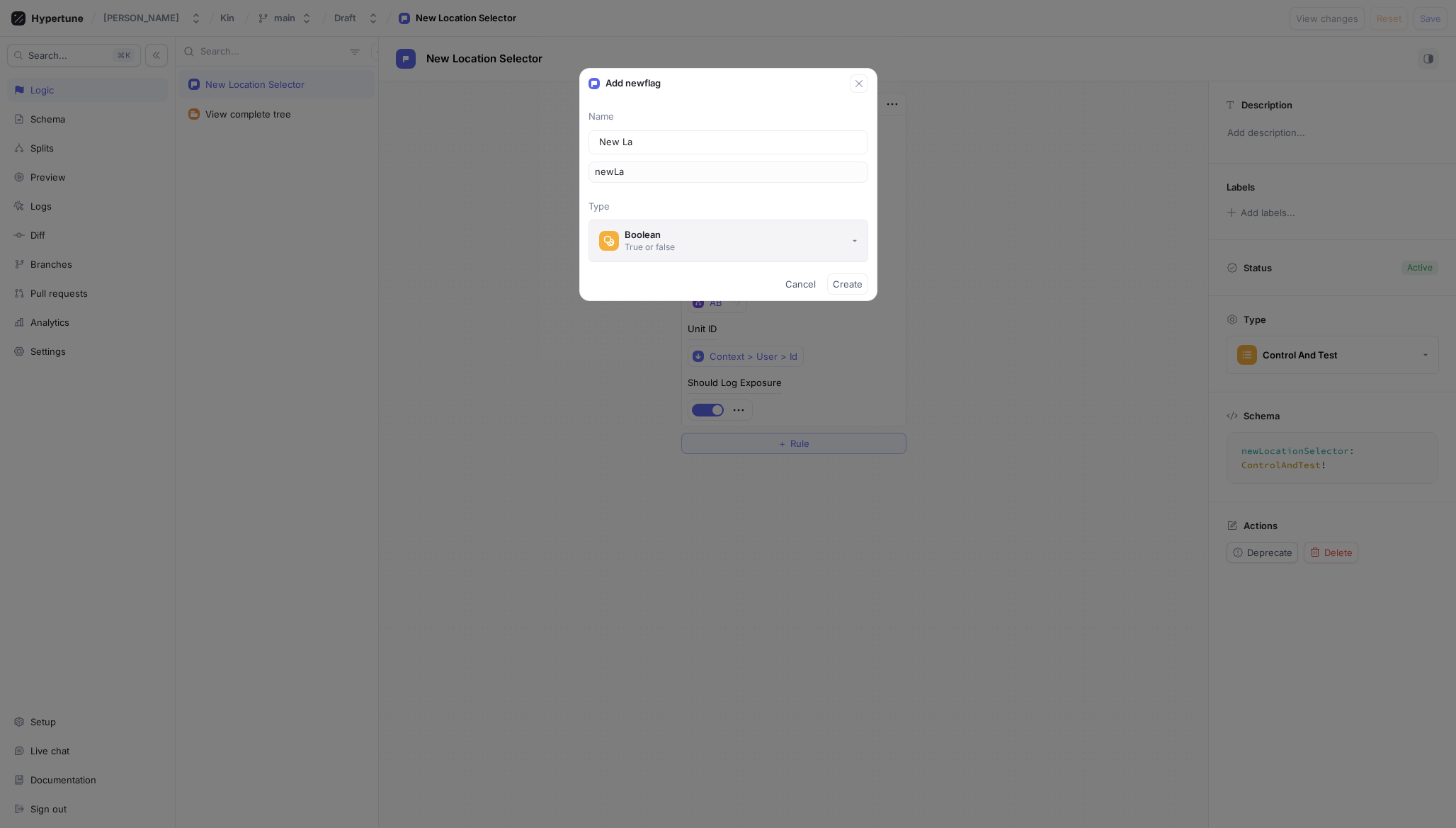
type input "[PERSON_NAME]"
type input "New Land"
type input "[PERSON_NAME]"
type input "New [PERSON_NAME]"
type input "newLandi"
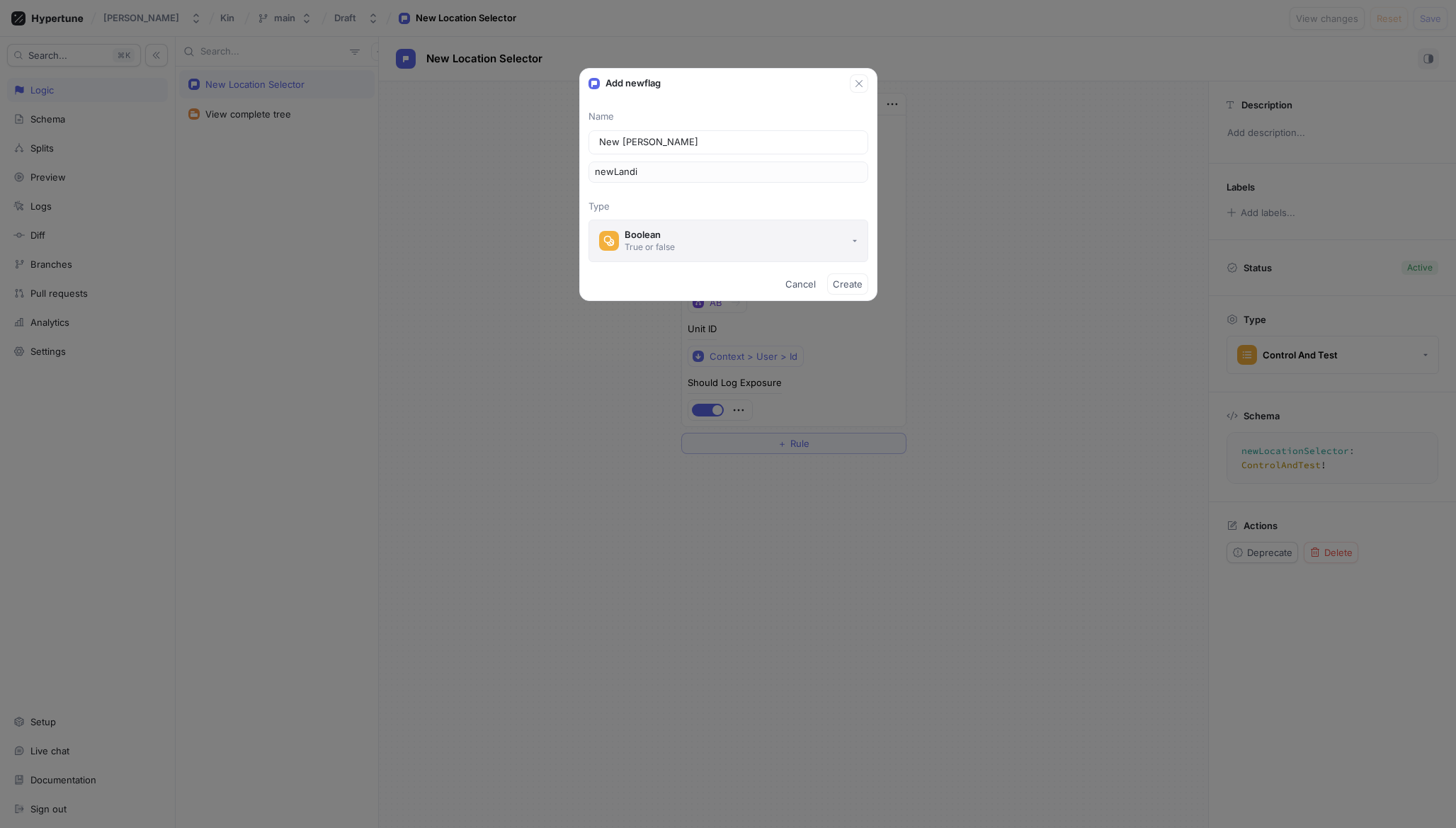
type input "New [PERSON_NAME]"
type input "newLandin"
type input "New Landing"
type input "newLanding"
type input "New Landingp"
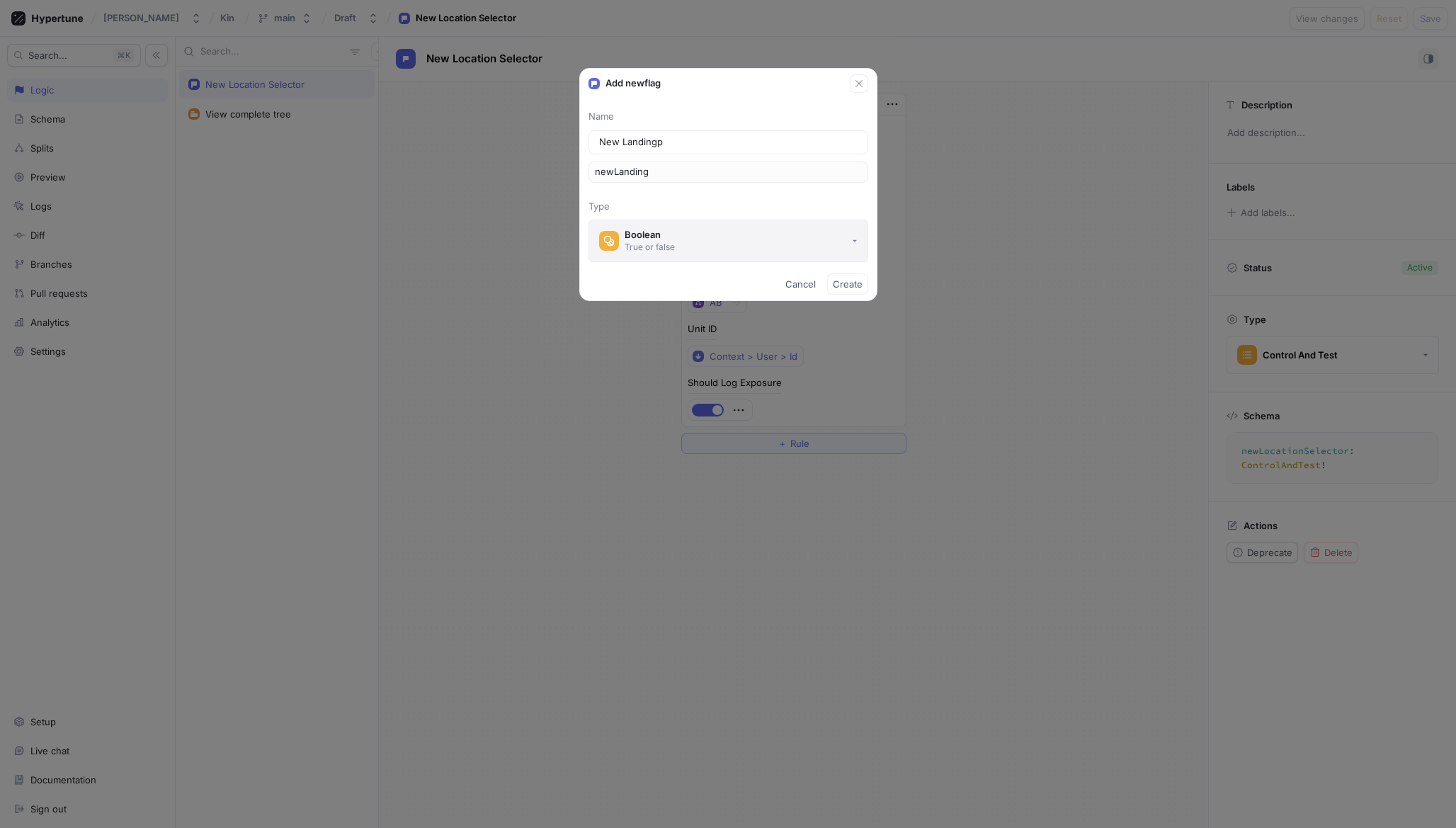
type input "newLandingp"
type input "New Landing"
type input "newLanding"
type input "New Landing P"
type input "newLandingP"
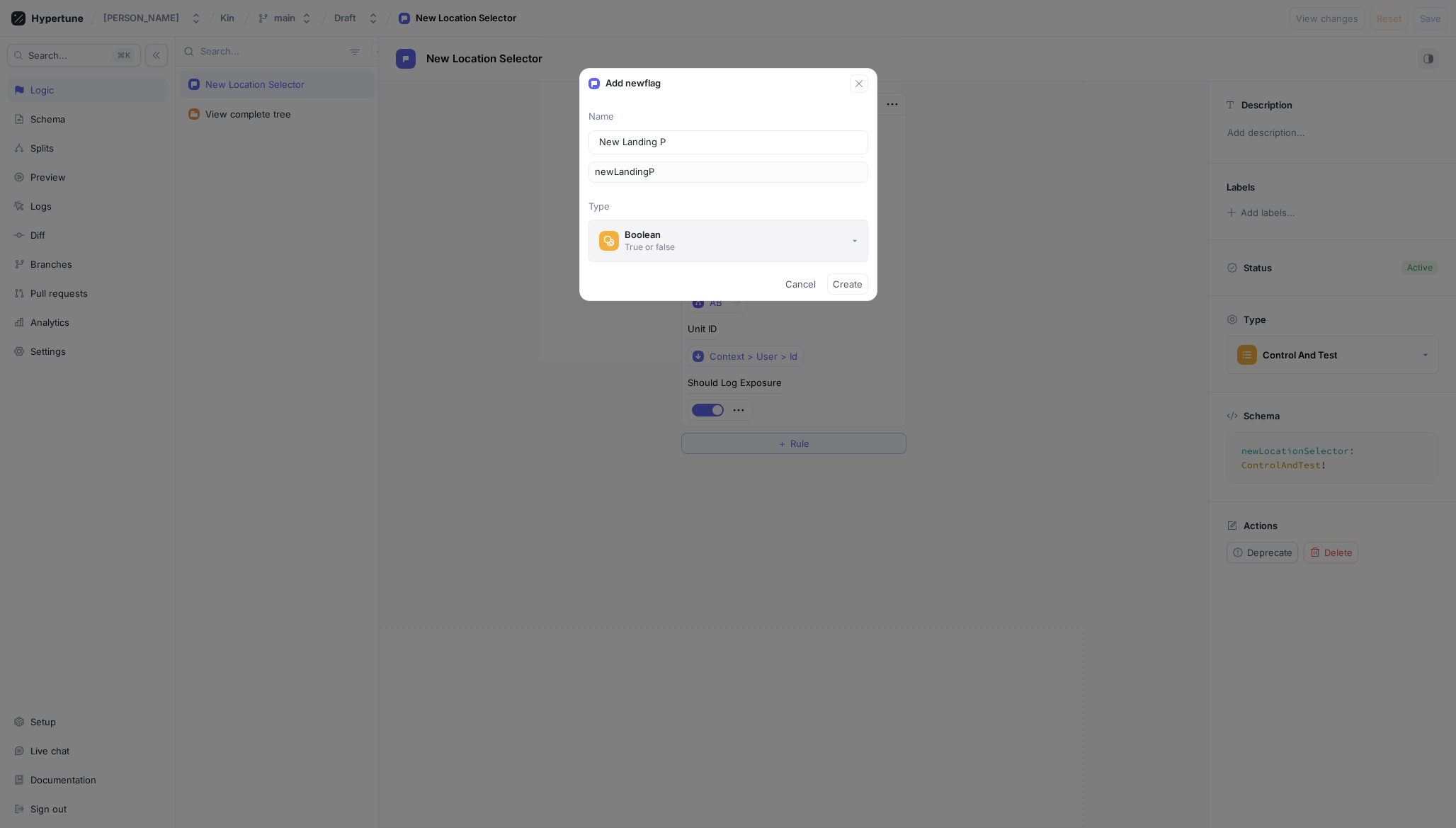
type input "New Landing Pa"
type input "newLandingPa"
type input "New Landing Pag"
type input "newLandingPag"
type input "New Landing Page"
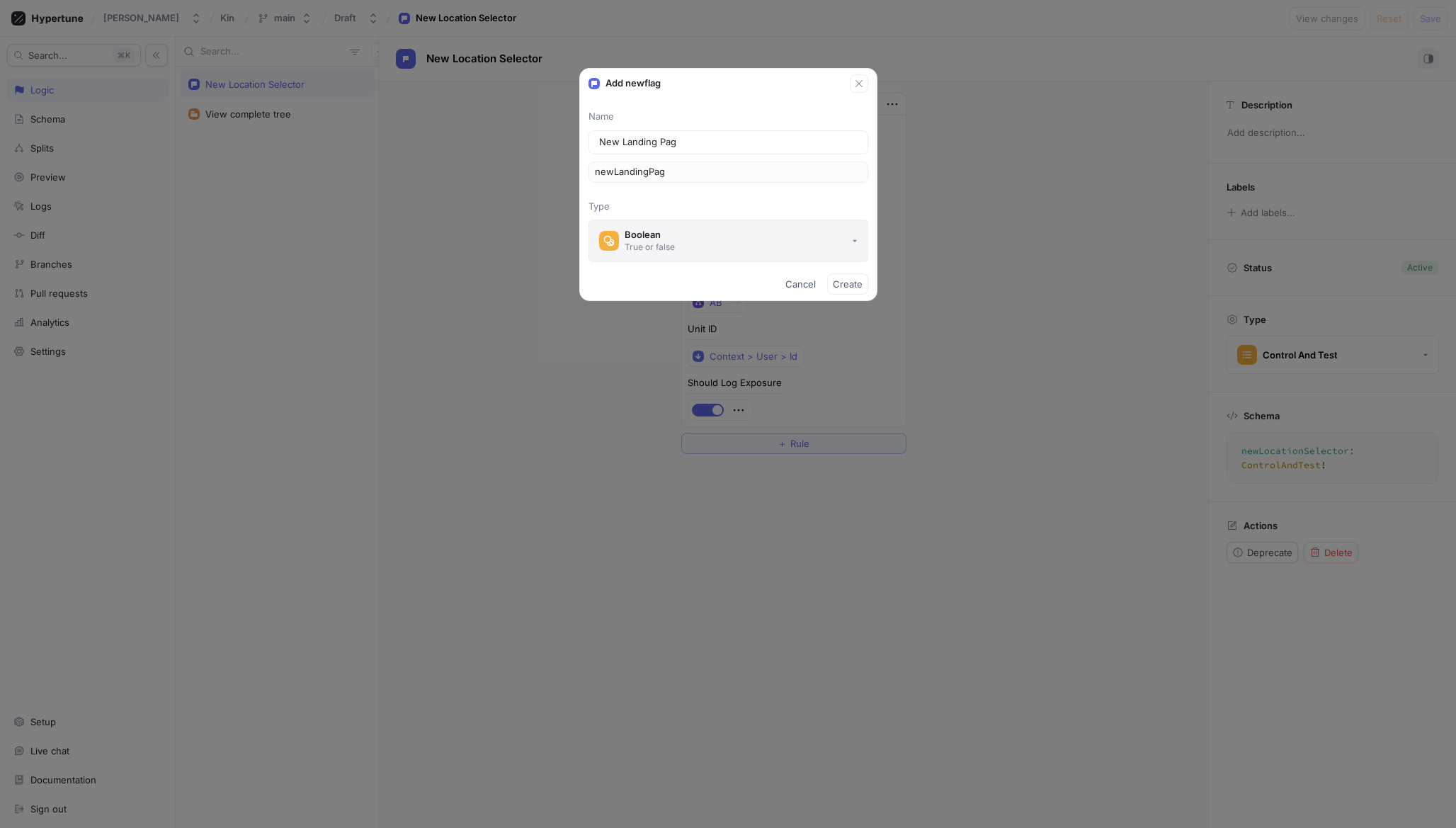
type input "newLandingPage"
click at [794, 242] on button "Boolean True or false" at bounding box center [728, 241] width 280 height 43
type input "New Landing Page"
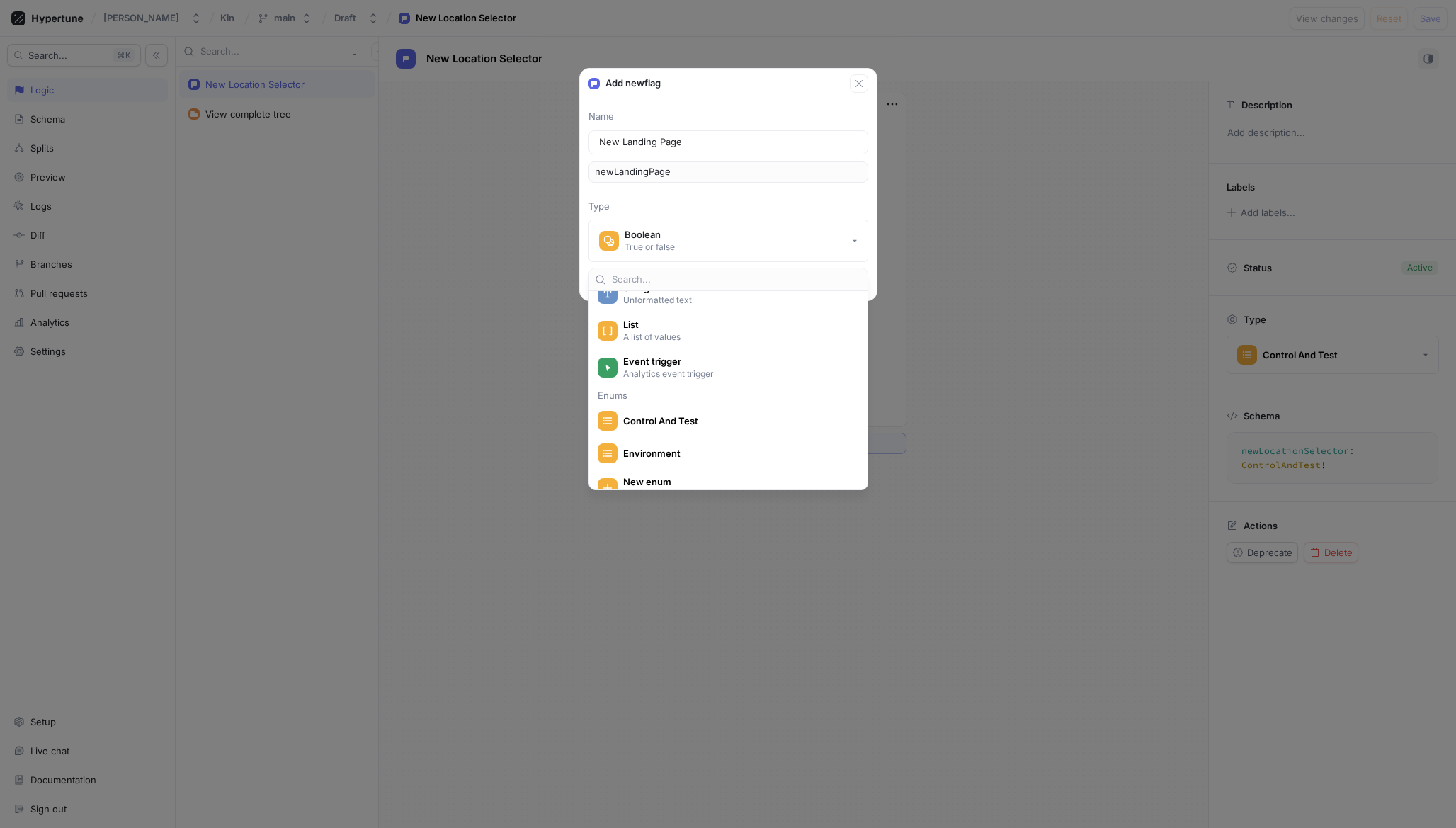
scroll to position [166, 0]
click at [714, 390] on div "Control And Test" at bounding box center [728, 403] width 273 height 32
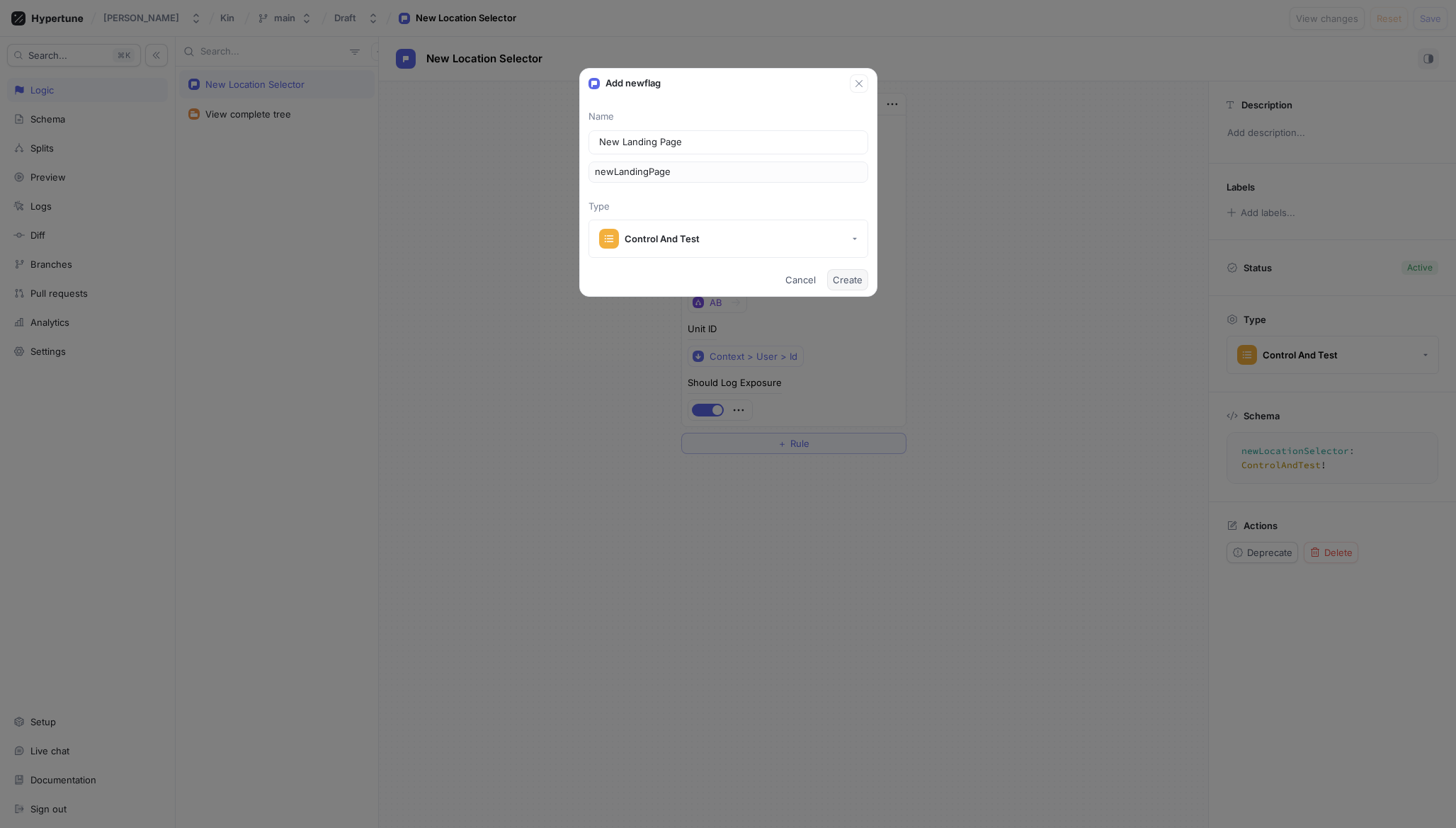
click at [851, 276] on span "Create" at bounding box center [847, 280] width 30 height 9
type textarea "newLandingPage: ControlAndTest!"
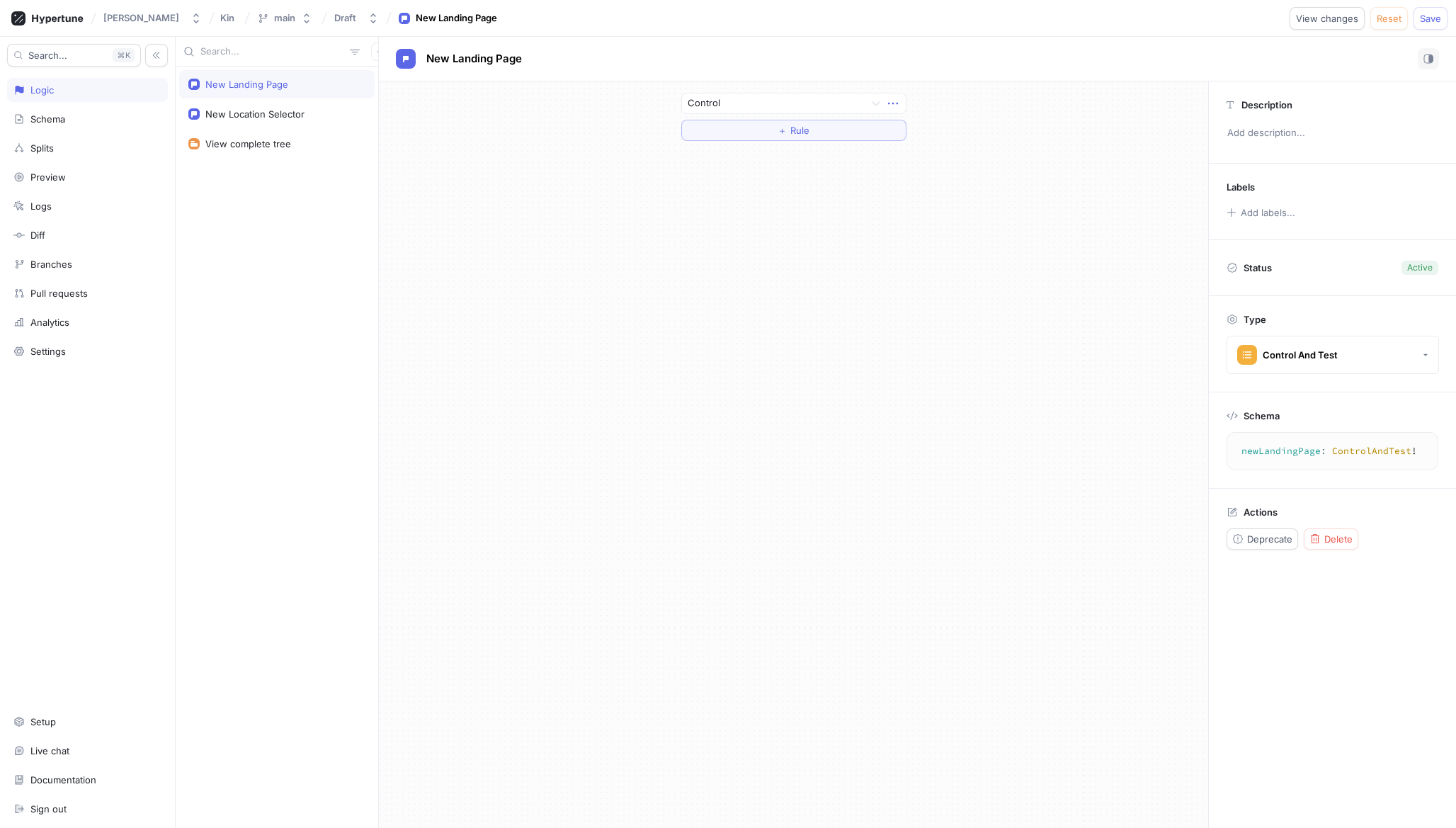
click at [897, 103] on icon "button" at bounding box center [893, 103] width 15 height 15
click at [800, 95] on div "Control" at bounding box center [794, 103] width 225 height 21
click at [789, 107] on div at bounding box center [773, 104] width 172 height 17
click at [780, 156] on div "Test" at bounding box center [793, 155] width 223 height 23
click at [785, 93] on div "Test" at bounding box center [794, 103] width 225 height 21
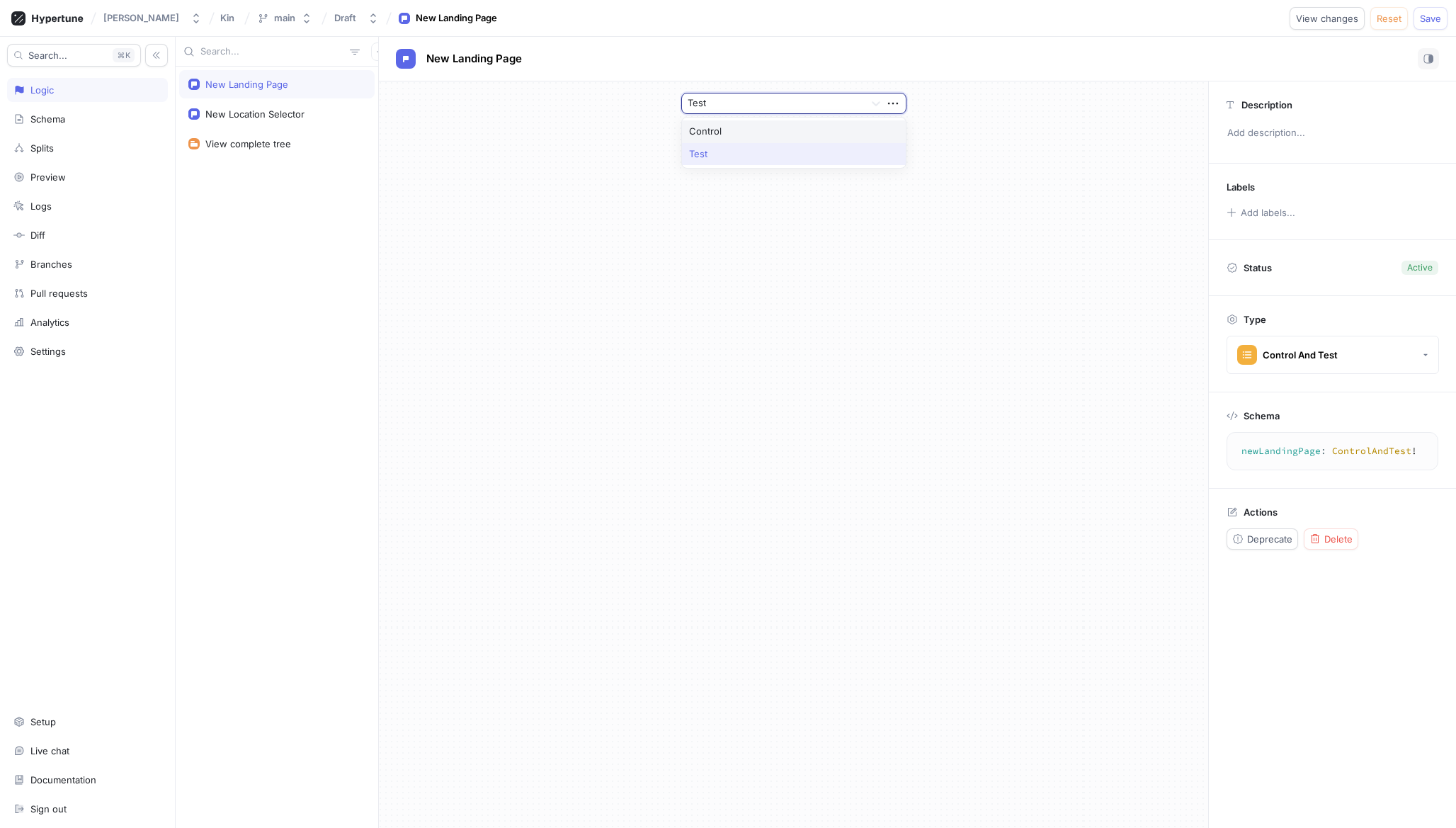
click at [785, 124] on div "Control" at bounding box center [793, 132] width 223 height 23
click at [797, 126] on span "Rule" at bounding box center [800, 130] width 19 height 9
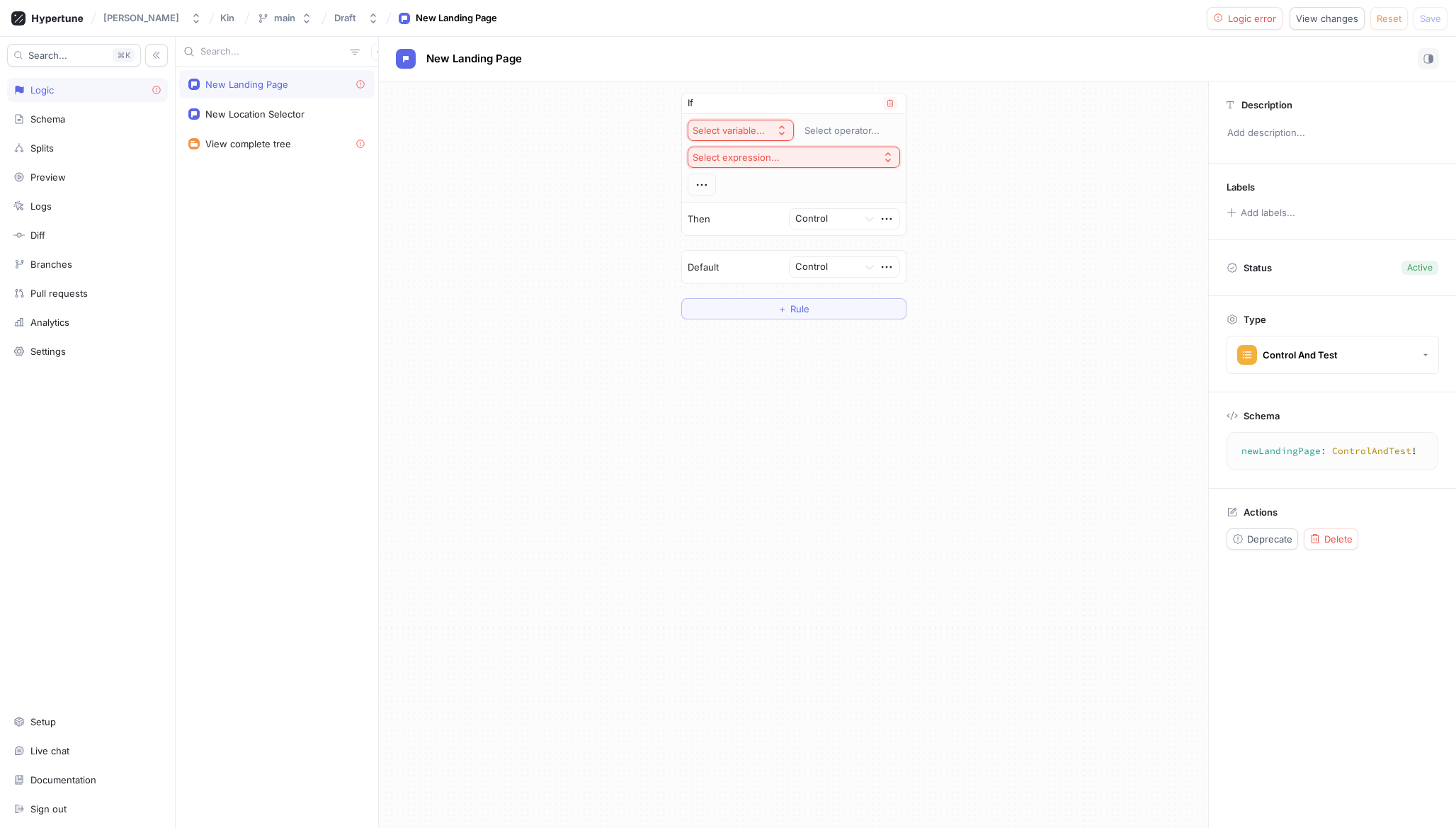
click at [751, 128] on div "Select variable..." at bounding box center [729, 131] width 73 height 12
click at [866, 112] on div "If" at bounding box center [793, 104] width 223 height 21
click at [778, 155] on div "Select expression..." at bounding box center [739, 158] width 93 height 12
click at [763, 133] on div "Select variable..." at bounding box center [729, 131] width 73 height 12
click at [766, 132] on div "Select variable..." at bounding box center [732, 131] width 78 height 12
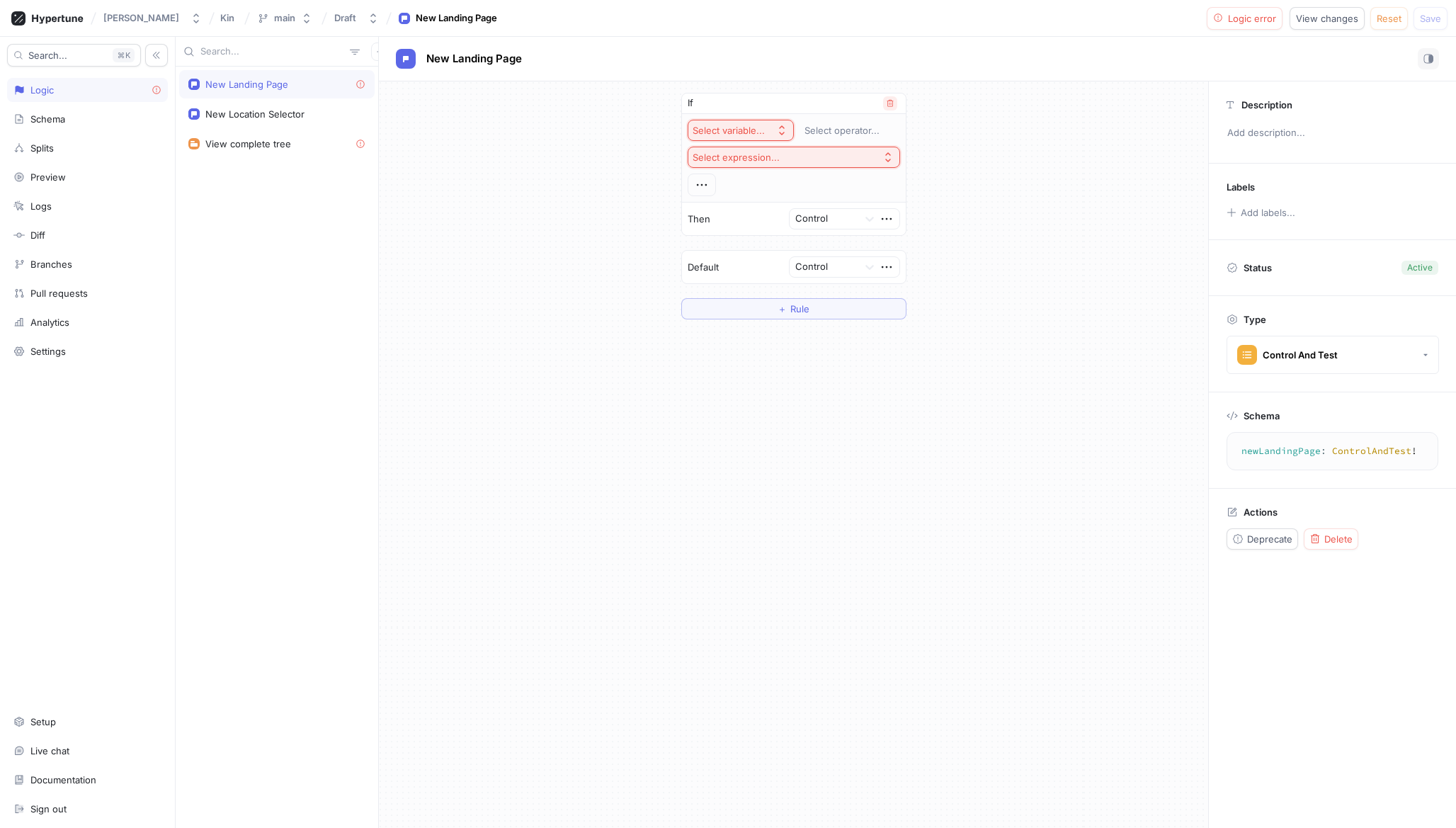
click at [895, 100] on button "button" at bounding box center [890, 103] width 14 height 14
click at [893, 107] on icon "button" at bounding box center [893, 103] width 15 height 15
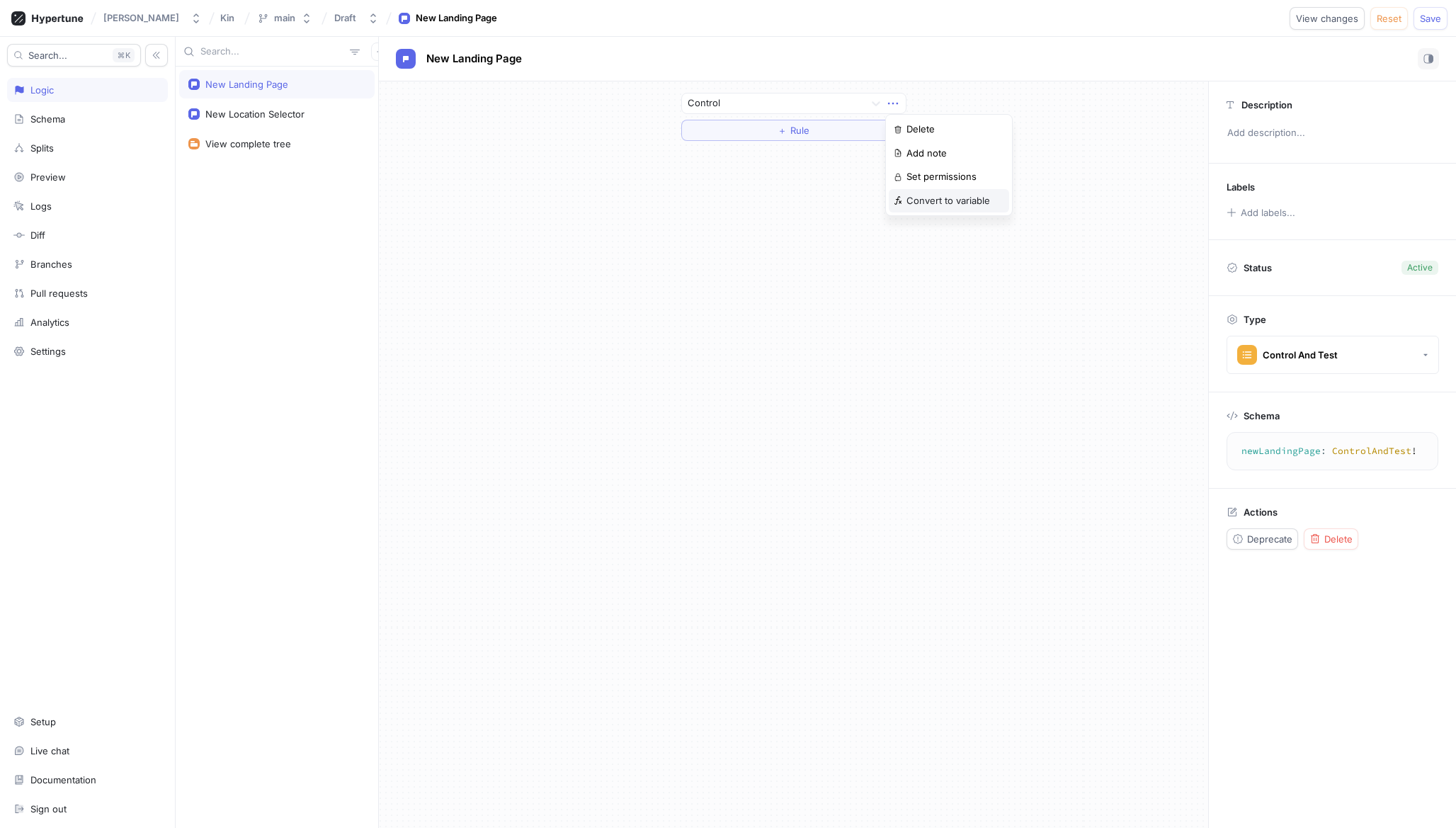
click at [919, 204] on p "Convert to variable" at bounding box center [949, 201] width 84 height 14
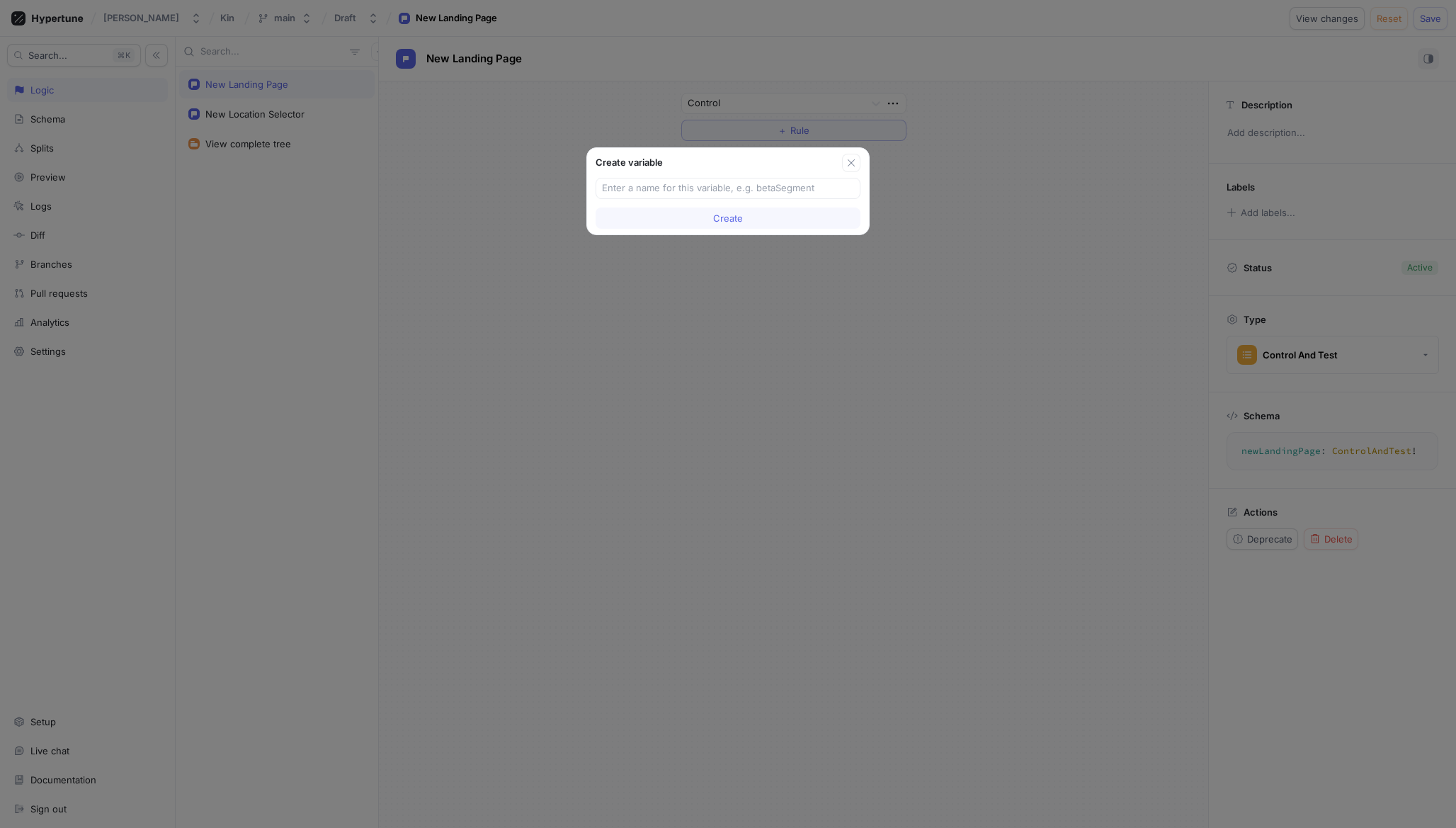
click at [862, 164] on div "Create variable" at bounding box center [728, 159] width 282 height 24
click at [853, 164] on icon "button" at bounding box center [851, 162] width 7 height 7
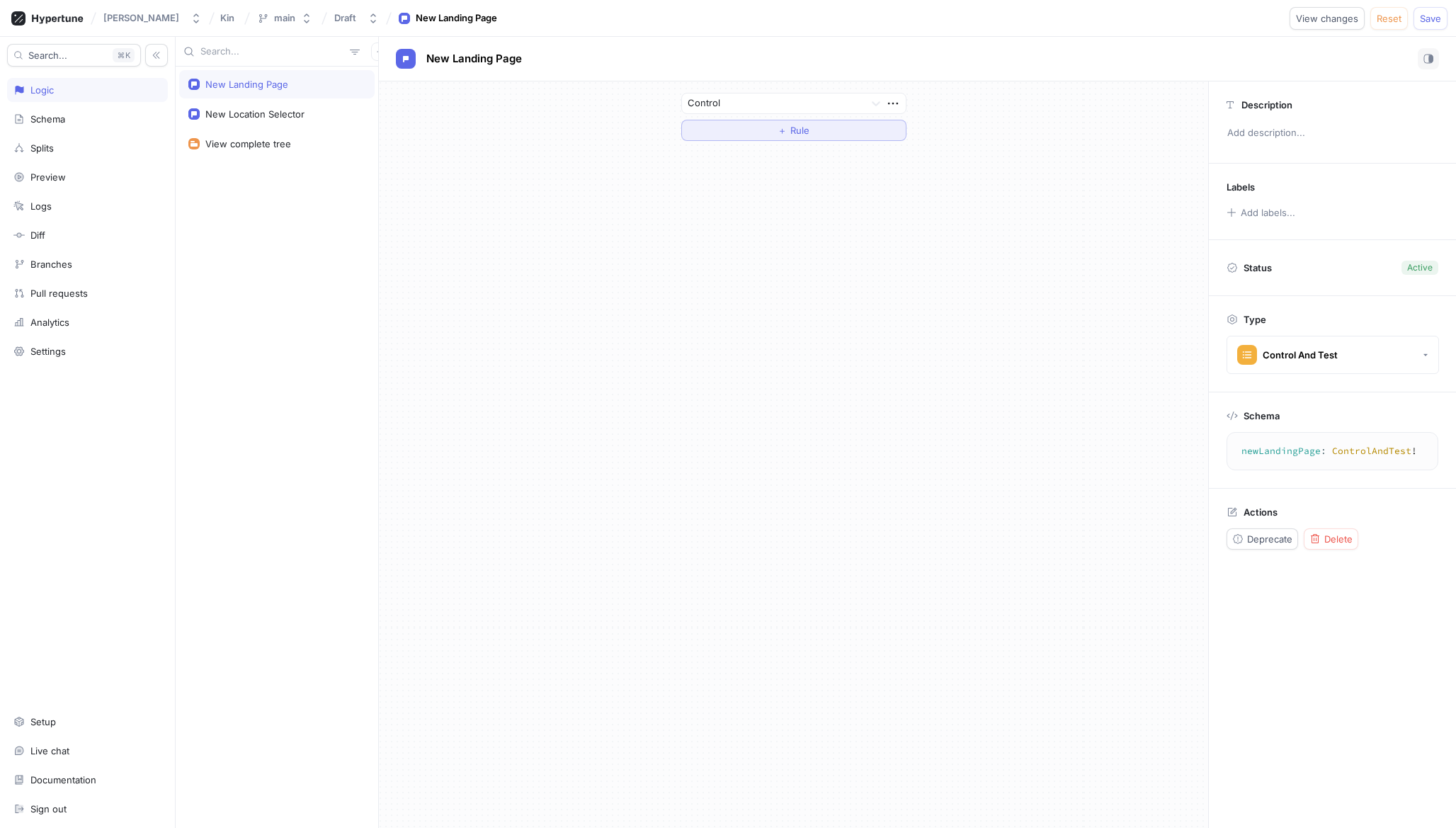
click at [830, 134] on button "＋ Rule" at bounding box center [794, 130] width 225 height 21
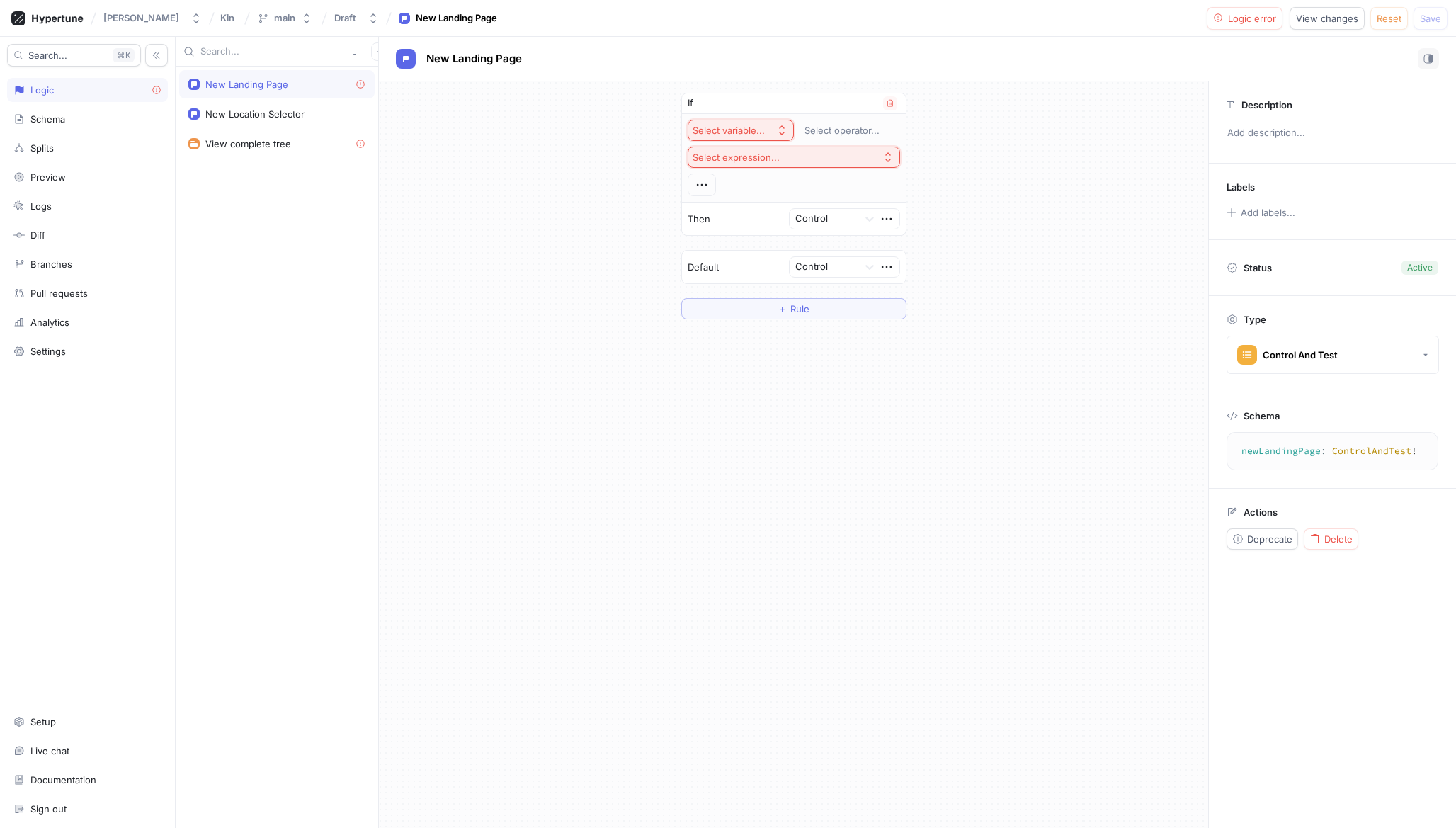
click at [781, 154] on div "Select expression..." at bounding box center [739, 158] width 93 height 12
click at [762, 134] on div "Select variable..." at bounding box center [729, 131] width 73 height 12
click at [761, 128] on div "Select variable..." at bounding box center [729, 131] width 73 height 12
click at [773, 201] on span "Context > User > Id" at bounding box center [779, 206] width 131 height 12
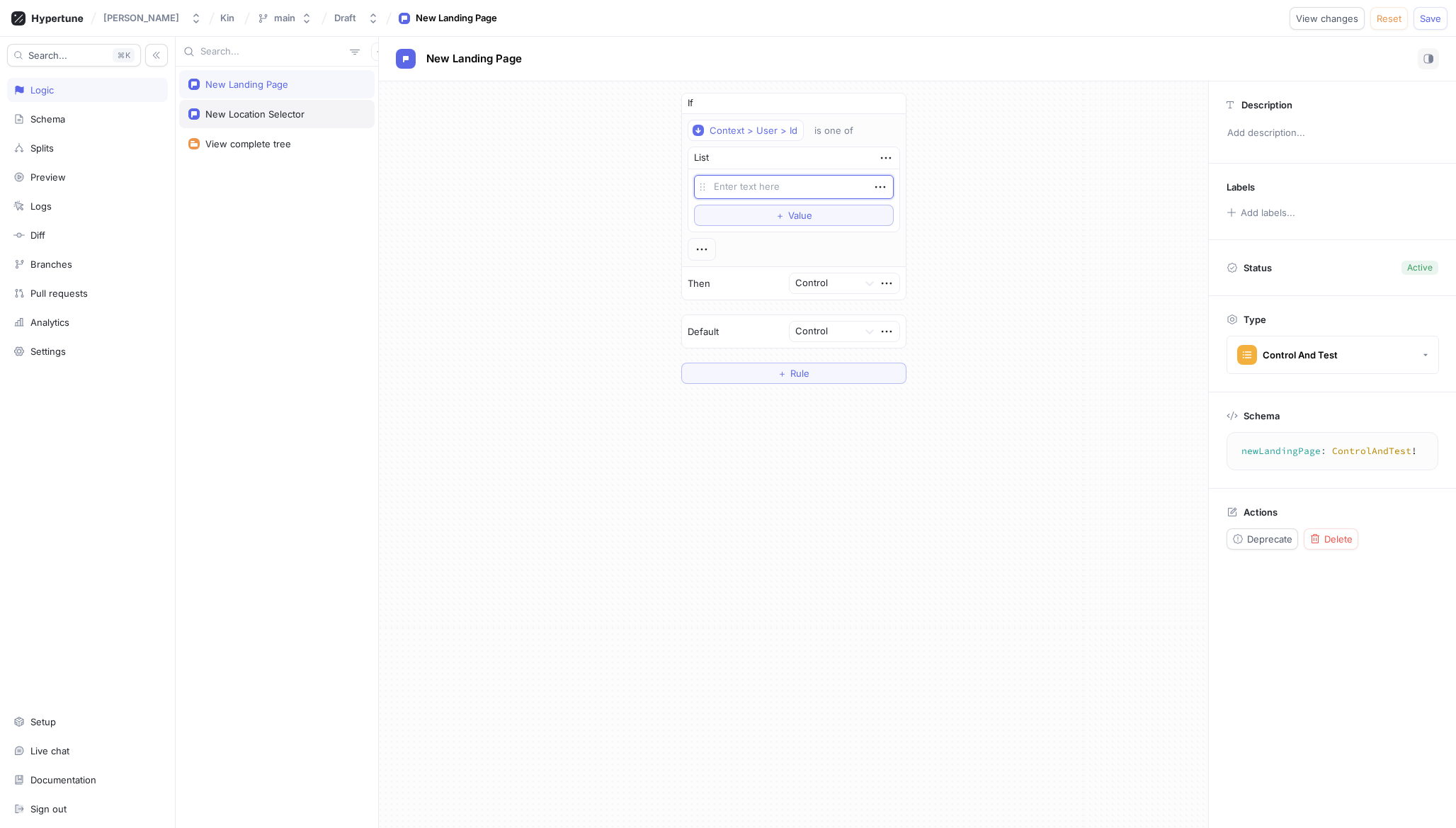
type textarea "x"
click at [285, 113] on div "New Location Selector" at bounding box center [255, 115] width 99 height 11
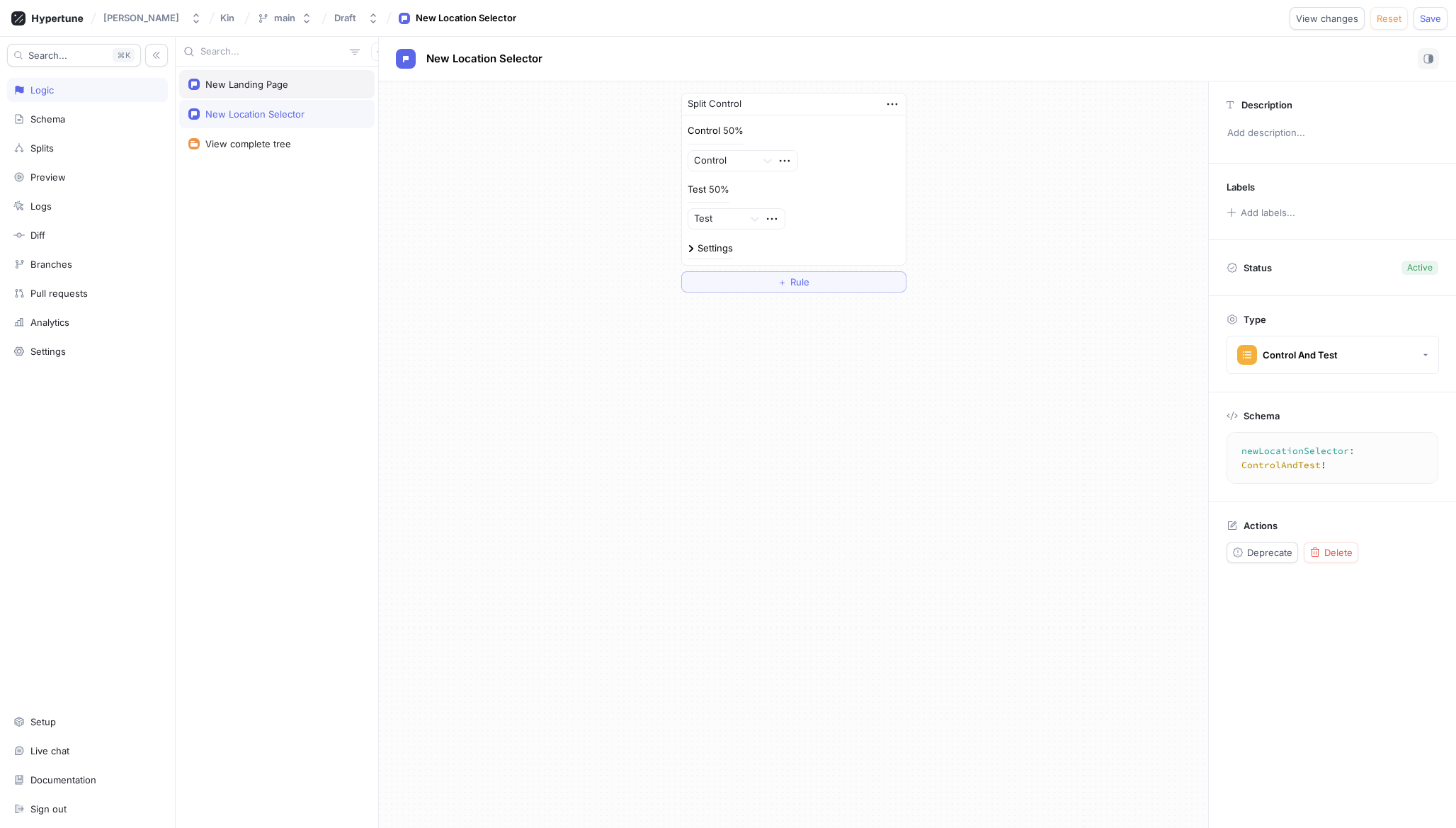
click at [289, 92] on div "New Landing Page" at bounding box center [277, 84] width 196 height 29
type textarea "newLandingPage: ControlAndTest!"
type textarea "x"
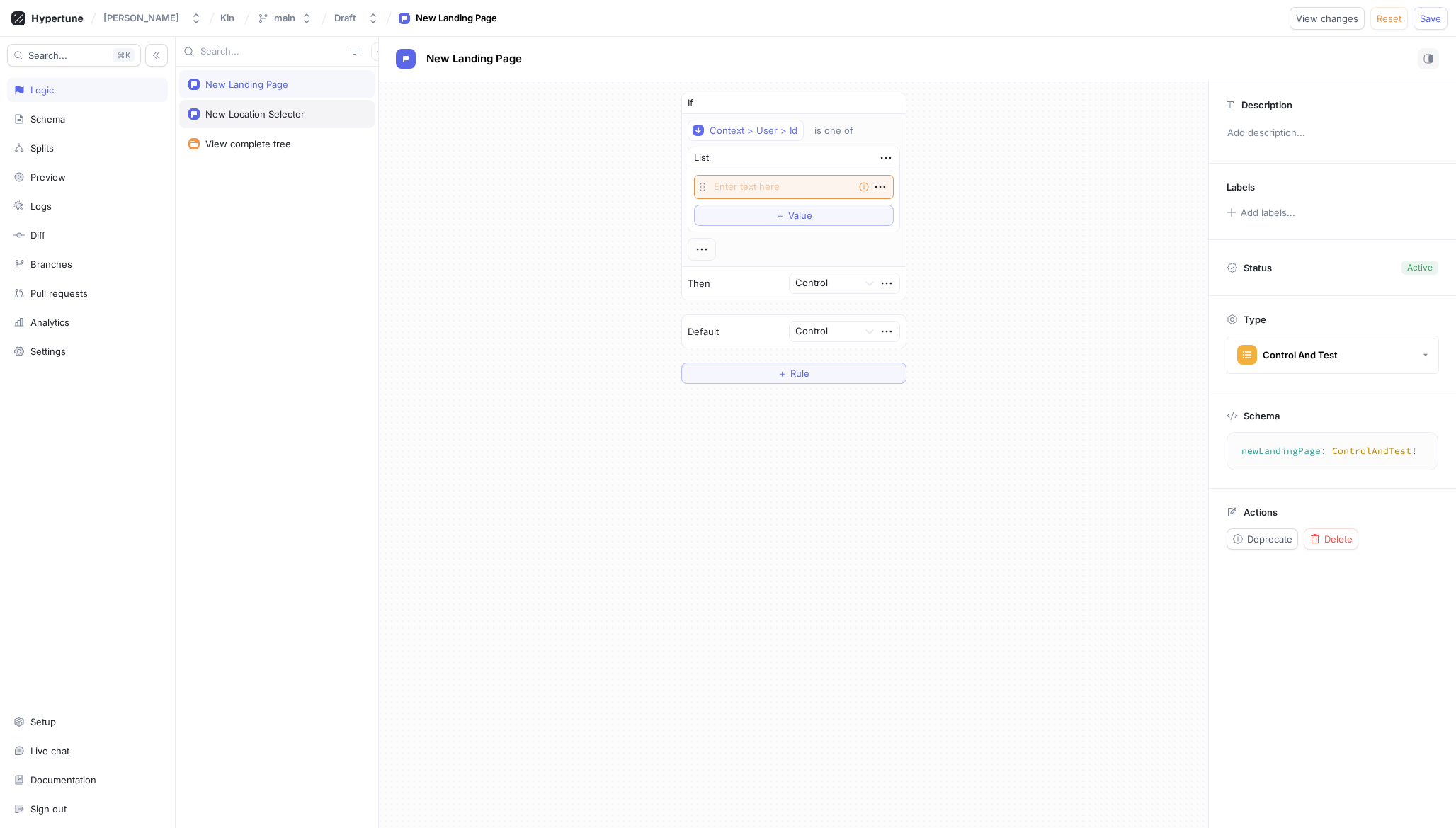
click at [292, 128] on div "New Location Selector" at bounding box center [277, 115] width 196 height 29
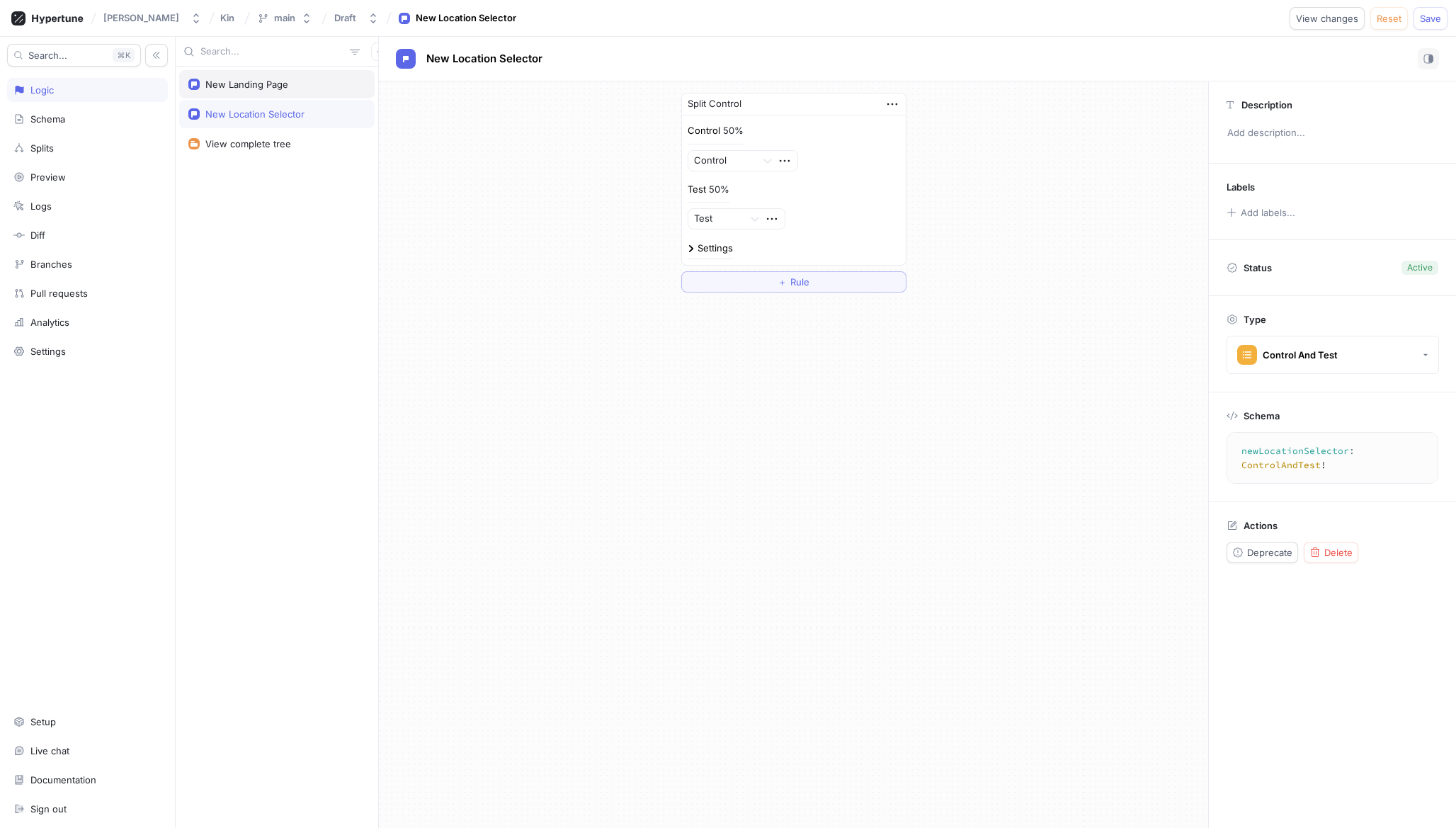
click at [289, 96] on div "New Landing Page" at bounding box center [277, 84] width 196 height 29
type textarea "newLandingPage: ControlAndTest!"
type textarea "x"
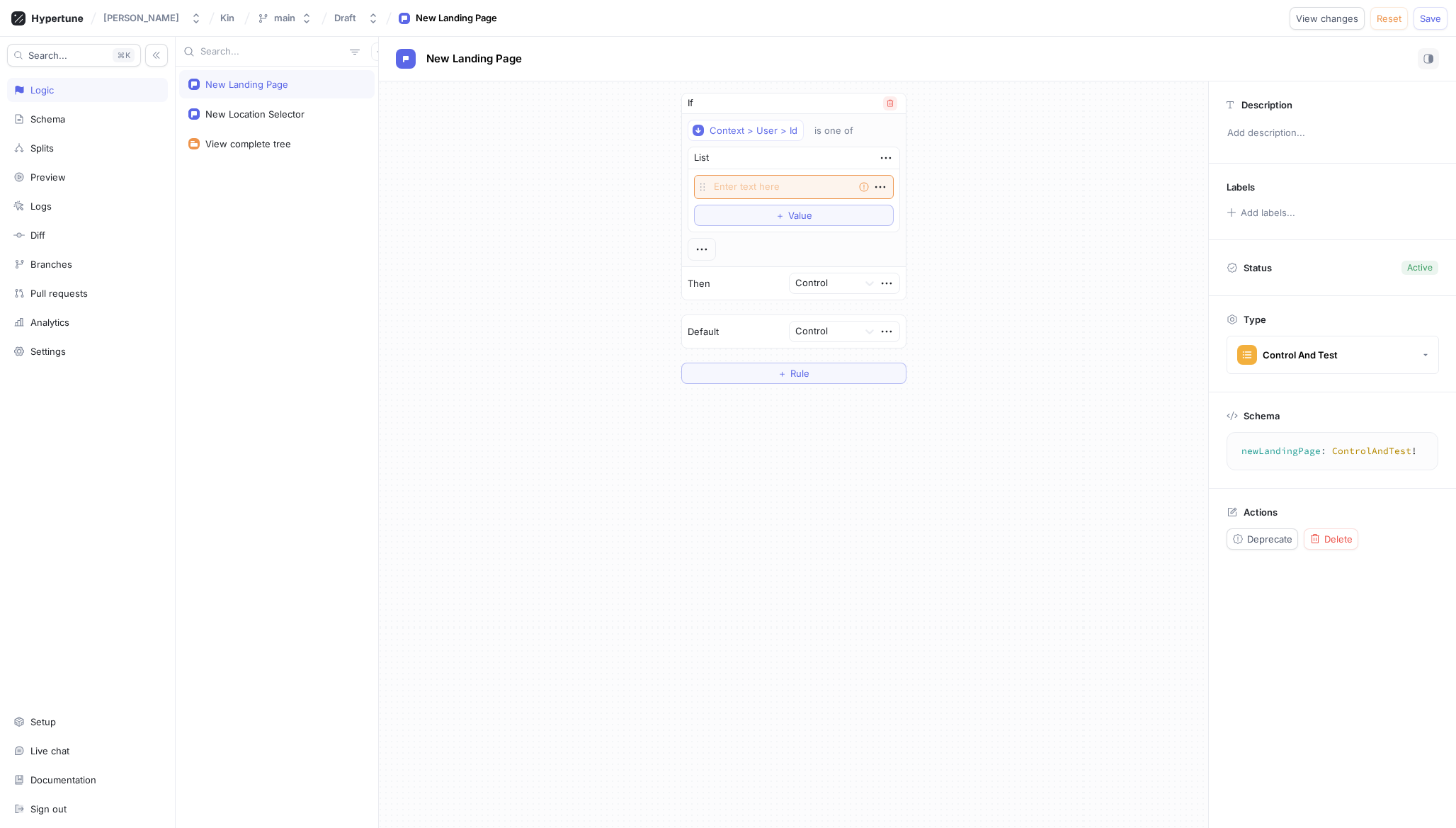
click at [891, 109] on button "button" at bounding box center [890, 103] width 14 height 14
click at [891, 98] on icon "button" at bounding box center [893, 103] width 15 height 15
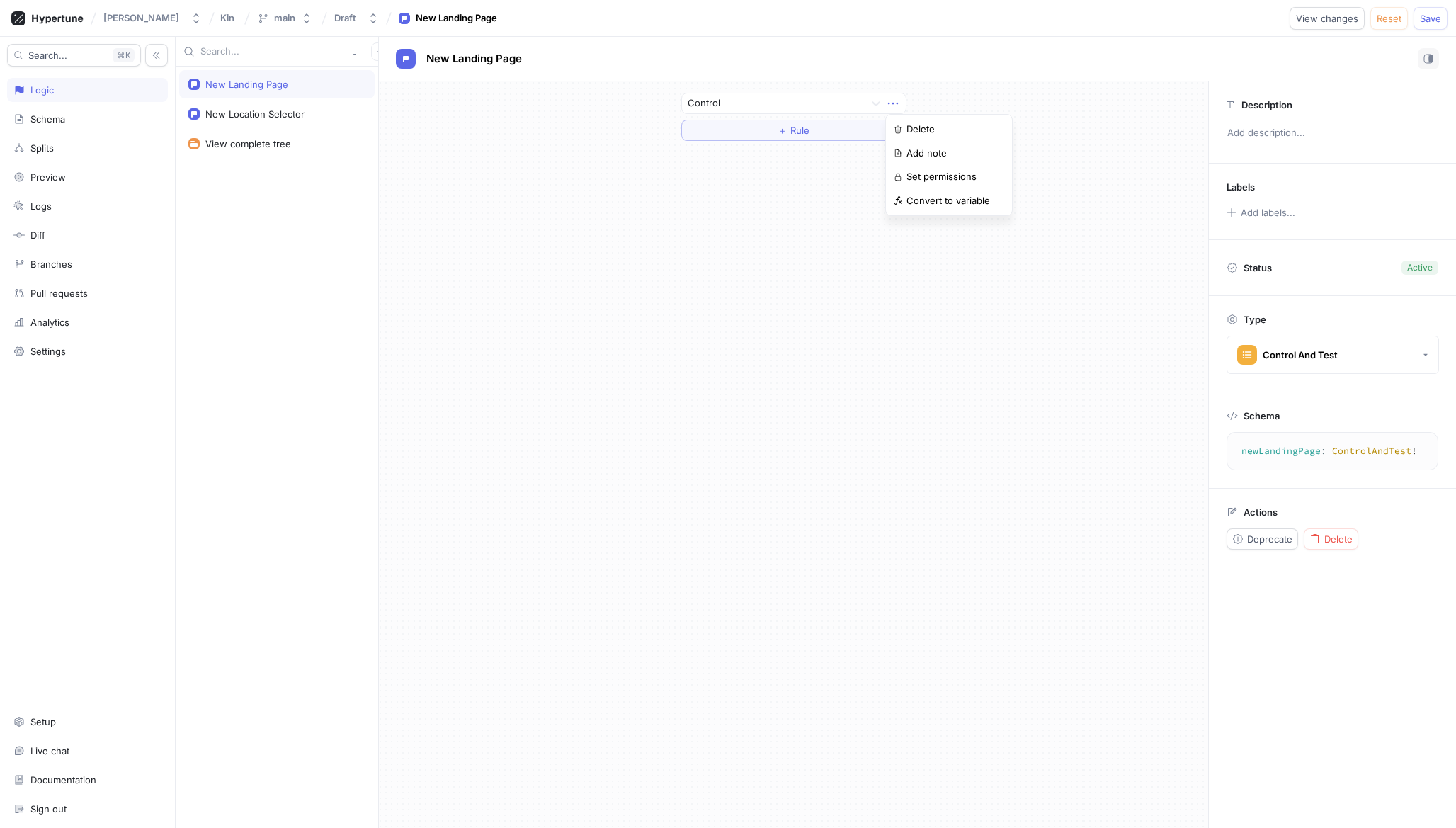
click at [812, 144] on div "Control ＋ Rule" at bounding box center [794, 117] width 248 height 71
click at [812, 136] on button "＋ Rule" at bounding box center [794, 130] width 225 height 21
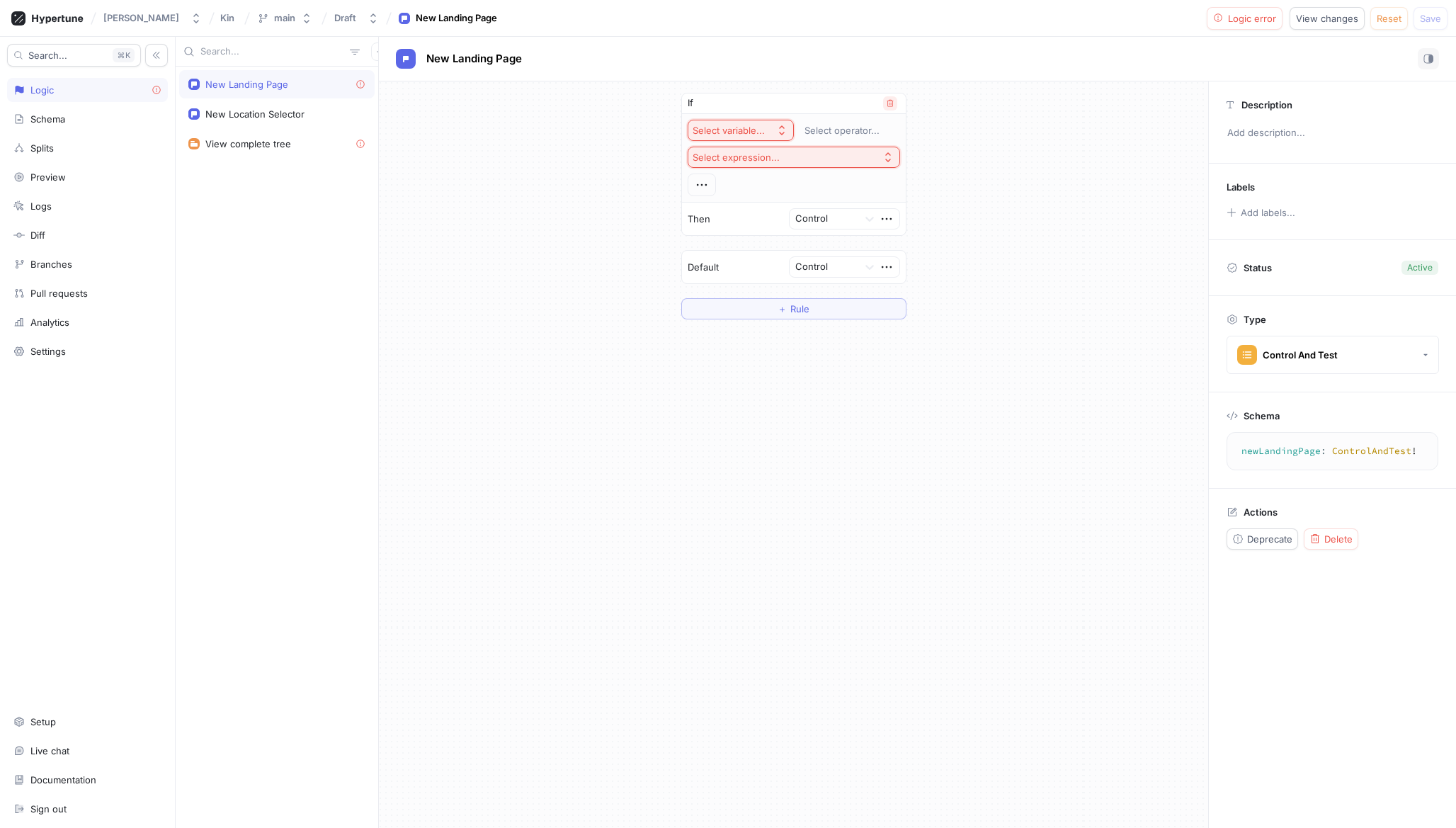
click at [888, 106] on icon "button" at bounding box center [890, 103] width 9 height 9
drag, startPoint x: 1317, startPoint y: 350, endPoint x: 746, endPoint y: 355, distance: 571.0
click at [746, 355] on div "Control ＋ Rule Description Add description... Labels Add labels... Status Activ…" at bounding box center [918, 455] width 1077 height 747
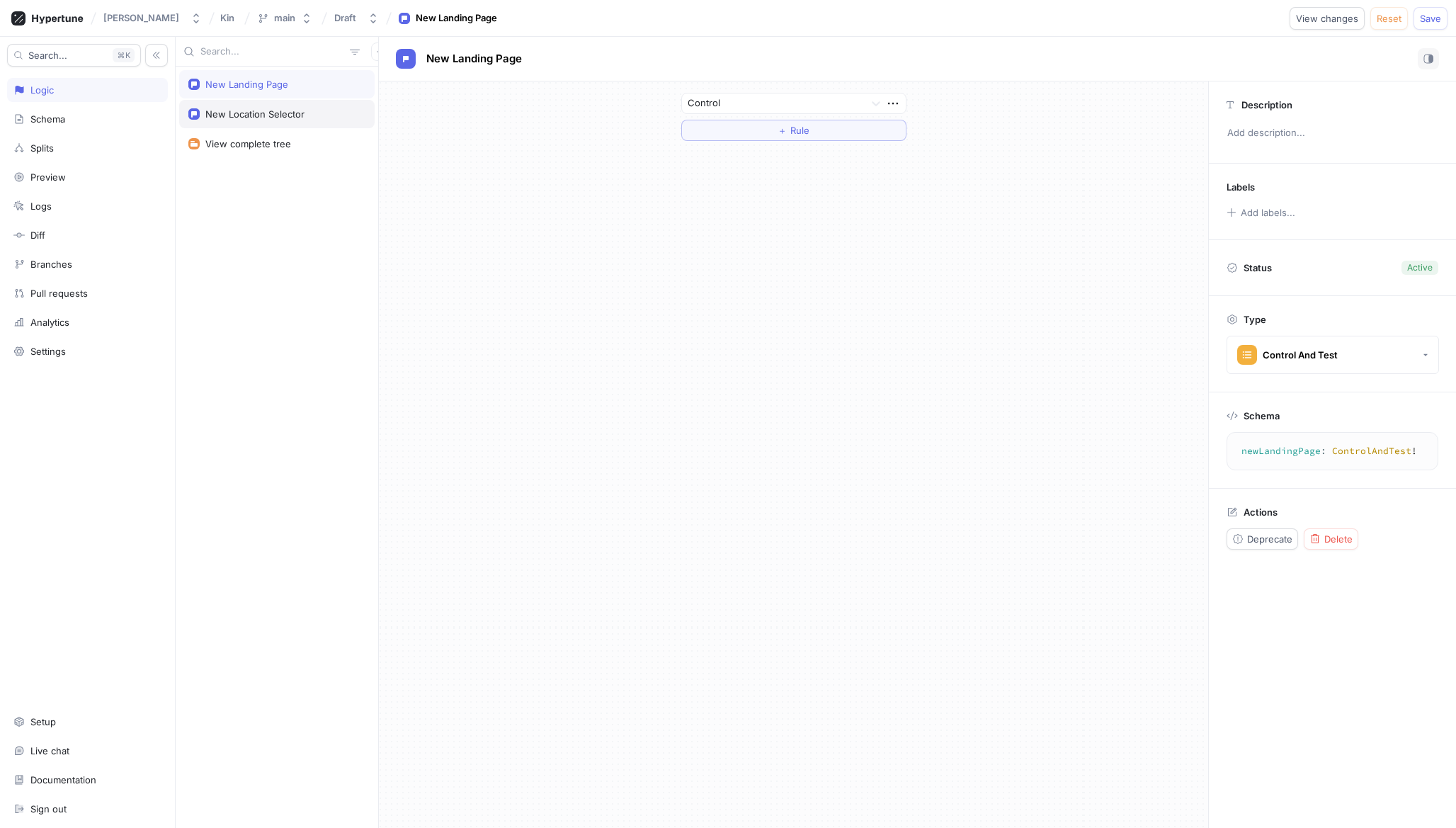
click at [272, 115] on div "New Location Selector" at bounding box center [255, 115] width 99 height 11
click at [267, 88] on div "New Landing Page" at bounding box center [246, 84] width 83 height 11
click at [268, 121] on div "New Location Selector" at bounding box center [277, 115] width 196 height 29
click at [267, 88] on div "New Landing Page" at bounding box center [246, 84] width 83 height 11
type textarea "newLandingPage: ControlAndTest!"
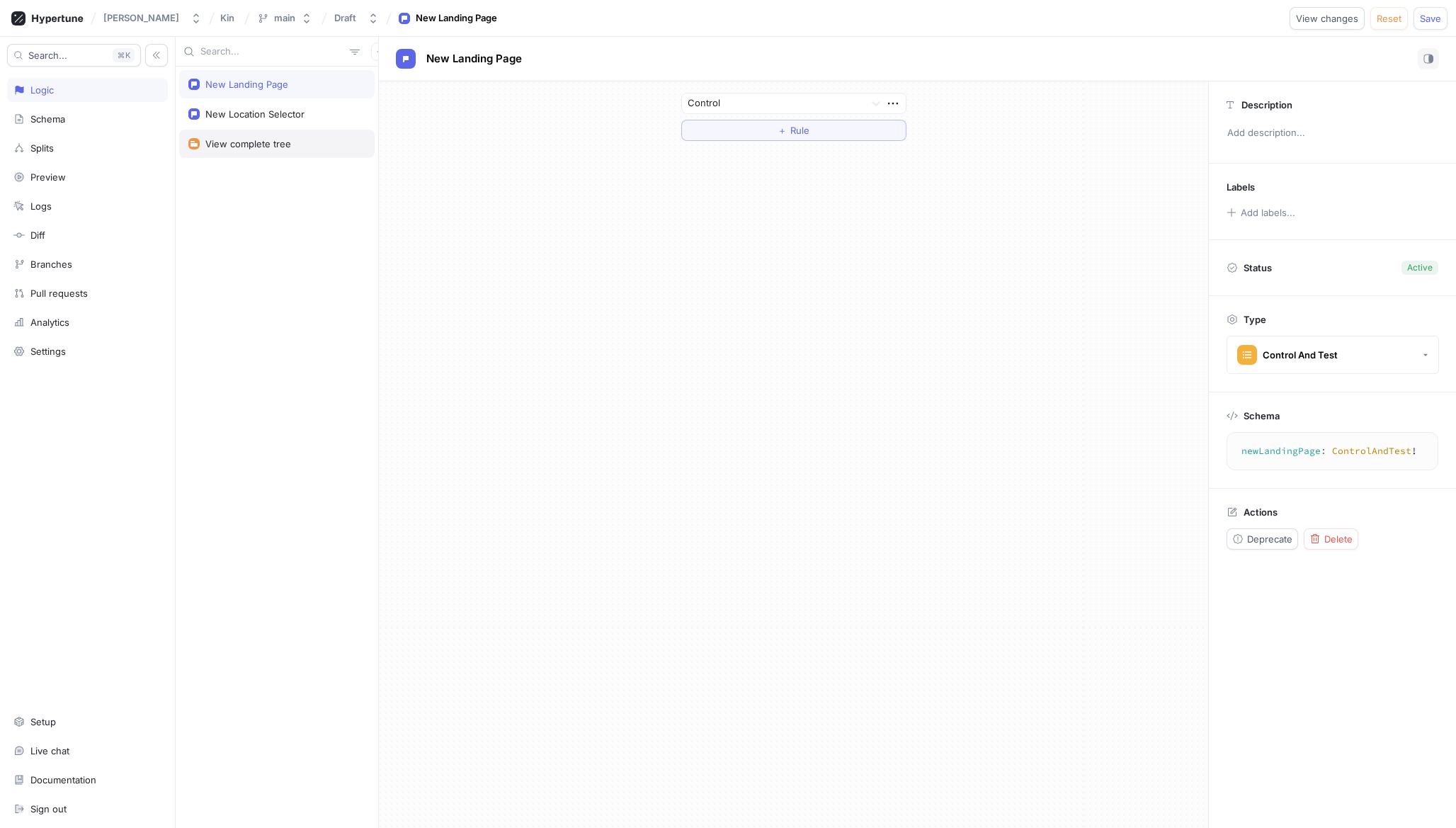
click at [307, 137] on div "View complete tree" at bounding box center [277, 144] width 196 height 29
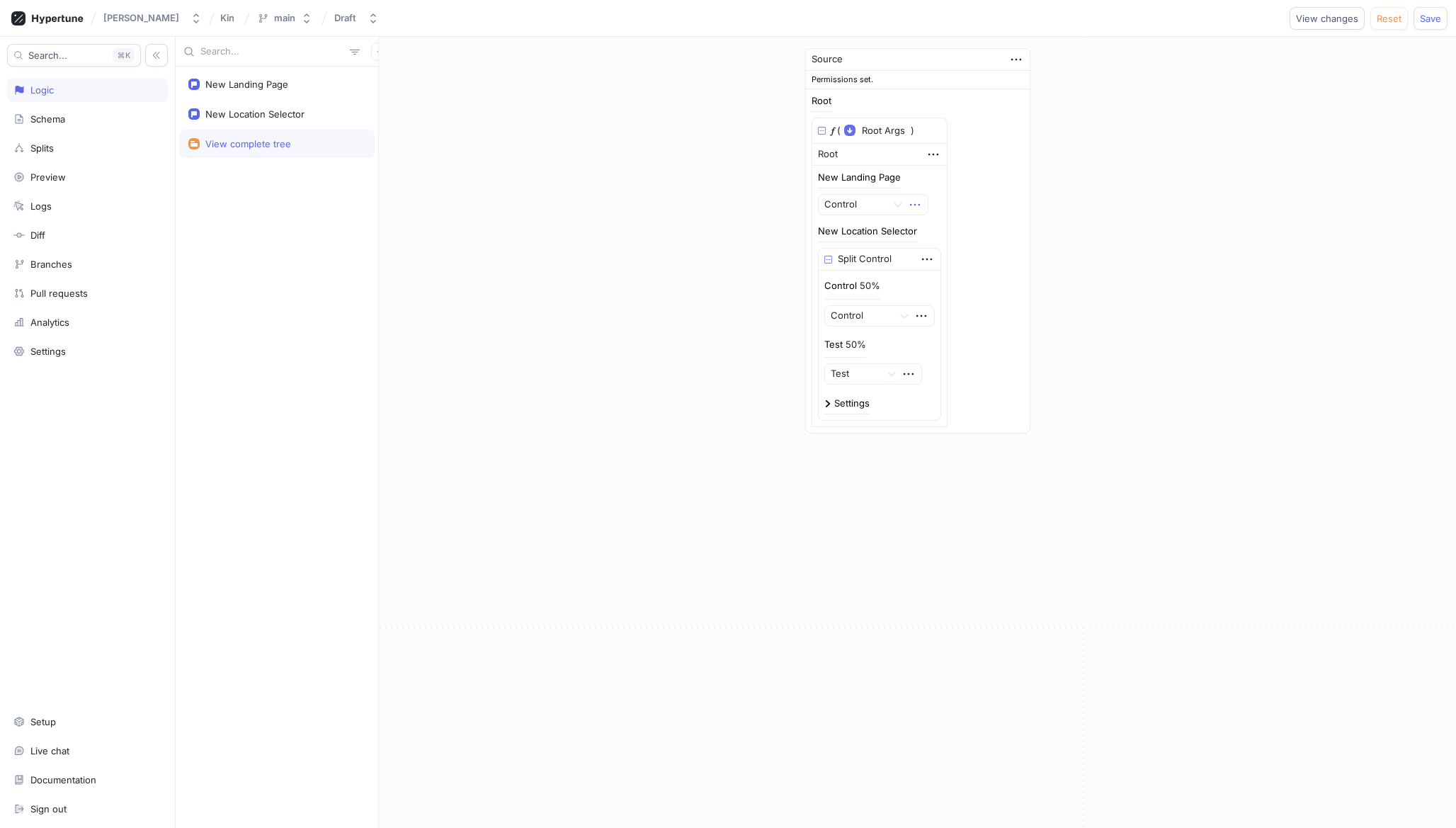
click at [918, 204] on icon "button" at bounding box center [915, 205] width 10 height 2
click at [933, 230] on p "Delete" at bounding box center [943, 230] width 29 height 14
click at [920, 210] on button "Select expression..." at bounding box center [878, 204] width 121 height 21
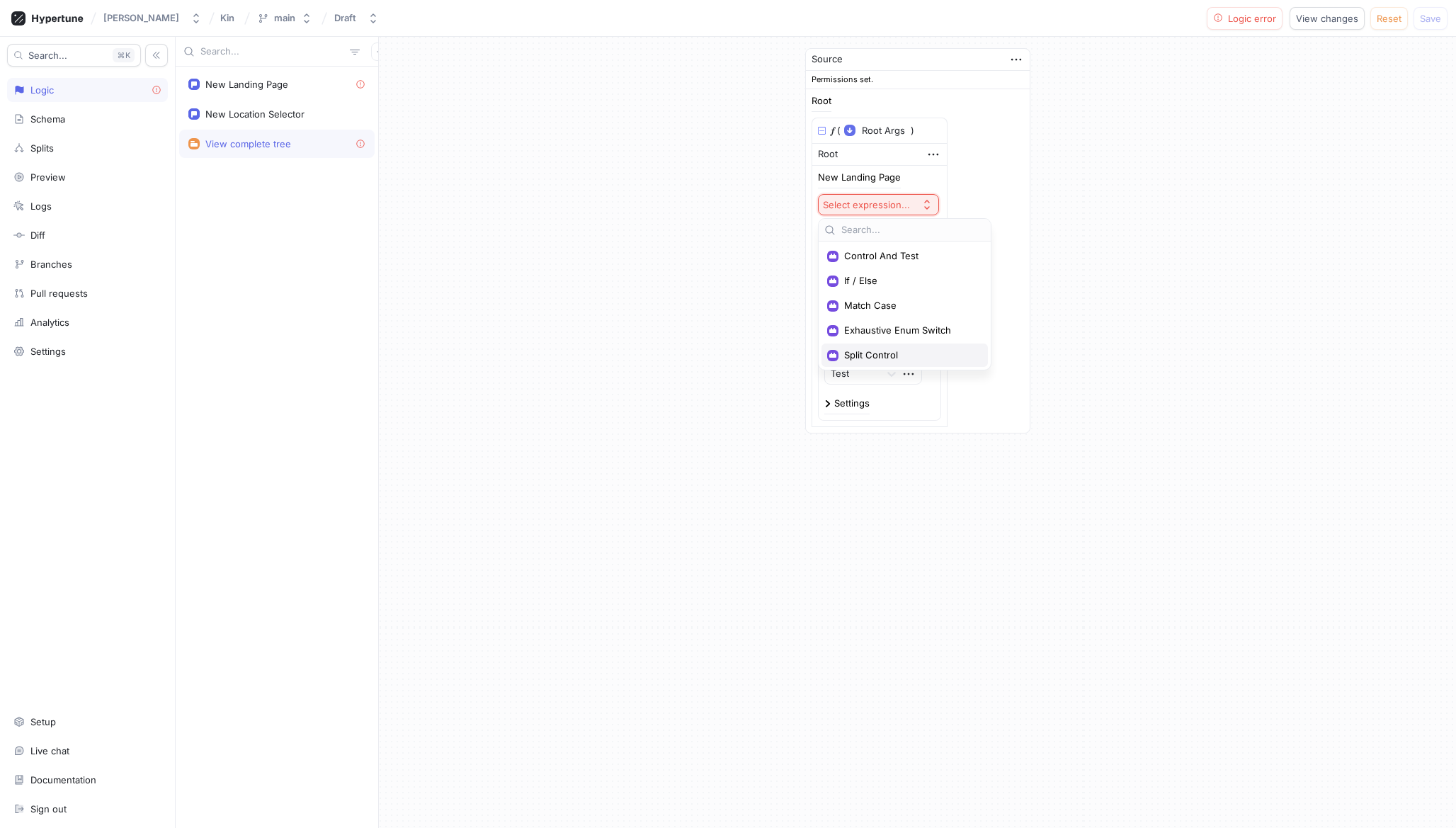
click at [890, 351] on span "Split Control" at bounding box center [909, 355] width 131 height 12
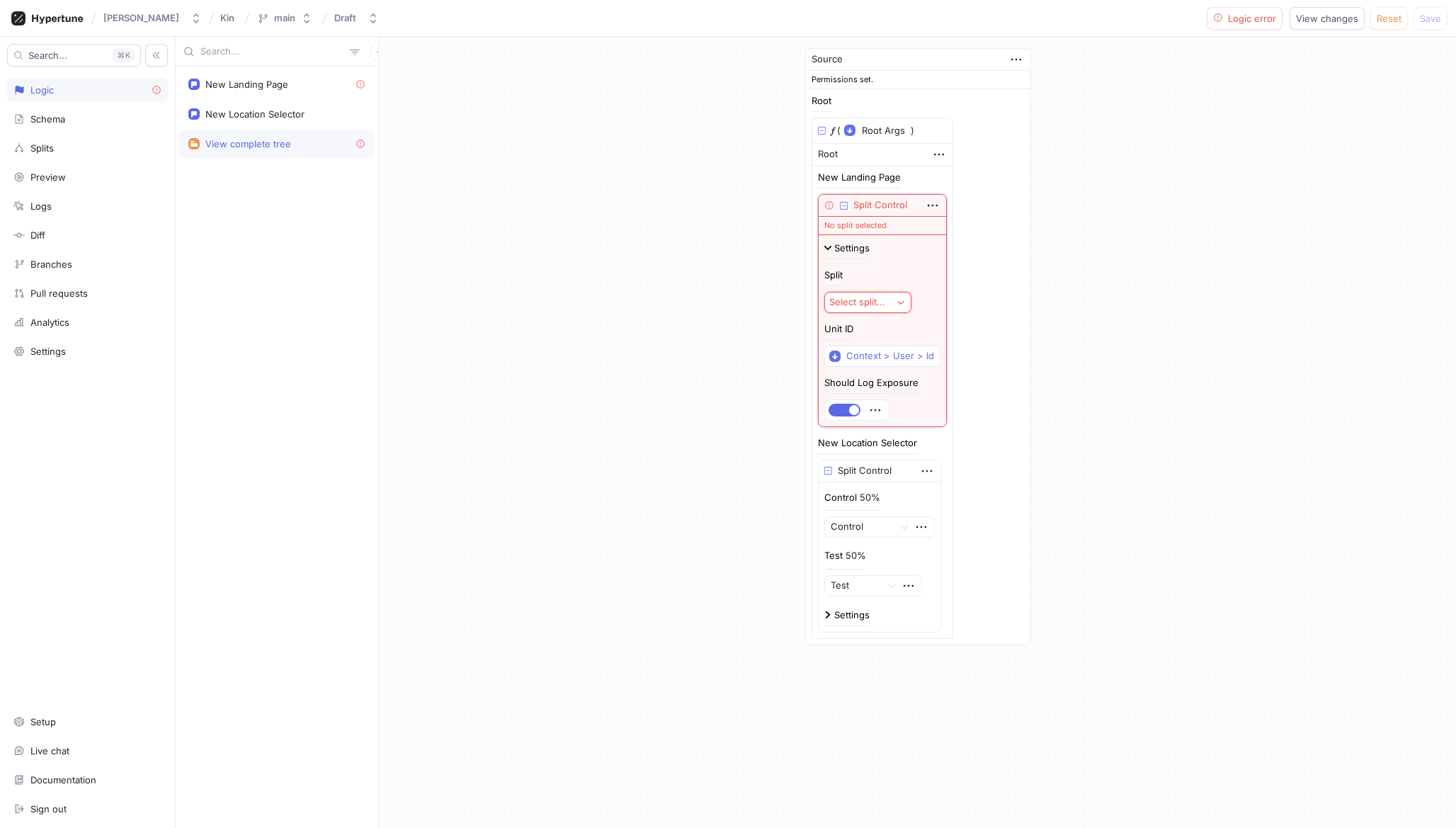
click at [882, 307] on div "Select split..." at bounding box center [857, 302] width 56 height 12
click at [876, 349] on span "AB" at bounding box center [916, 353] width 131 height 12
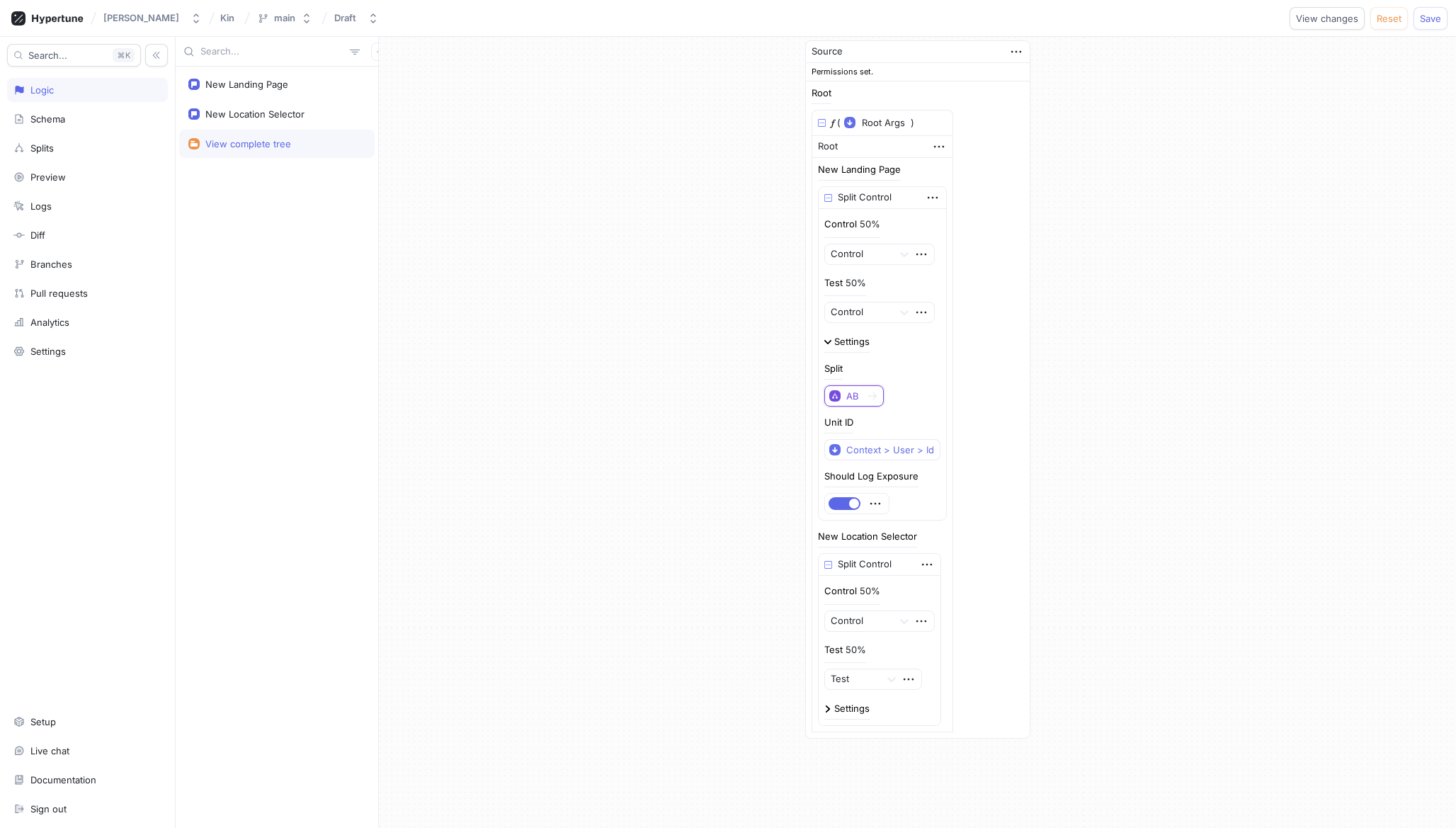
scroll to position [10, 0]
click at [854, 282] on div "50%" at bounding box center [856, 281] width 21 height 10
click at [921, 313] on icon "button" at bounding box center [921, 310] width 15 height 15
click at [920, 313] on icon "button" at bounding box center [921, 310] width 15 height 15
click at [854, 279] on div "50%" at bounding box center [856, 281] width 21 height 10
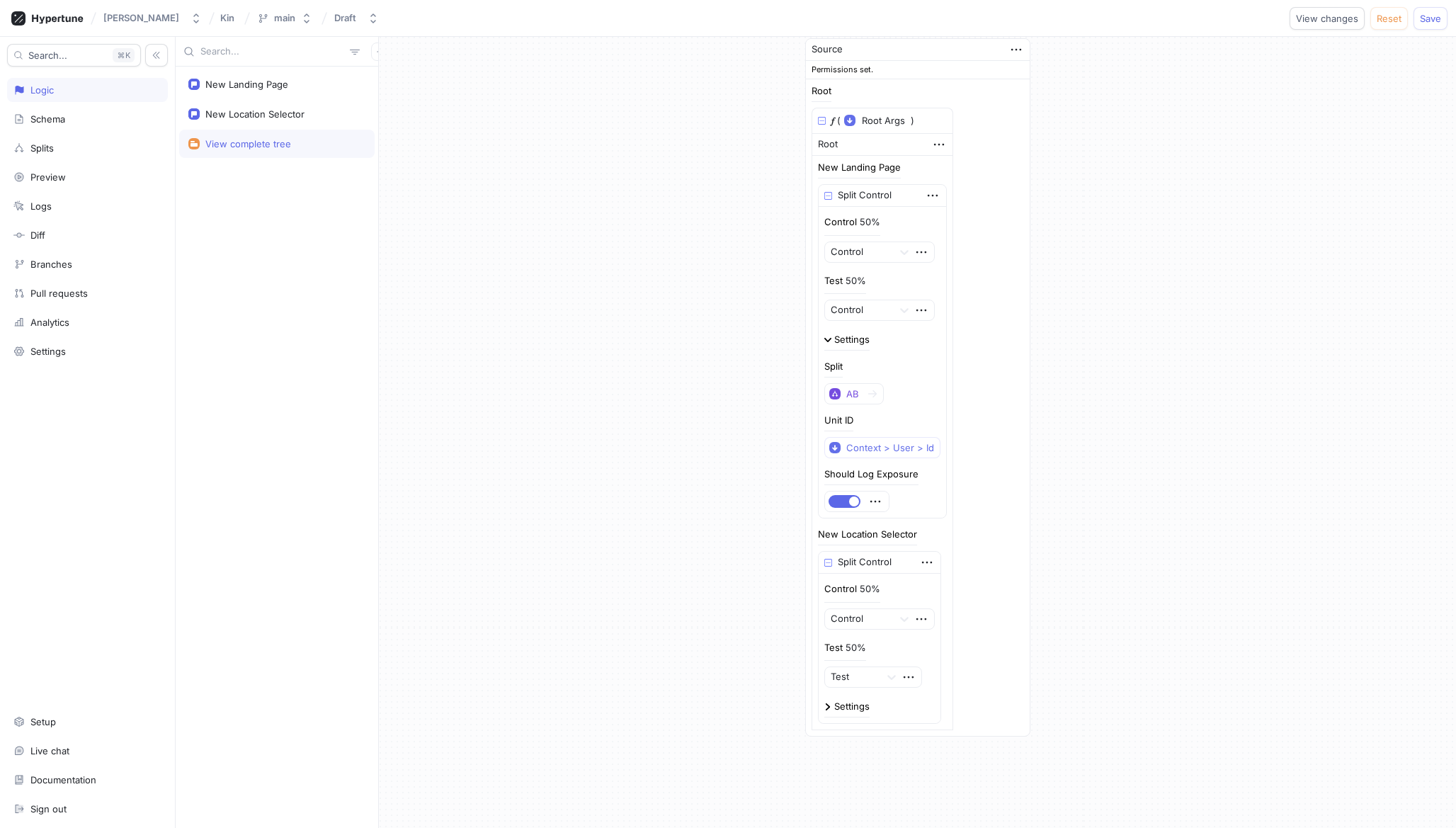
click at [866, 230] on div "Control 50%" at bounding box center [853, 226] width 56 height 21
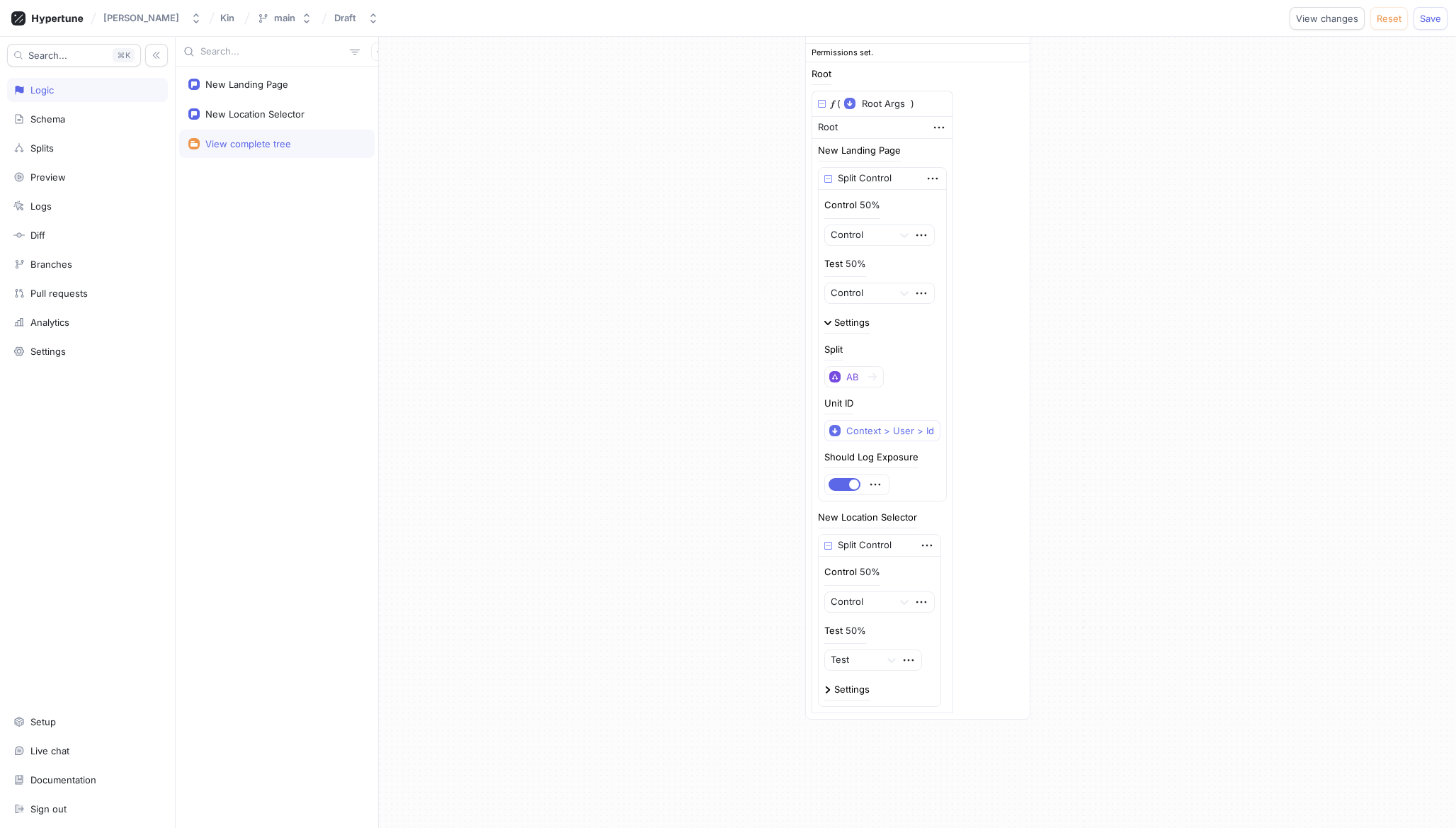
scroll to position [28, 0]
click at [879, 484] on icon "button" at bounding box center [875, 484] width 10 height 2
click at [902, 484] on div "Should Log Exposure" at bounding box center [883, 473] width 116 height 43
click at [865, 208] on div "50%" at bounding box center [871, 204] width 21 height 10
click at [939, 180] on div "Split Control" at bounding box center [883, 178] width 128 height 22
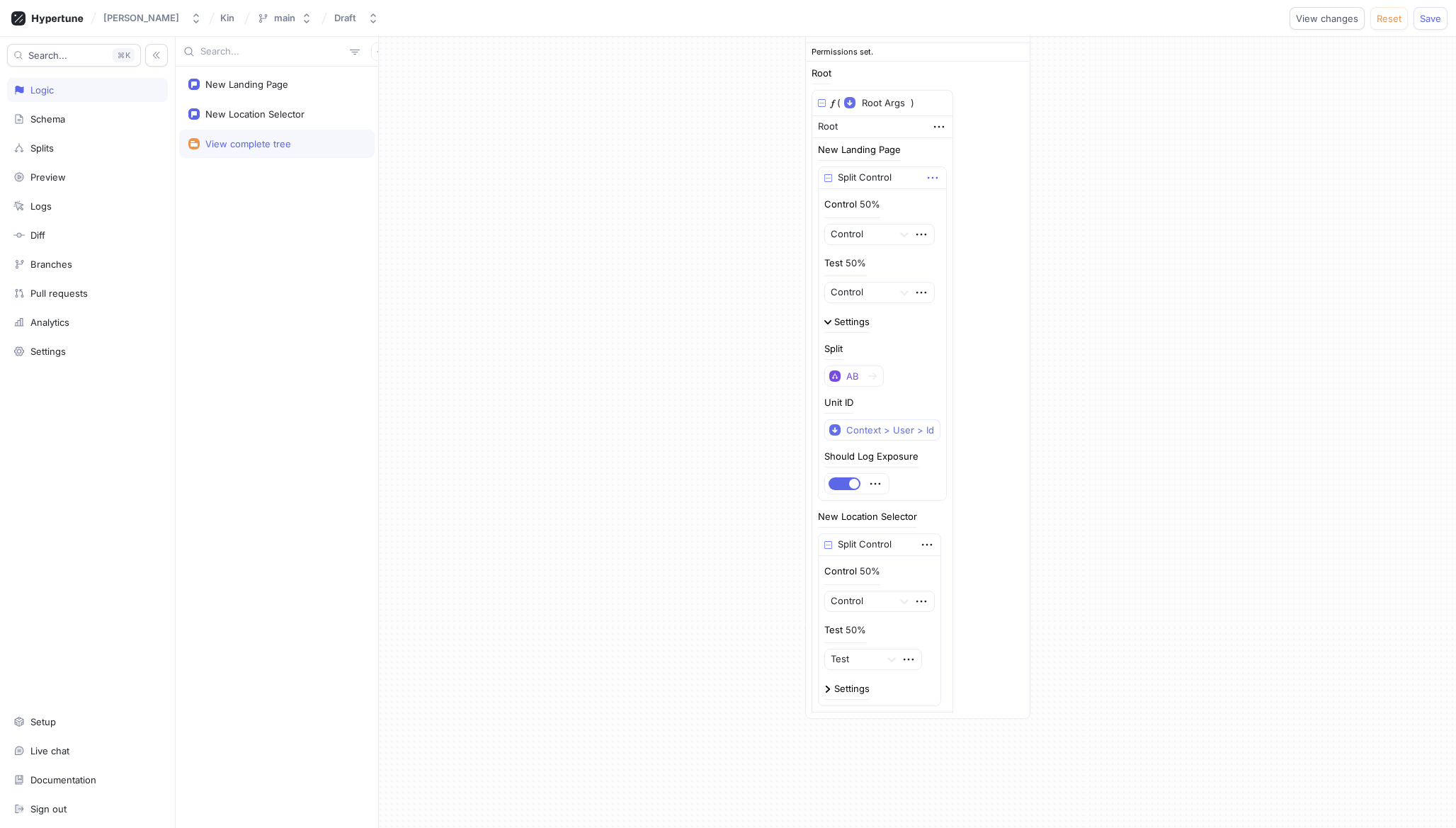
click at [929, 178] on icon "button" at bounding box center [932, 178] width 10 height 2
click at [882, 257] on div "Split Control Control 50% Control Test 50% Control Settings Split AB Unit ID Co…" at bounding box center [882, 333] width 129 height 334
click at [861, 262] on div "50%" at bounding box center [856, 264] width 21 height 10
click at [854, 259] on div "50%" at bounding box center [856, 264] width 21 height 10
click at [923, 283] on div at bounding box center [913, 292] width 43 height 20
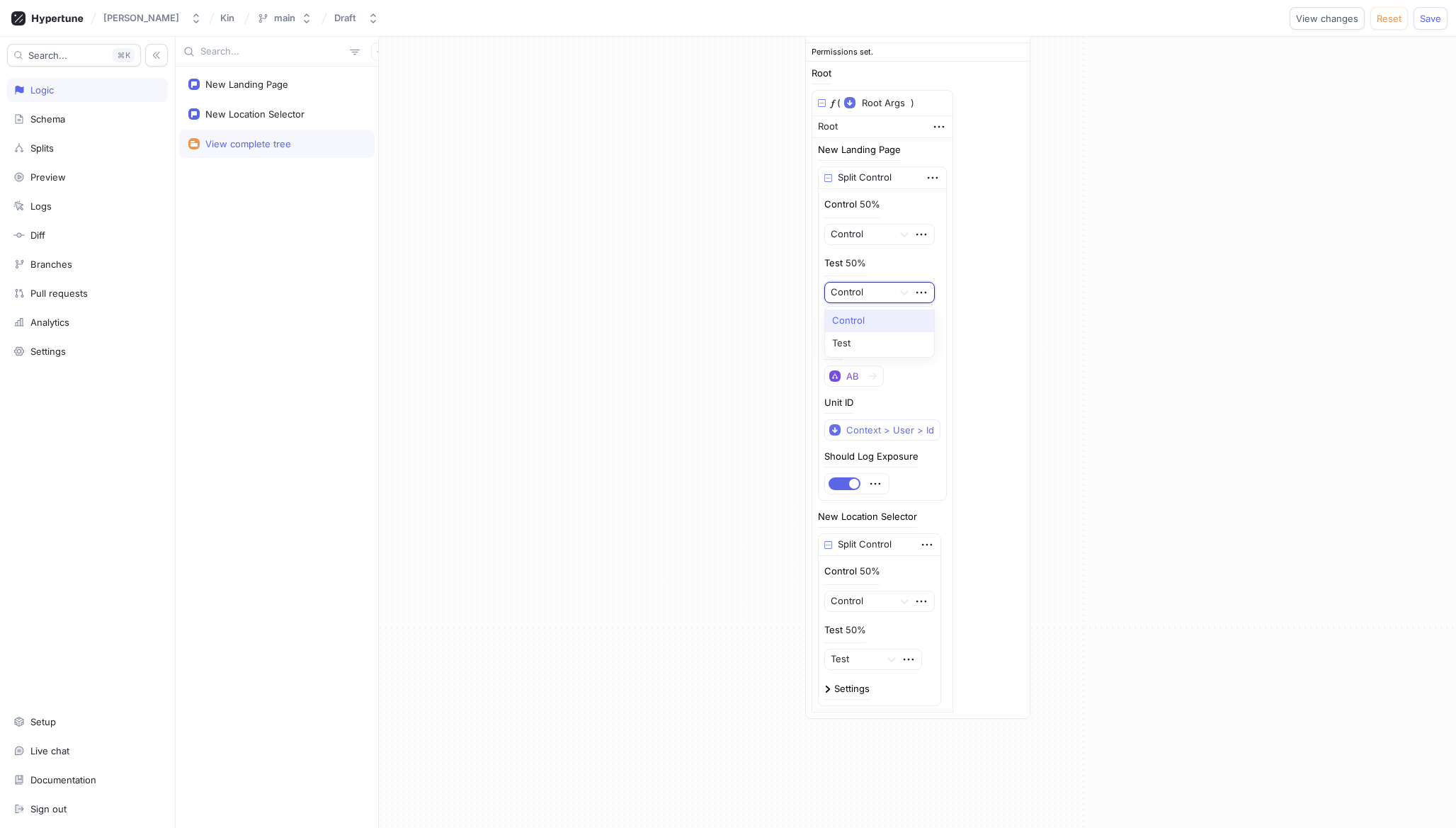
click at [910, 269] on div "Test 50% Control, 1 of 2. 2 results available. Use Up and Down to choose option…" at bounding box center [883, 281] width 116 height 48
click at [860, 200] on div "50%" at bounding box center [871, 204] width 21 height 10
click at [698, 203] on div "Source Permissions set. Root 𝑓 ( Root Args ▾ {} ▸ context: Context ) Root New L…" at bounding box center [918, 370] width 1077 height 721
click at [271, 74] on div "New Landing Page" at bounding box center [277, 84] width 196 height 29
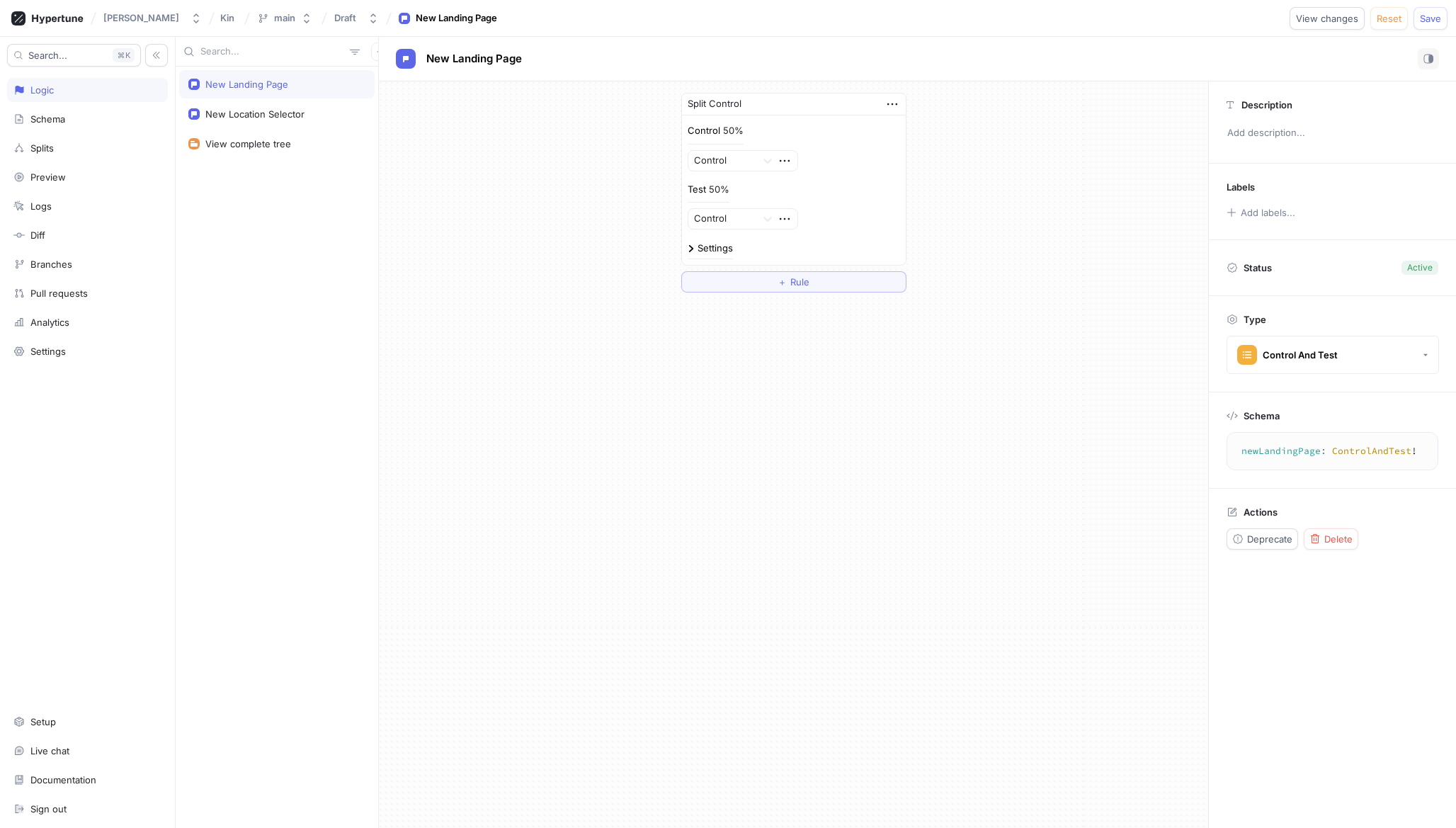
click at [720, 252] on div "Settings" at bounding box center [715, 248] width 35 height 10
click at [892, 104] on icon "button" at bounding box center [892, 104] width 10 height 2
click at [840, 164] on div "Split Control Control 50% Control Test 50% Control Settings Split AB Unit ID Co…" at bounding box center [794, 260] width 225 height 334
drag, startPoint x: 802, startPoint y: 180, endPoint x: 791, endPoint y: 180, distance: 11.0
click at [802, 180] on div "Control 50% Control Test 50% Control" at bounding box center [793, 177] width 213 height 106
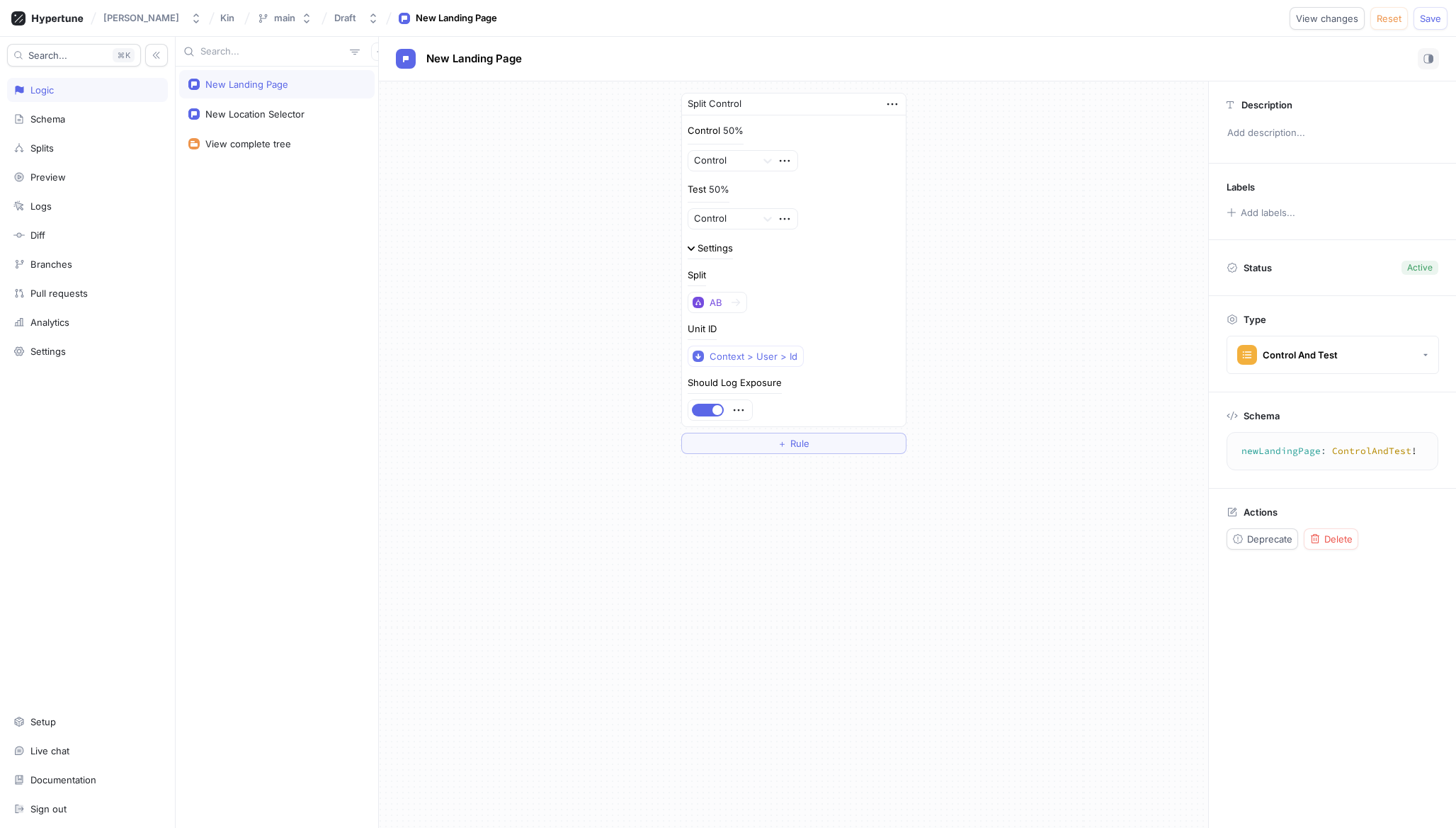
click at [713, 185] on div "50%" at bounding box center [720, 190] width 21 height 10
click at [713, 202] on div "Test 50%" at bounding box center [708, 193] width 42 height 21
click at [778, 205] on div "Test 50% Control" at bounding box center [793, 206] width 213 height 48
click at [781, 217] on icon "button" at bounding box center [785, 219] width 15 height 15
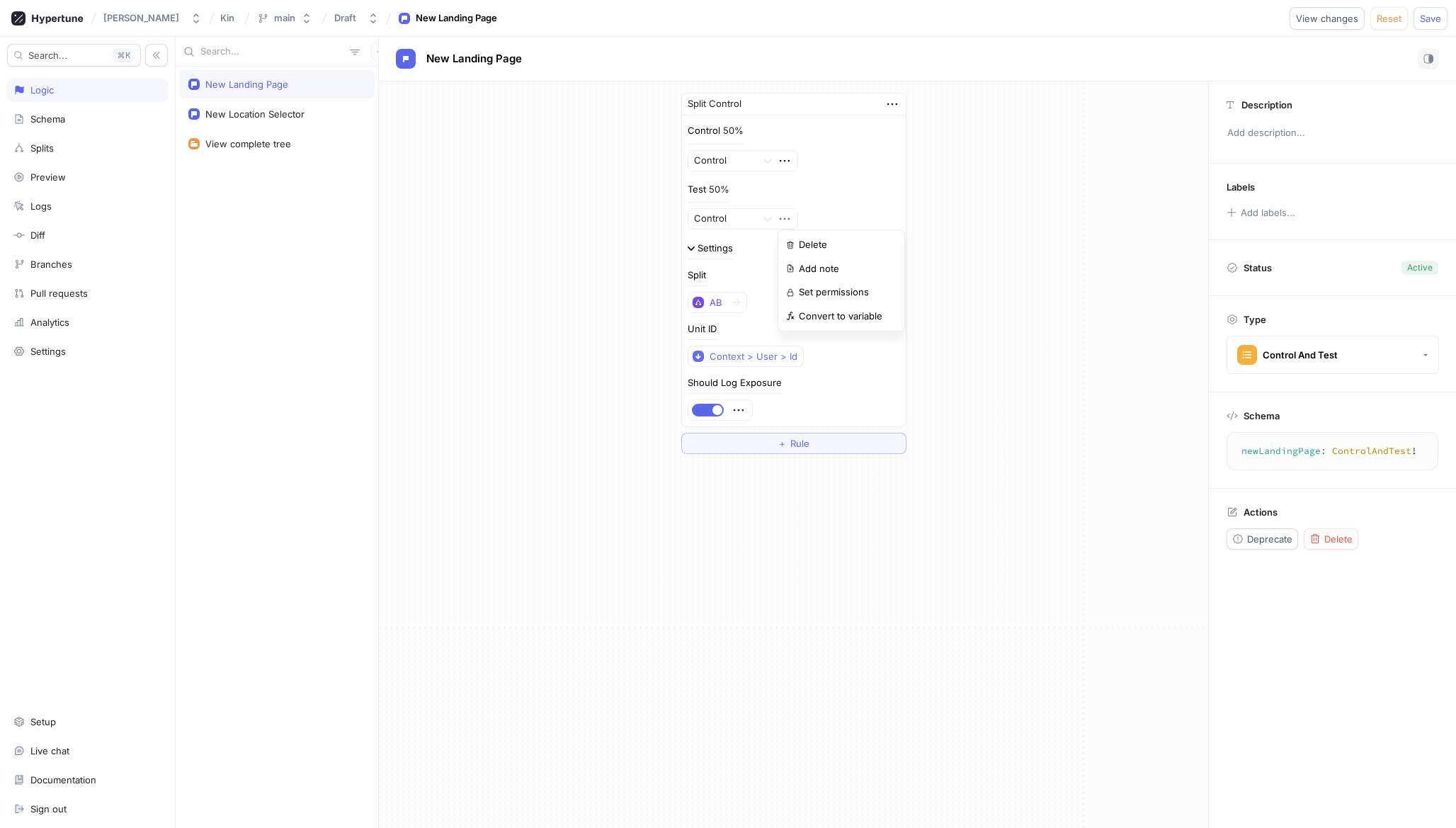
click at [781, 217] on icon "button" at bounding box center [785, 219] width 15 height 15
click at [732, 218] on div at bounding box center [723, 220] width 57 height 17
click at [734, 275] on div "Test" at bounding box center [743, 270] width 110 height 23
click at [843, 236] on div at bounding box center [793, 235] width 213 height 11
click at [721, 250] on div "Settings" at bounding box center [715, 248] width 35 height 10
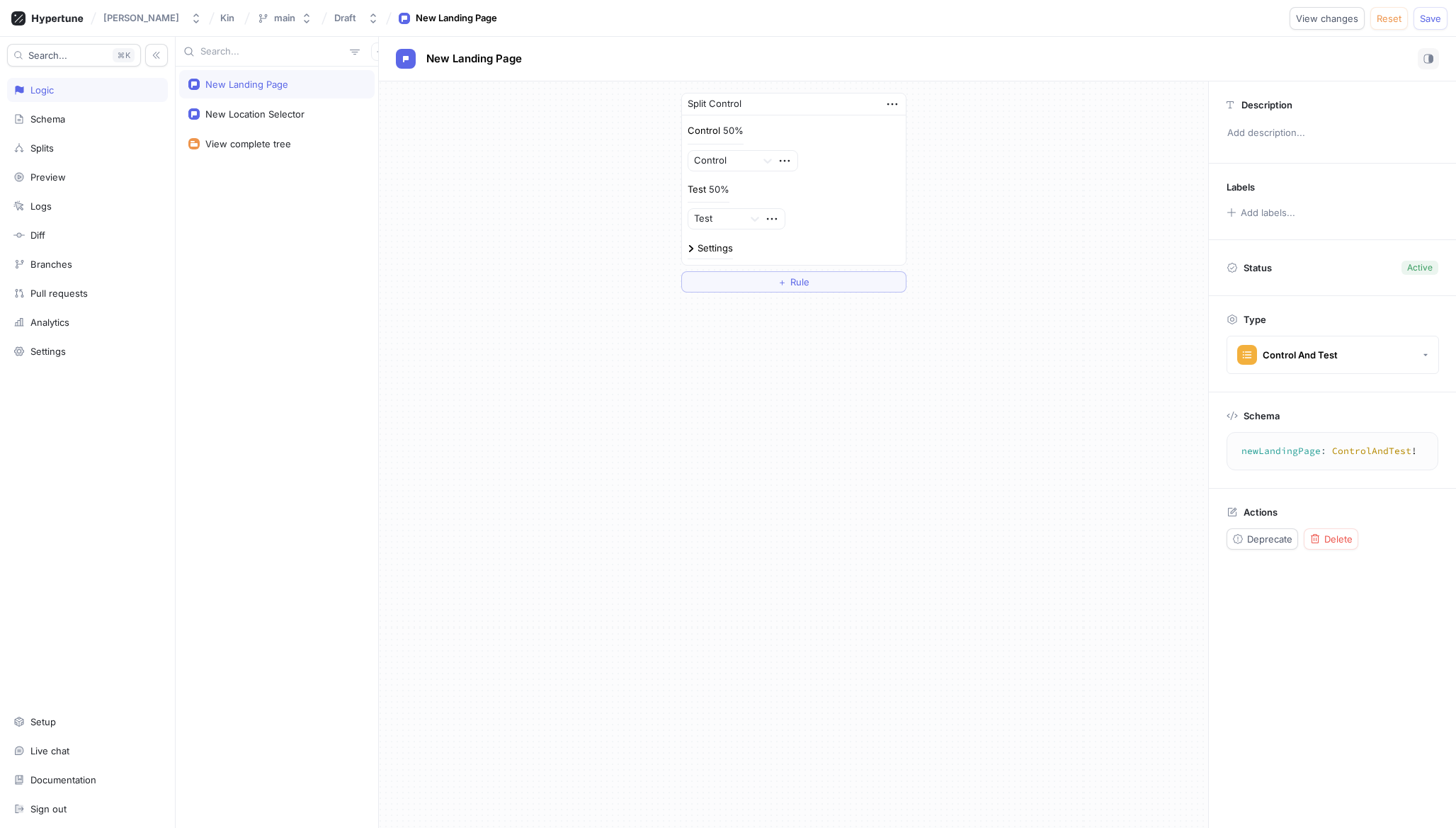
click at [721, 250] on div "Settings" at bounding box center [715, 248] width 35 height 10
click at [707, 269] on div "Settings Split AB Unit ID Context > User > Id Should Log Exposure" at bounding box center [793, 330] width 213 height 180
click at [720, 302] on div "AB" at bounding box center [715, 303] width 12 height 12
click at [644, 310] on div "Split Control Control 50% Control Test 50% Test Settings Split AB Unit ID Conte…" at bounding box center [793, 273] width 830 height 384
click at [1430, 24] on button "Save" at bounding box center [1431, 18] width 34 height 23
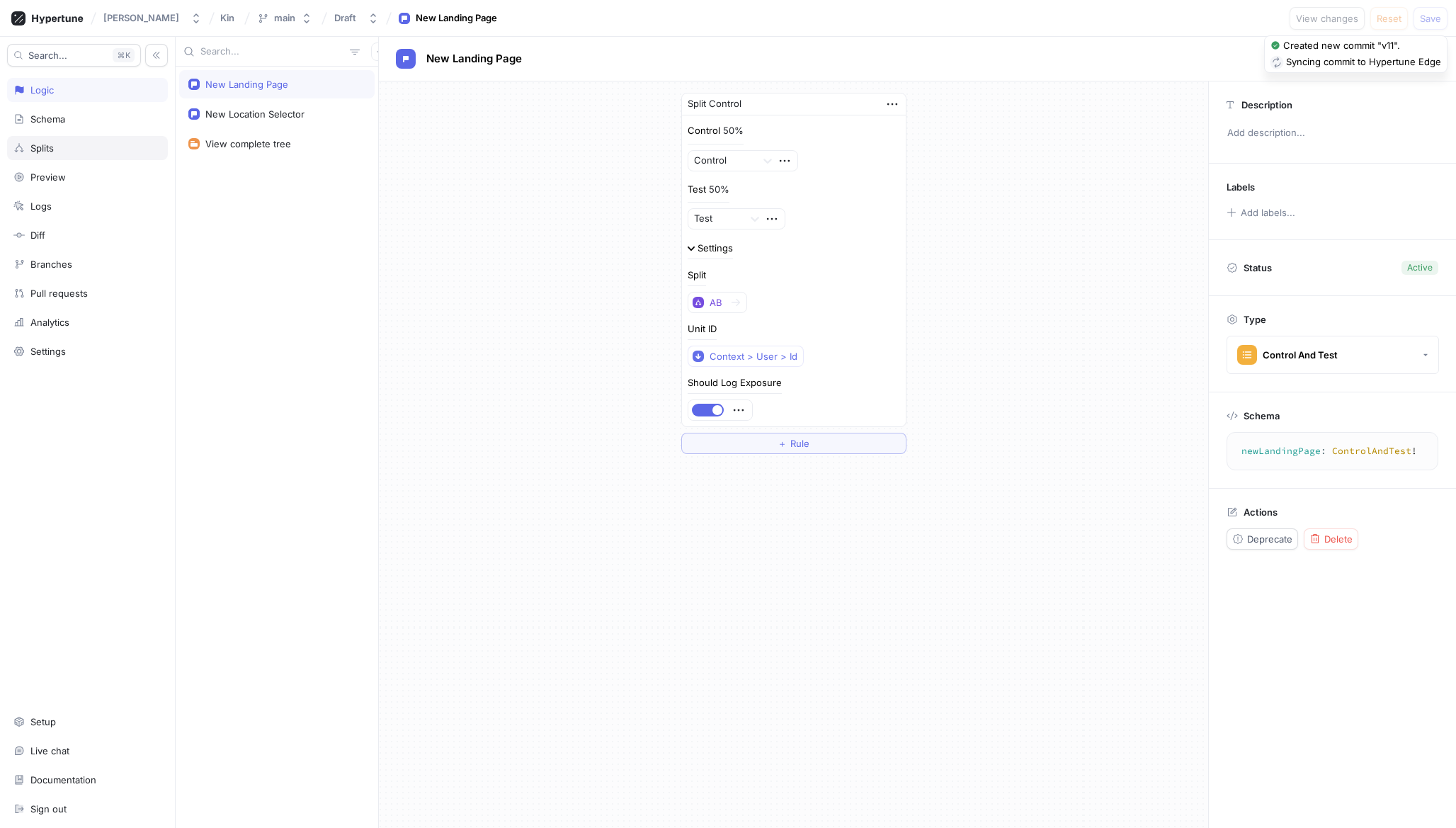
click at [43, 138] on div "Splits" at bounding box center [87, 147] width 160 height 24
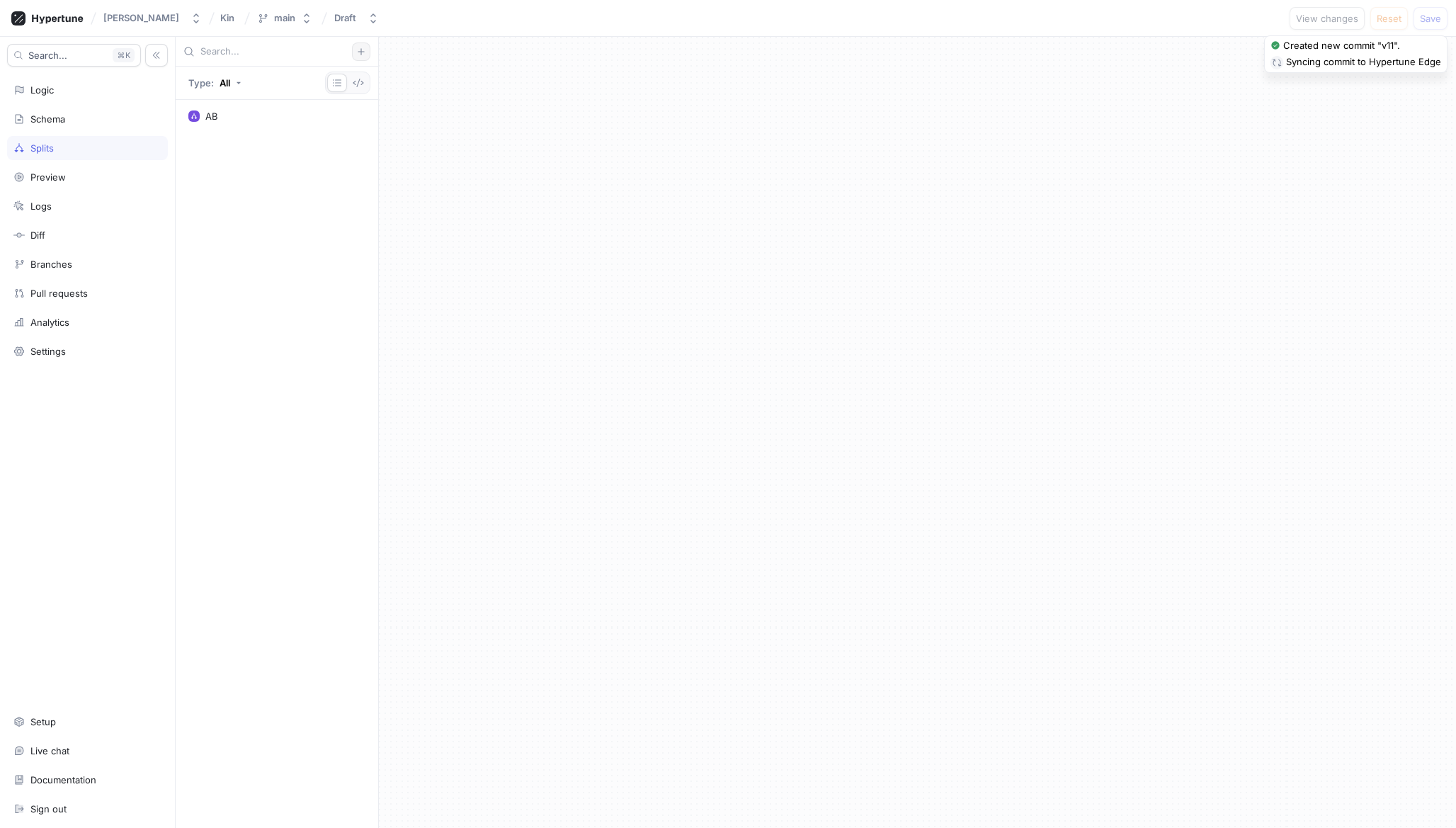
click at [355, 52] on button "button" at bounding box center [361, 52] width 18 height 18
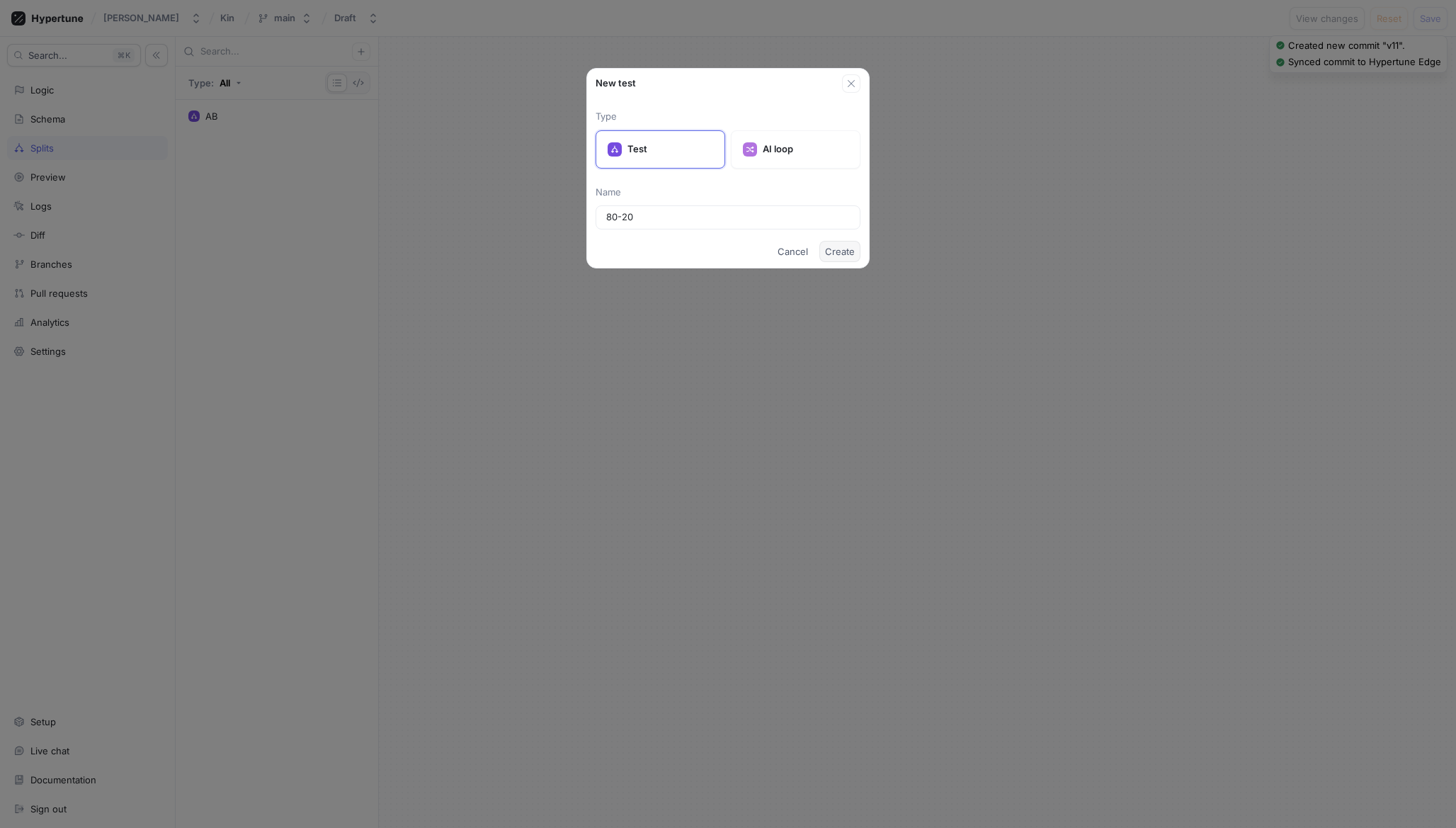
type input "80-20"
click at [846, 256] on span "Create" at bounding box center [839, 251] width 30 height 9
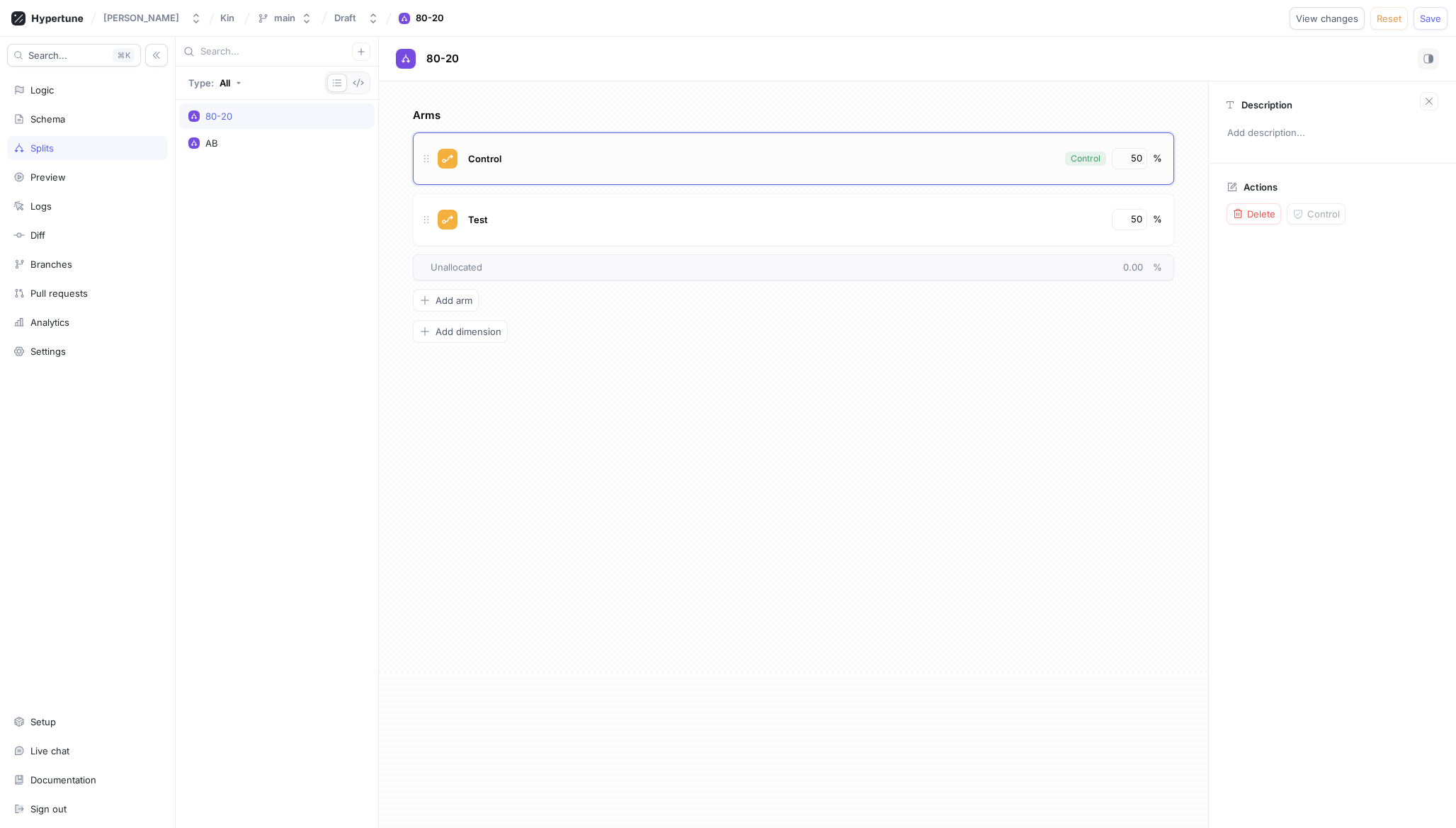
click at [667, 154] on div "Control" at bounding box center [762, 159] width 594 height 21
click at [1134, 159] on input "50" at bounding box center [1129, 159] width 24 height 14
type input "20"
click at [1139, 226] on div "50" at bounding box center [1129, 220] width 35 height 21
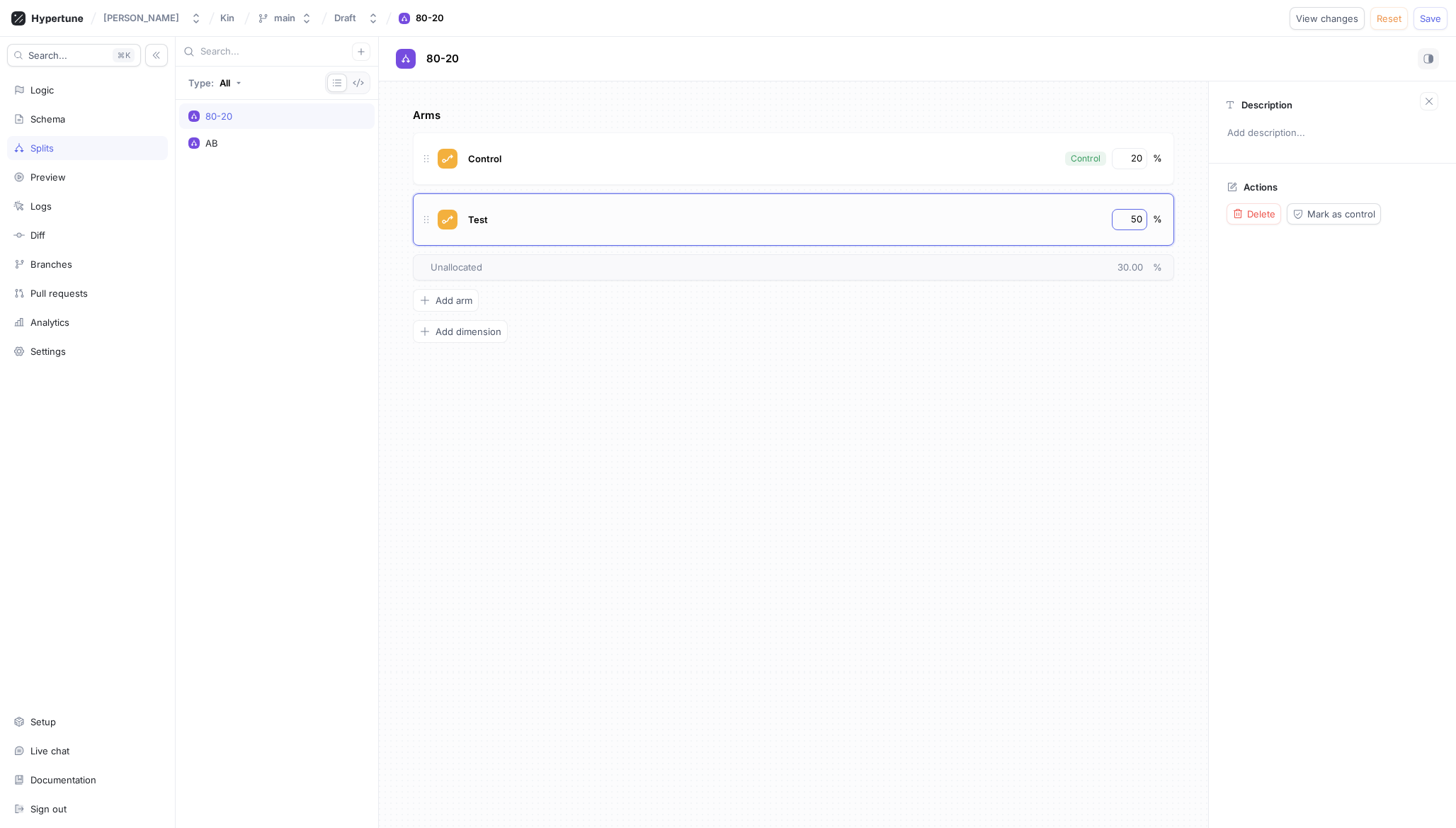
click at [1139, 226] on div "50" at bounding box center [1129, 220] width 35 height 21
click at [1138, 221] on input "50" at bounding box center [1129, 220] width 24 height 14
type input "80"
click at [1152, 355] on div "Arms Control Control 20 % Test 80 % To pick up a draggable item, press the spac…" at bounding box center [793, 455] width 830 height 747
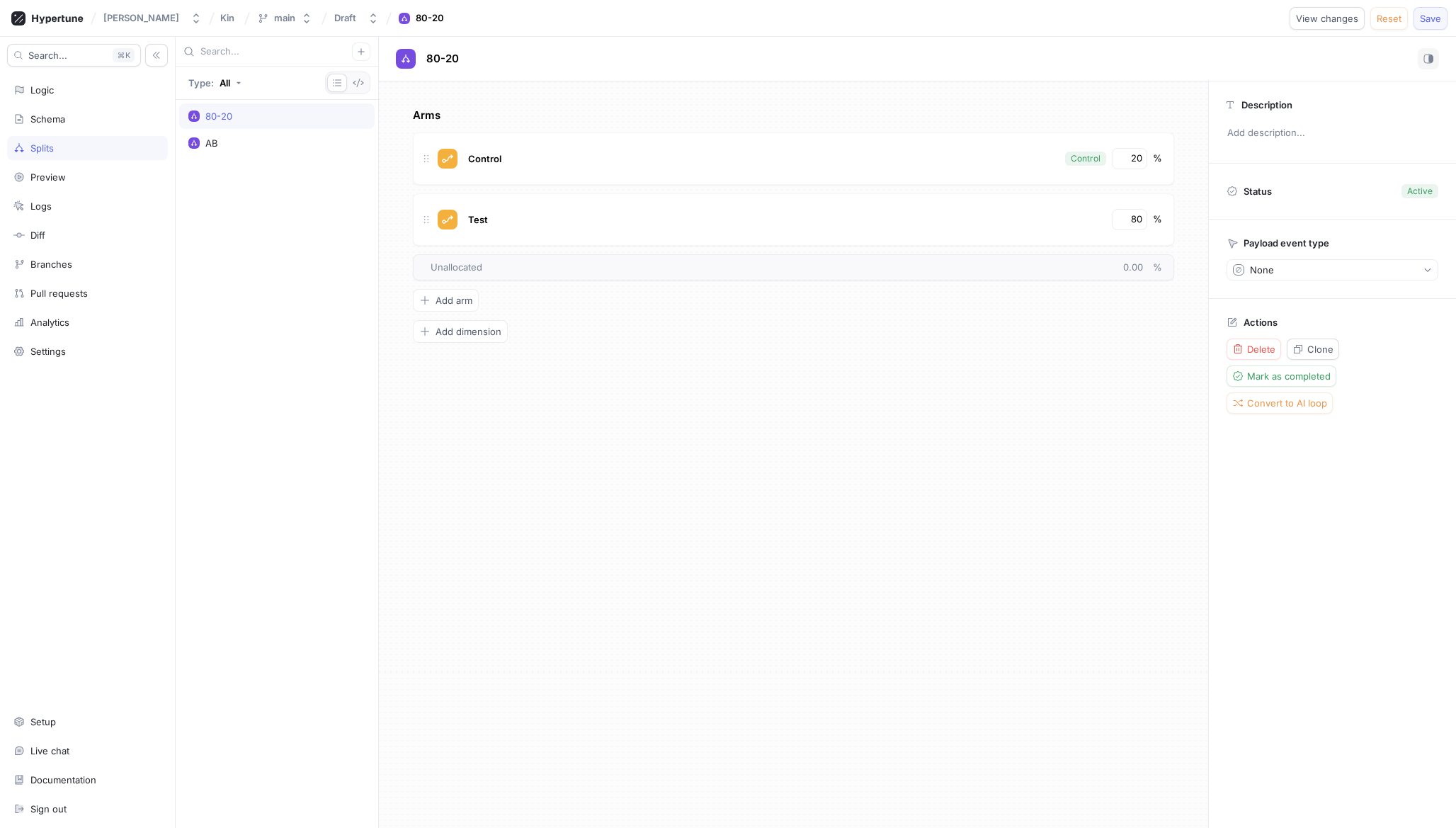
click at [1427, 28] on button "Save" at bounding box center [1431, 18] width 34 height 23
click at [65, 90] on div "Logic" at bounding box center [87, 90] width 148 height 11
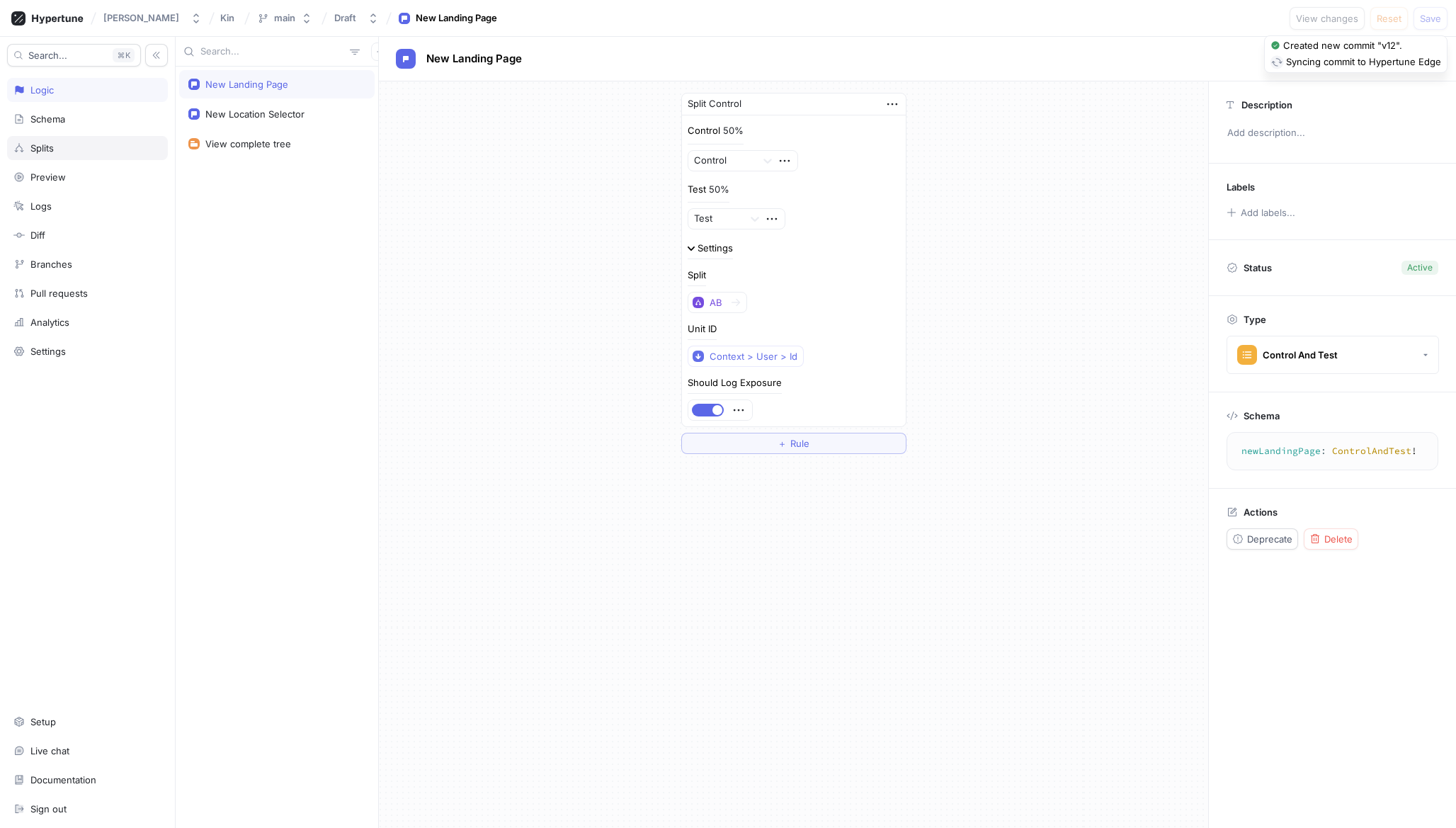
click at [104, 143] on div "Splits" at bounding box center [87, 148] width 148 height 11
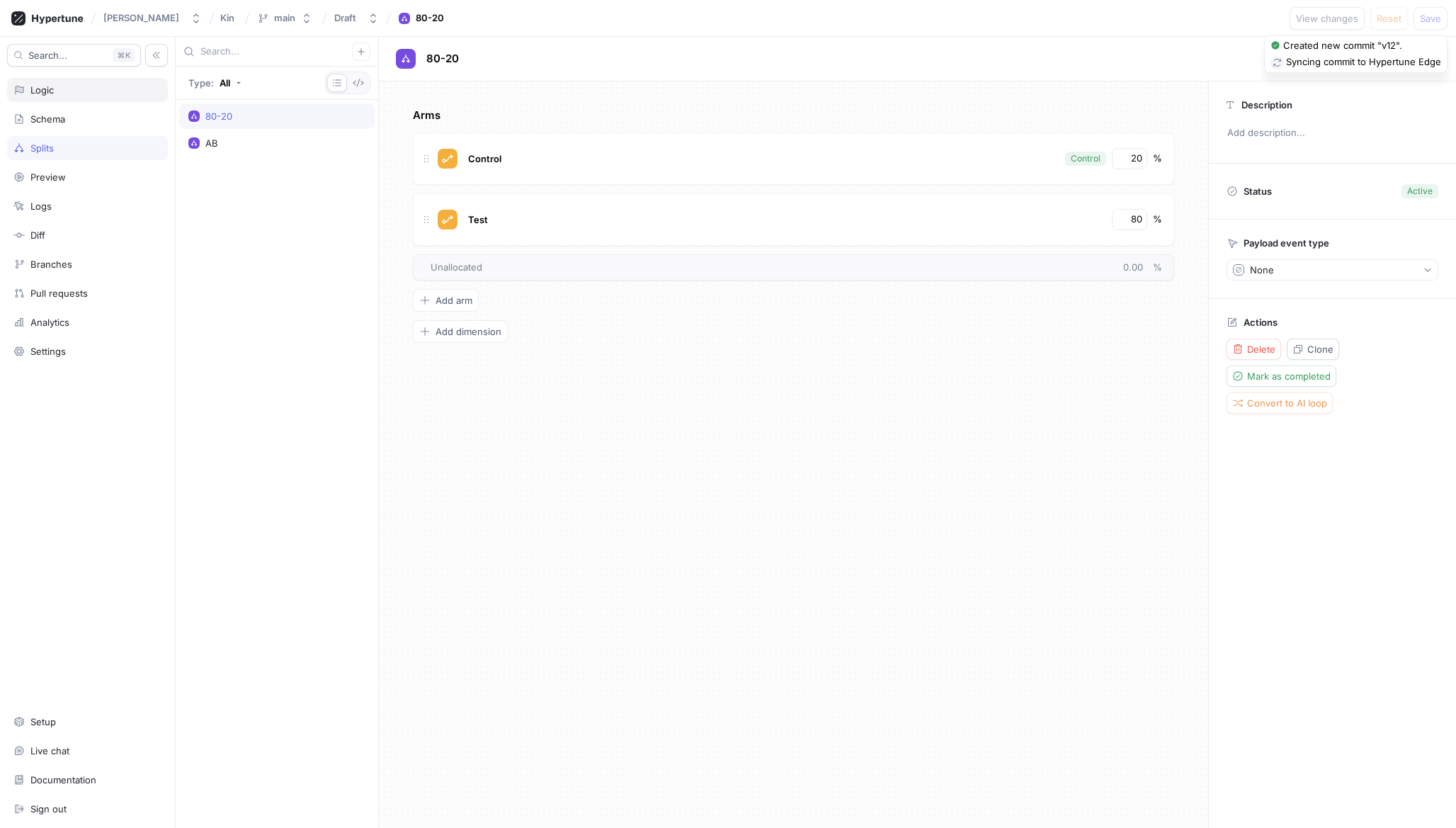
click at [106, 96] on div "Logic" at bounding box center [87, 90] width 160 height 24
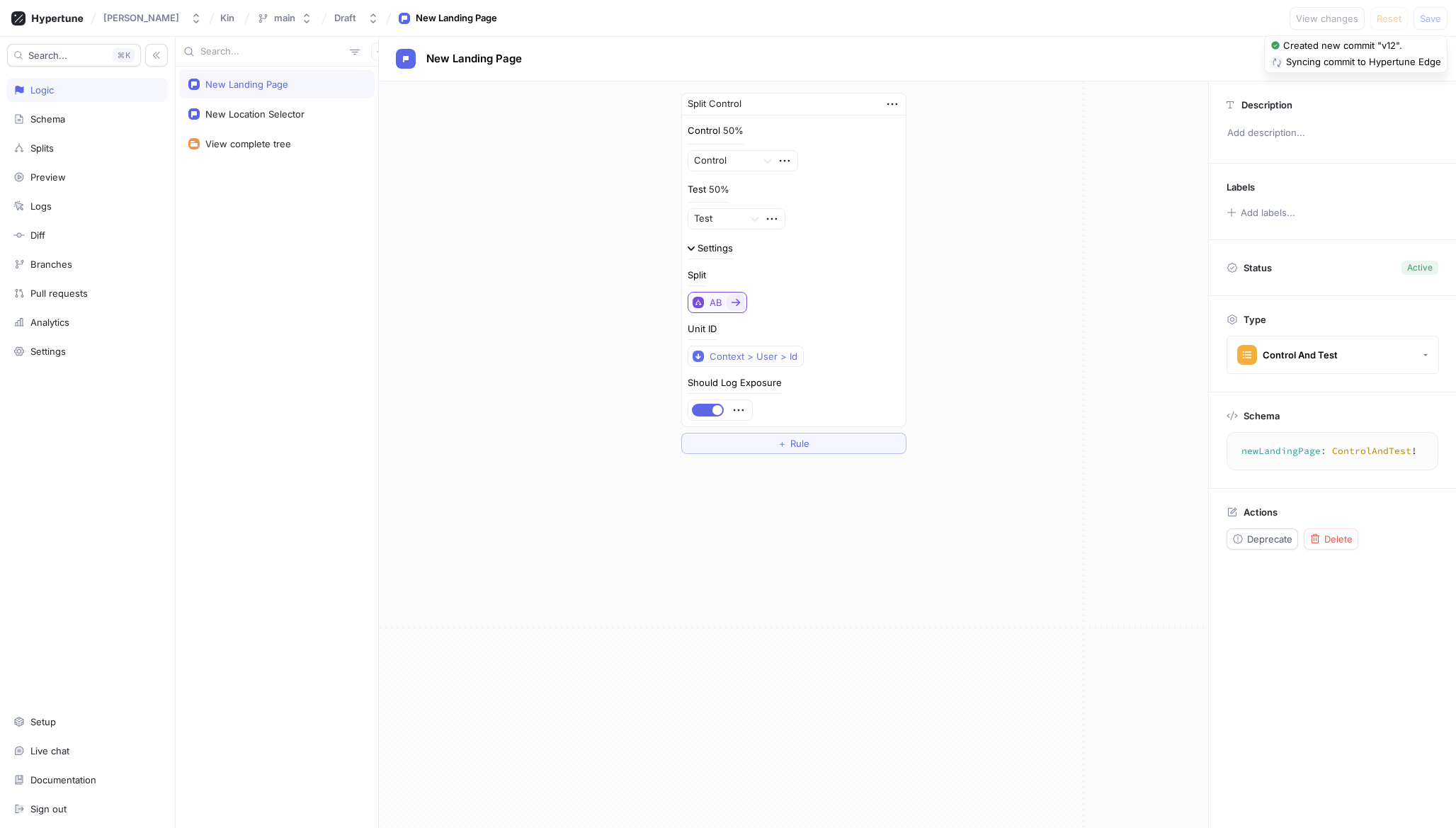
click at [707, 302] on div "AB" at bounding box center [707, 303] width 30 height 12
click at [728, 376] on span "80-20" at bounding box center [779, 378] width 131 height 12
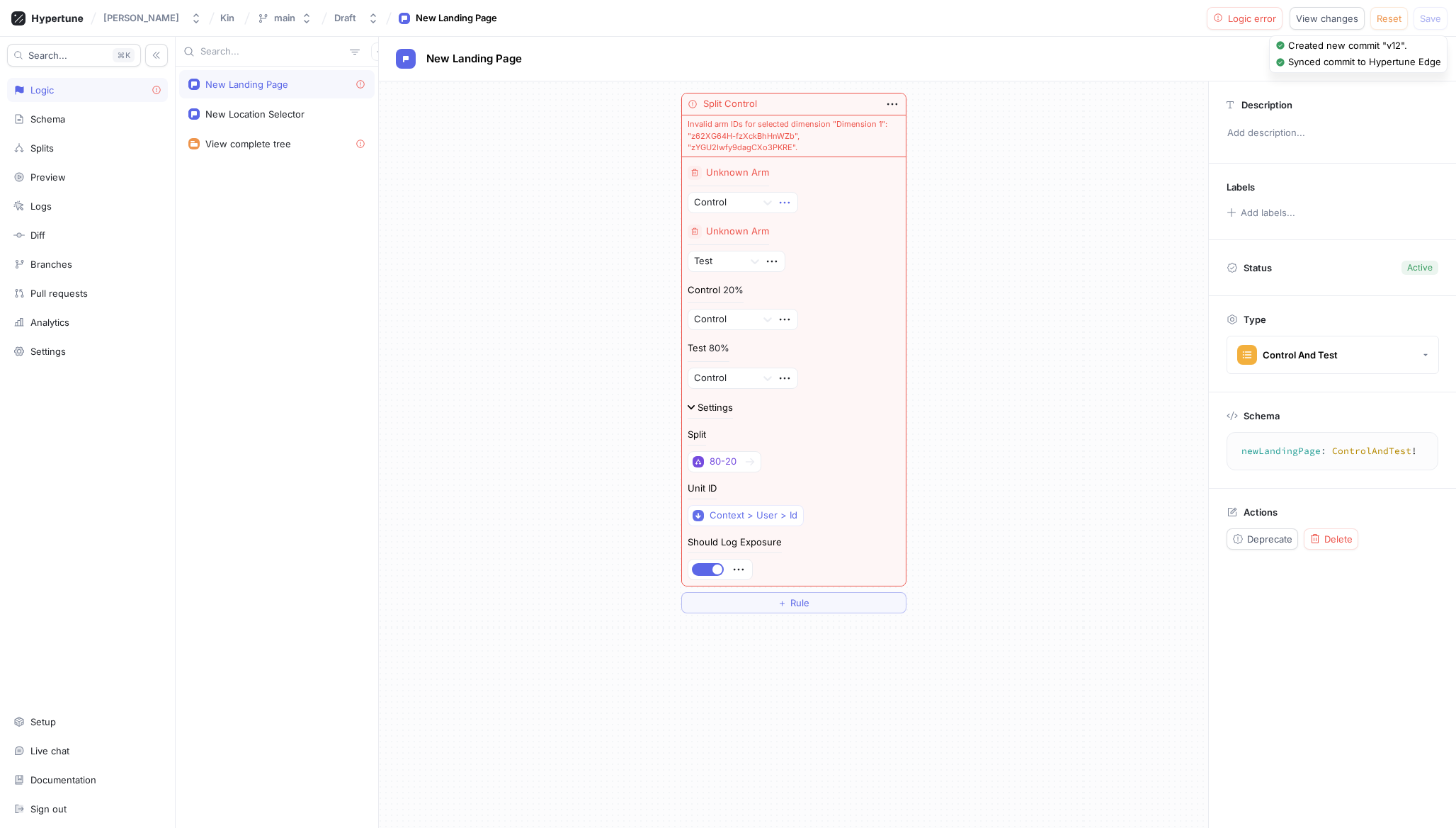
click at [787, 202] on icon "button" at bounding box center [785, 202] width 15 height 15
click at [822, 230] on p "Delete" at bounding box center [813, 228] width 29 height 14
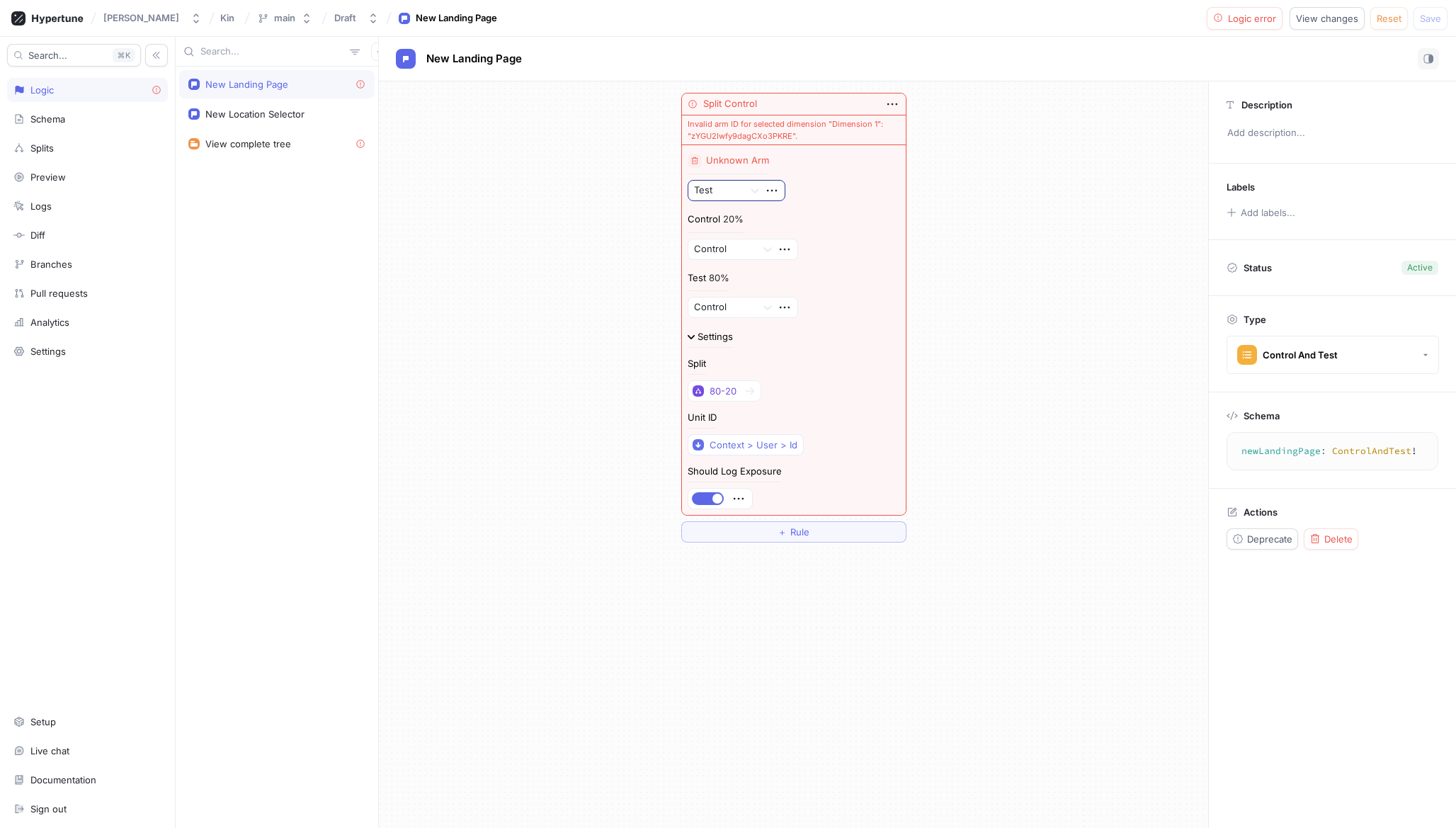
click at [776, 199] on div at bounding box center [763, 190] width 43 height 20
click at [793, 186] on div "Unknown Arm Test" at bounding box center [793, 178] width 213 height 48
click at [775, 186] on icon "button" at bounding box center [771, 190] width 15 height 15
click at [808, 224] on div "Delete" at bounding box center [828, 216] width 120 height 24
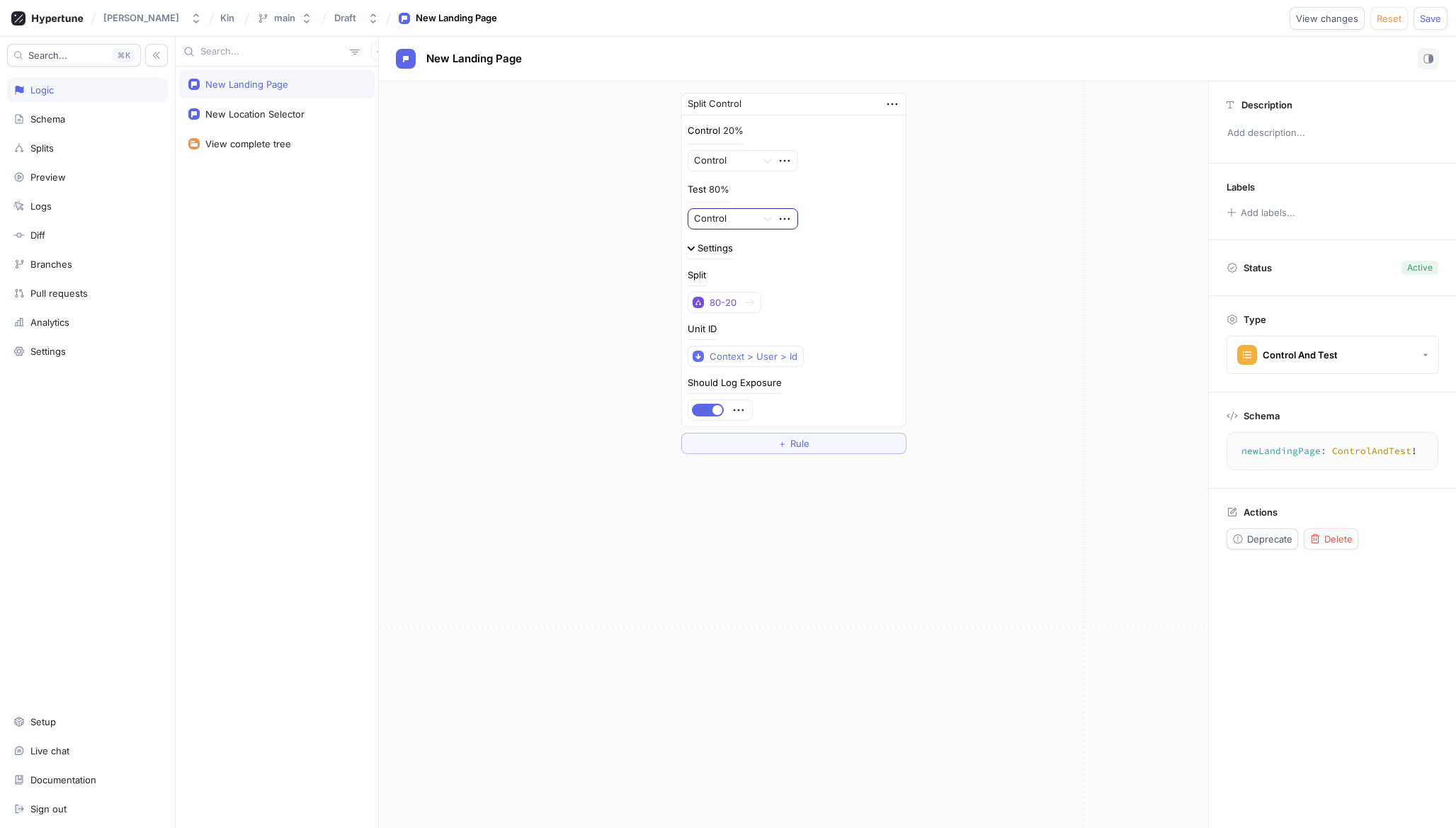
click at [745, 212] on div at bounding box center [723, 220] width 57 height 17
click at [737, 262] on div "Test" at bounding box center [743, 270] width 110 height 23
click at [1441, 17] on span "Save" at bounding box center [1430, 18] width 21 height 9
